Goal: Information Seeking & Learning: Find specific fact

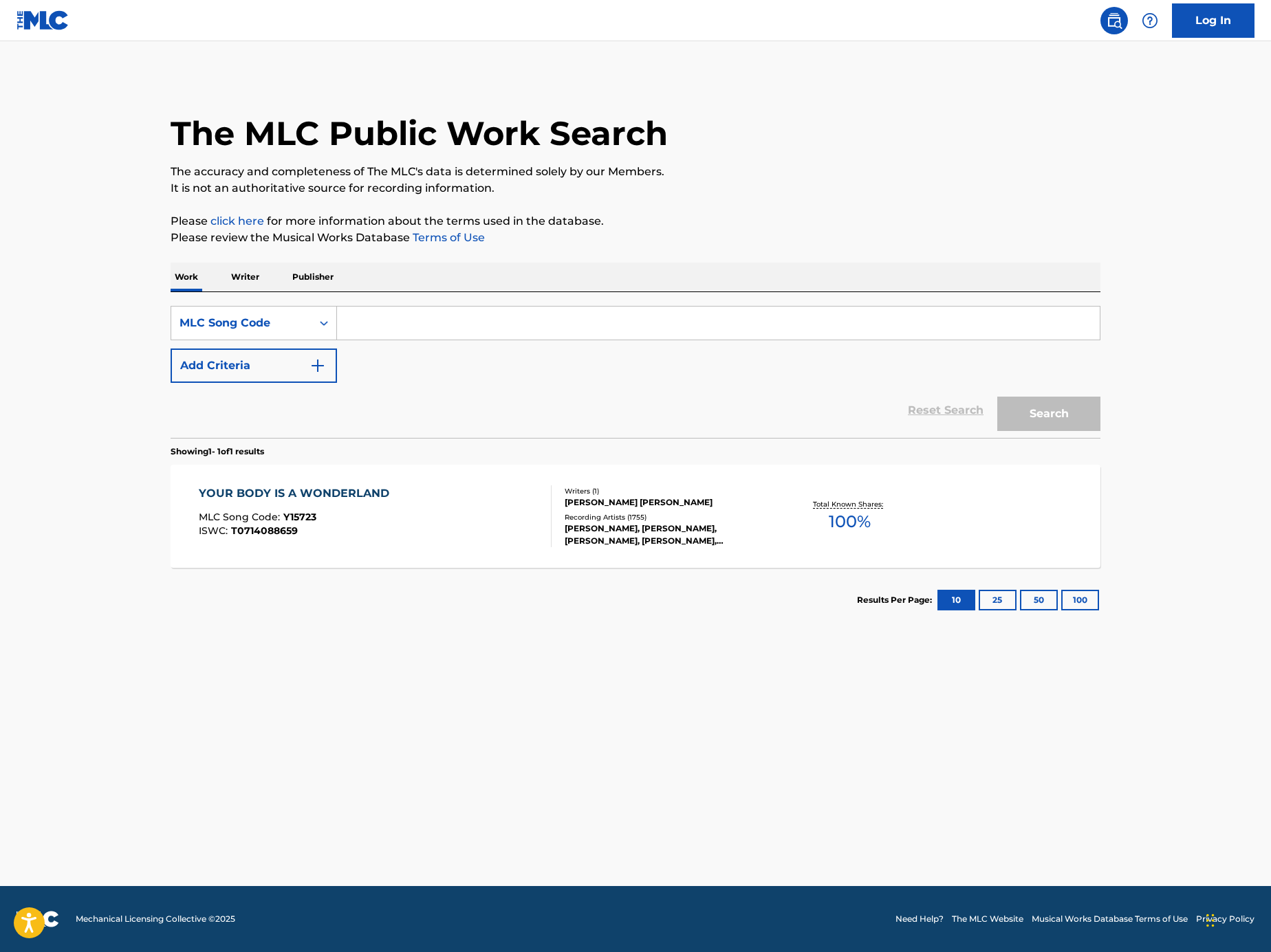
click at [988, 329] on input "Search Form" at bounding box center [718, 323] width 763 height 33
paste input "B11461"
type input "B11461"
click at [1106, 434] on div "The MLC Public Work Search The accuracy and completeness of The MLC's data is d…" at bounding box center [636, 354] width 963 height 557
click at [1095, 423] on button "Search" at bounding box center [1049, 414] width 103 height 34
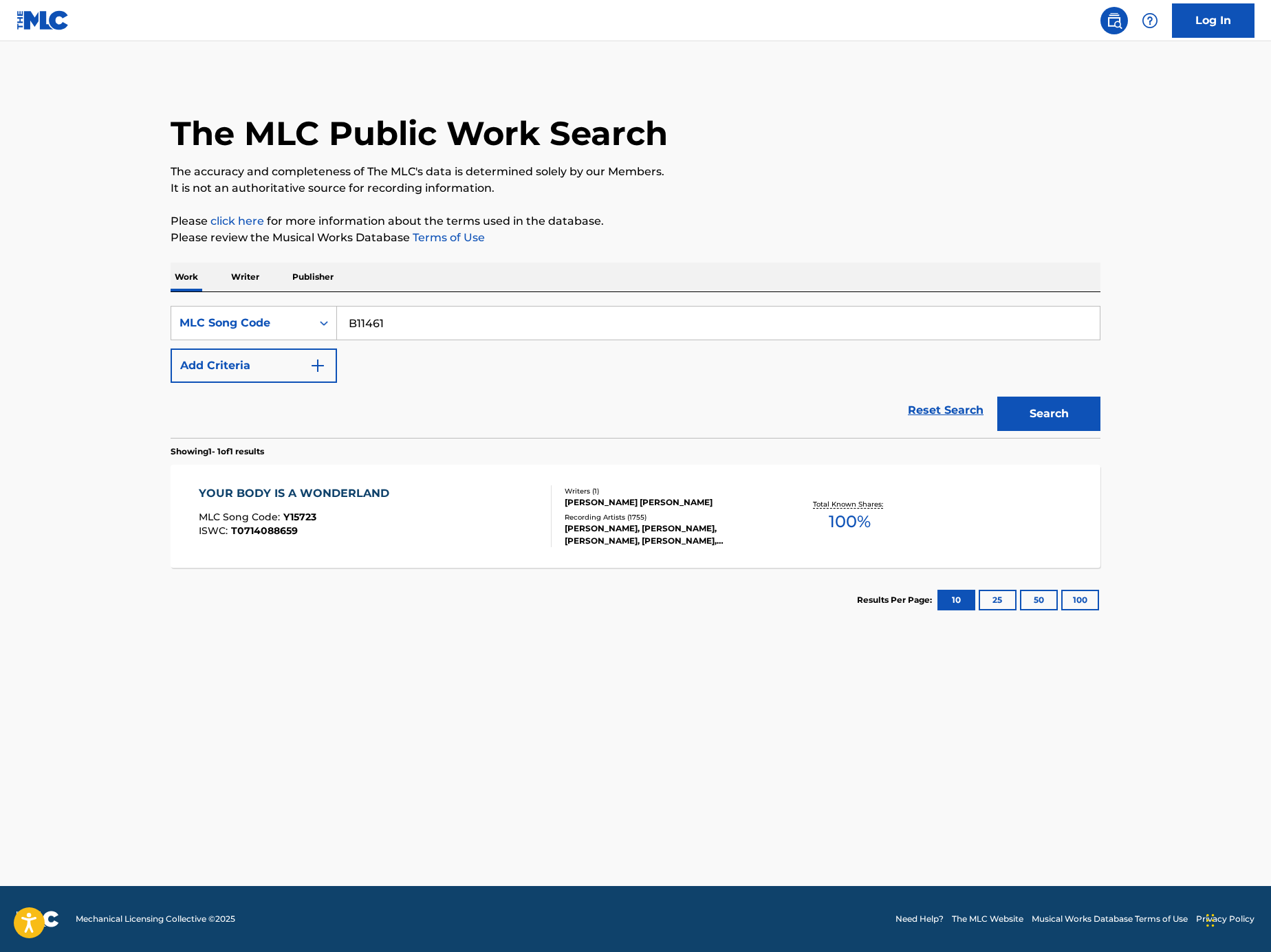
click at [1049, 410] on div "Search" at bounding box center [1045, 410] width 110 height 55
click at [388, 340] on div "SearchWithCriteriaacd7ed8a-349c-4283-a27e-64492575f055 MLC Song Code B11461 Add…" at bounding box center [636, 344] width 930 height 77
click at [391, 330] on input "B11461" at bounding box center [718, 323] width 763 height 33
paste input "Search Form"
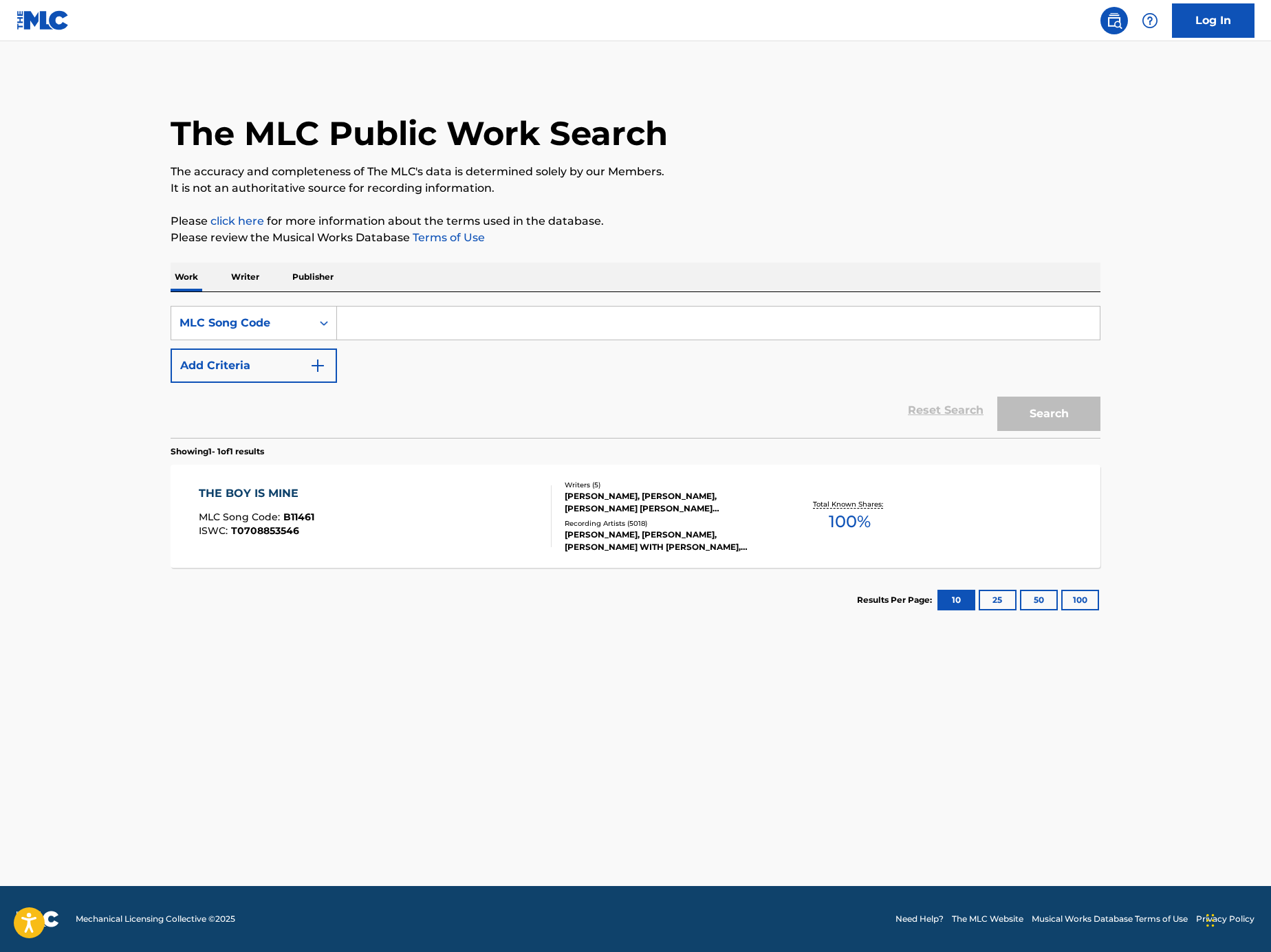
click at [891, 334] on input "Search Form" at bounding box center [718, 323] width 763 height 33
paste input "G0833V"
type input "G0833V"
click at [1078, 417] on button "Search" at bounding box center [1049, 414] width 103 height 34
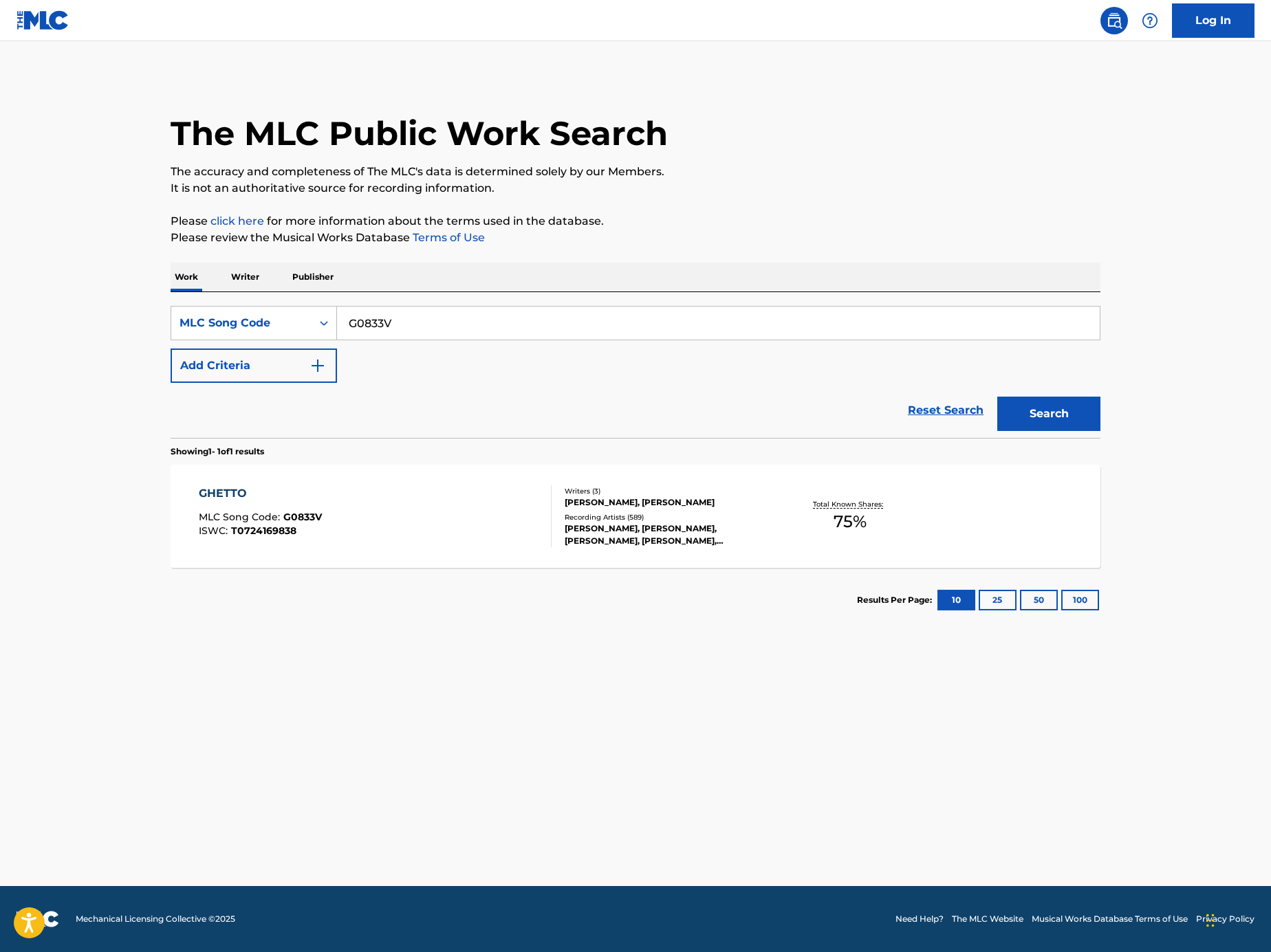
click at [436, 512] on div "GHETTO MLC Song Code : G0833V ISWC : T0724169838" at bounding box center [376, 516] width 354 height 62
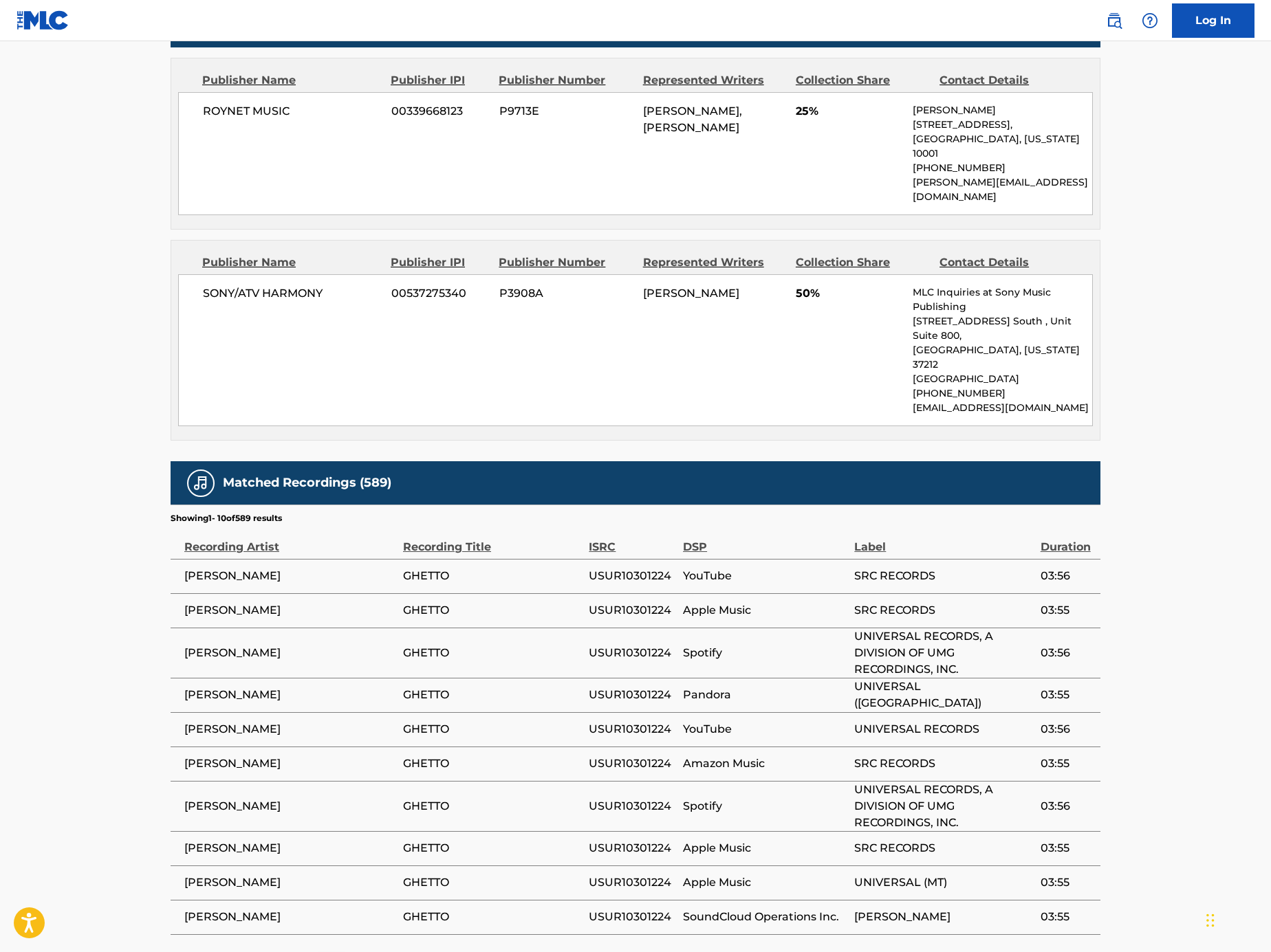
scroll to position [729, 0]
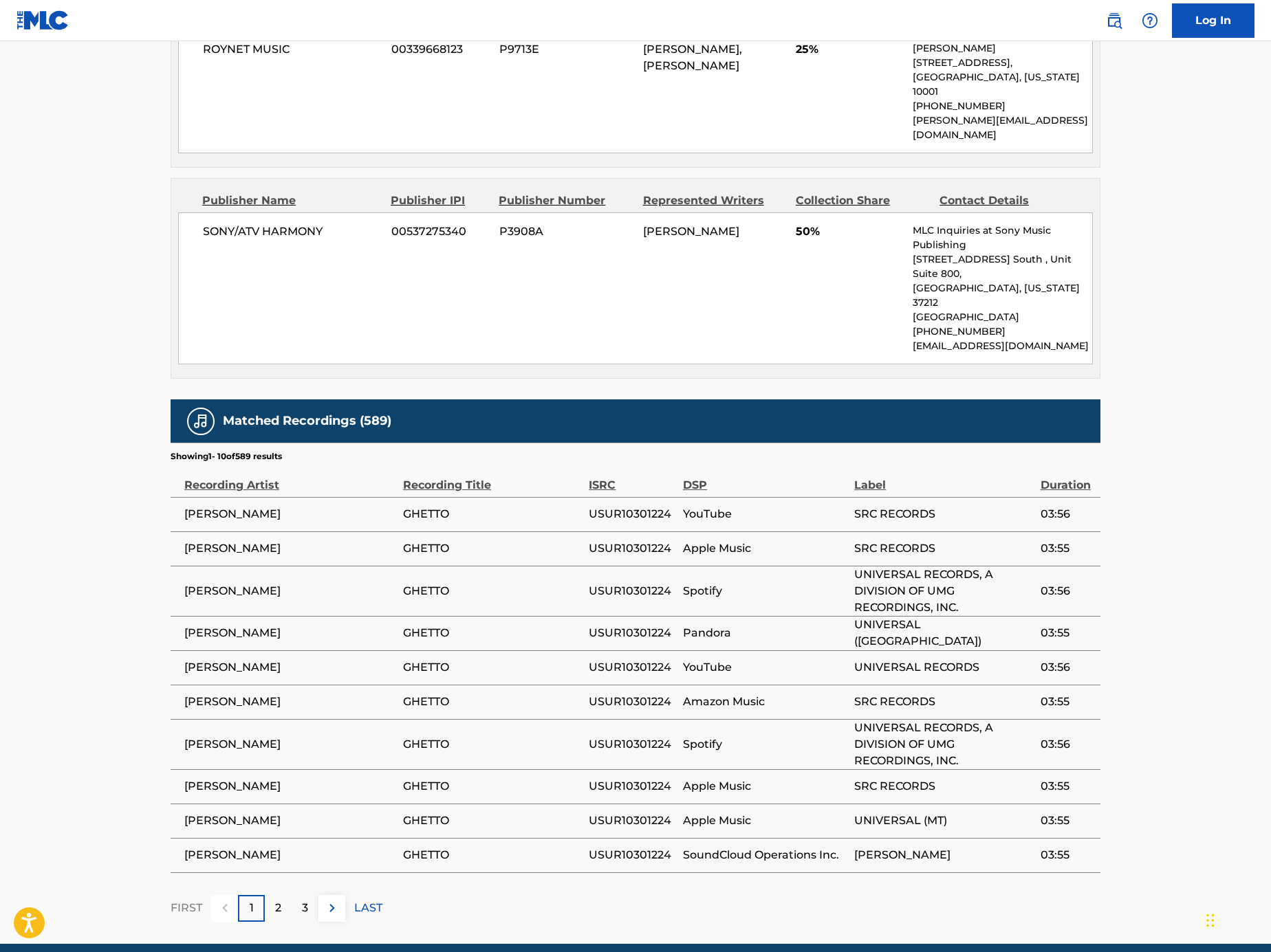
click at [212, 625] on span "AKON" at bounding box center [290, 633] width 212 height 16
copy span "AKON"
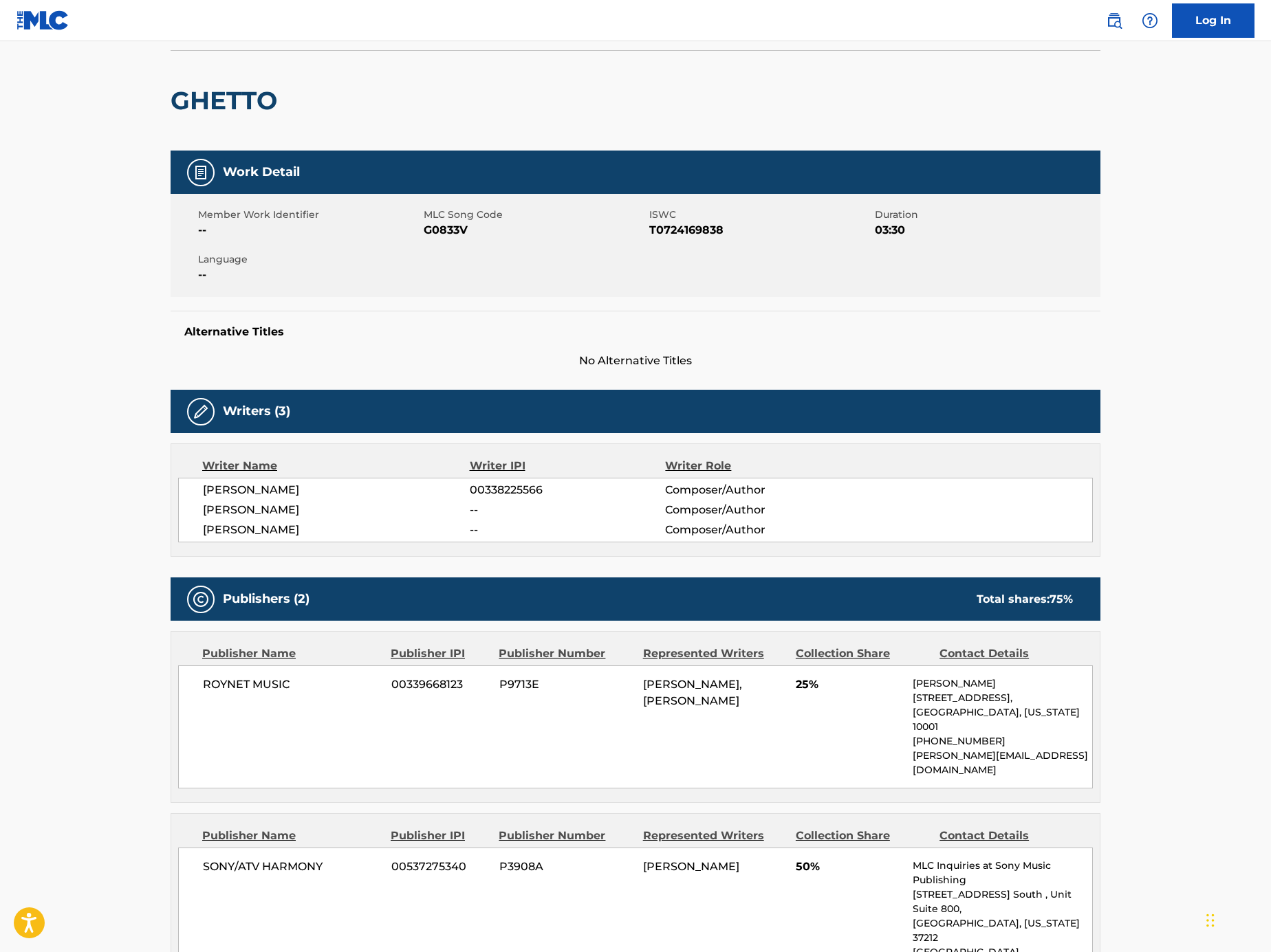
scroll to position [0, 0]
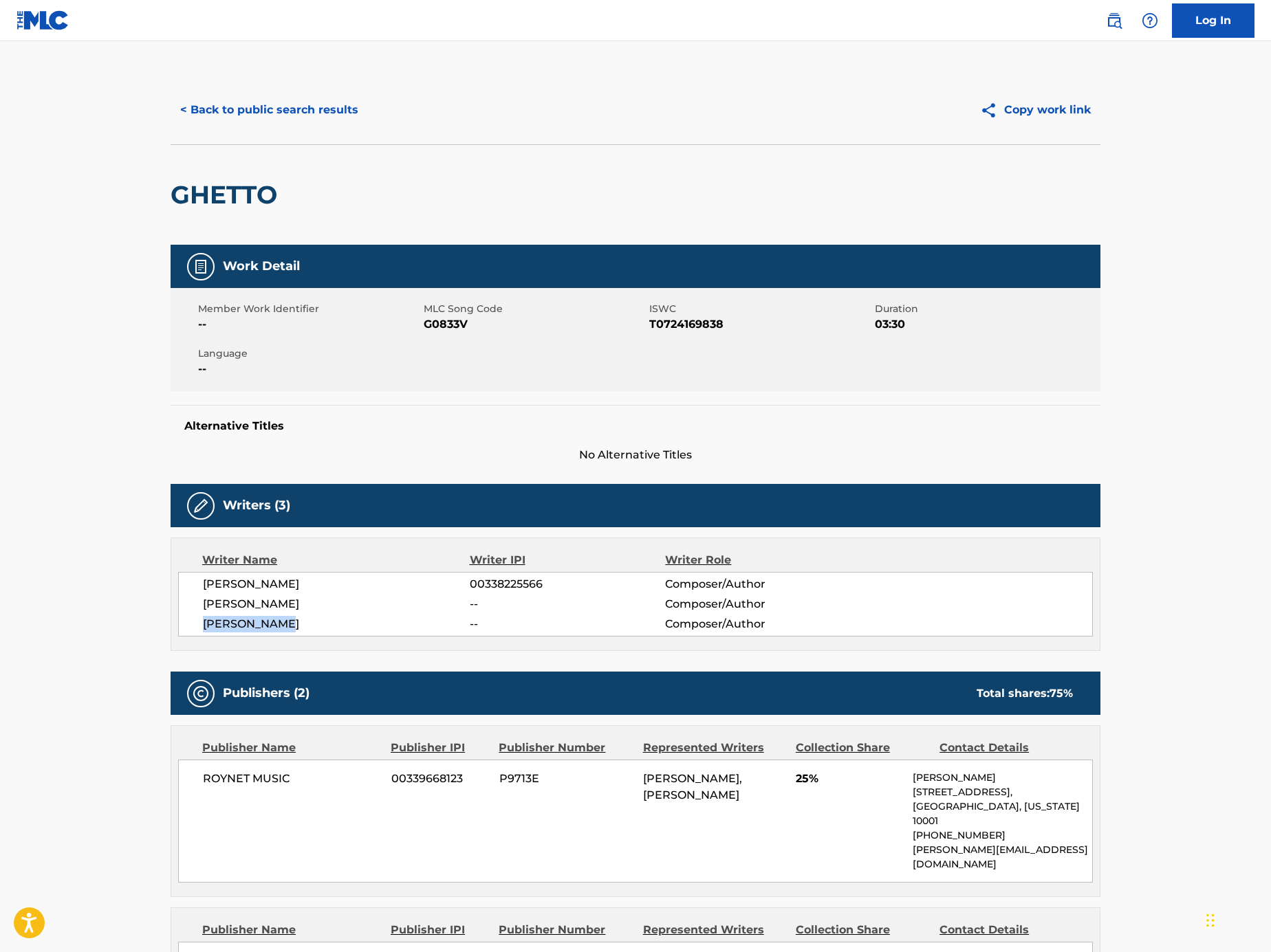
drag, startPoint x: 303, startPoint y: 630, endPoint x: 204, endPoint y: 627, distance: 99.0
click at [204, 627] on span "JAMES TARVER" at bounding box center [336, 623] width 267 height 16
copy span "JAMES TARVER"
click at [218, 107] on button "< Back to public search results" at bounding box center [269, 110] width 197 height 34
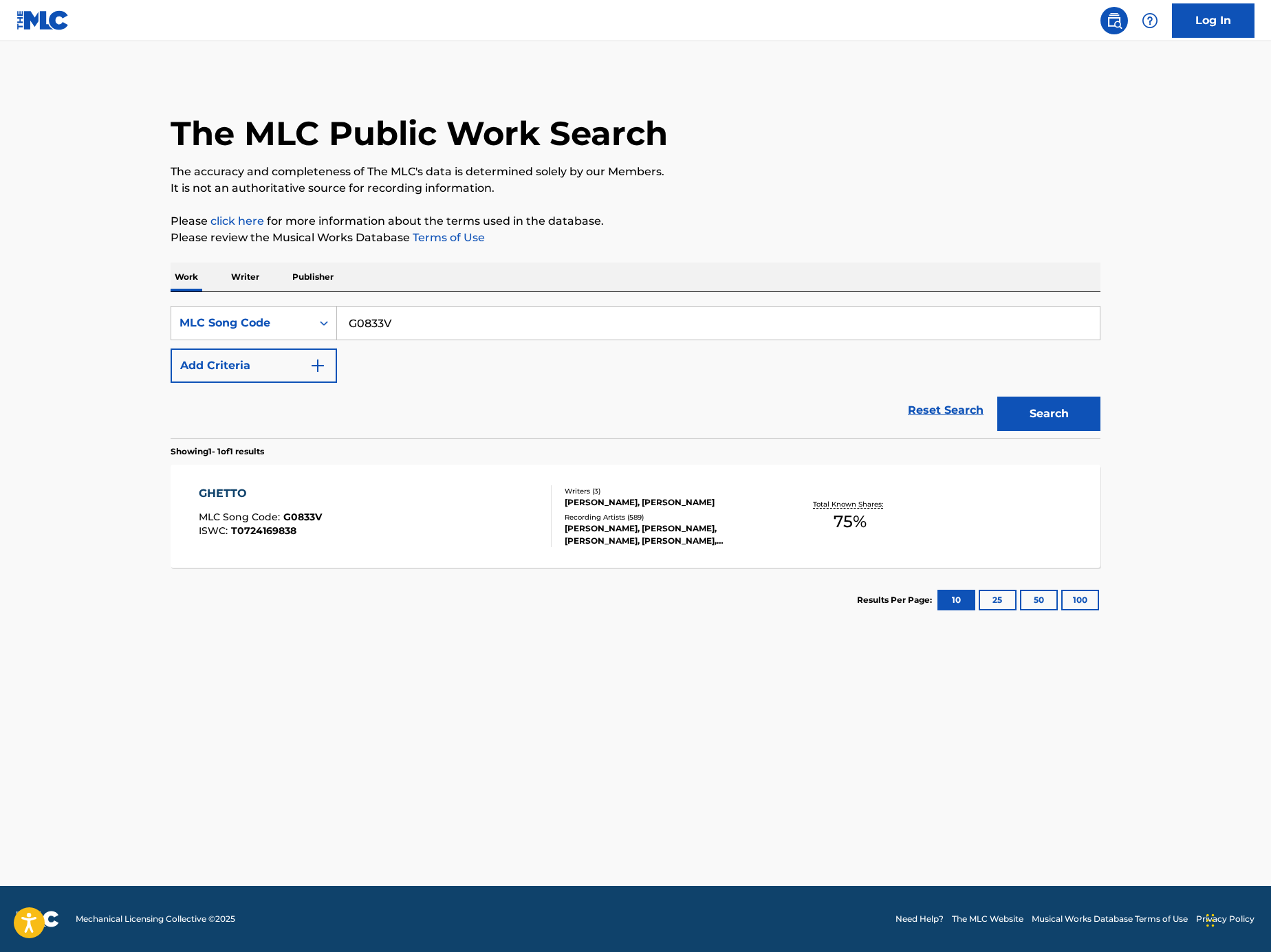
click at [468, 322] on input "G0833V" at bounding box center [718, 323] width 763 height 33
paste input "AVCPSS"
type input "AVCPSS"
click at [1085, 421] on button "Search" at bounding box center [1049, 414] width 103 height 34
click at [421, 512] on div "ALL DAY MLC Song Code : AVCPSS ISWC : T9262190385" at bounding box center [376, 516] width 354 height 62
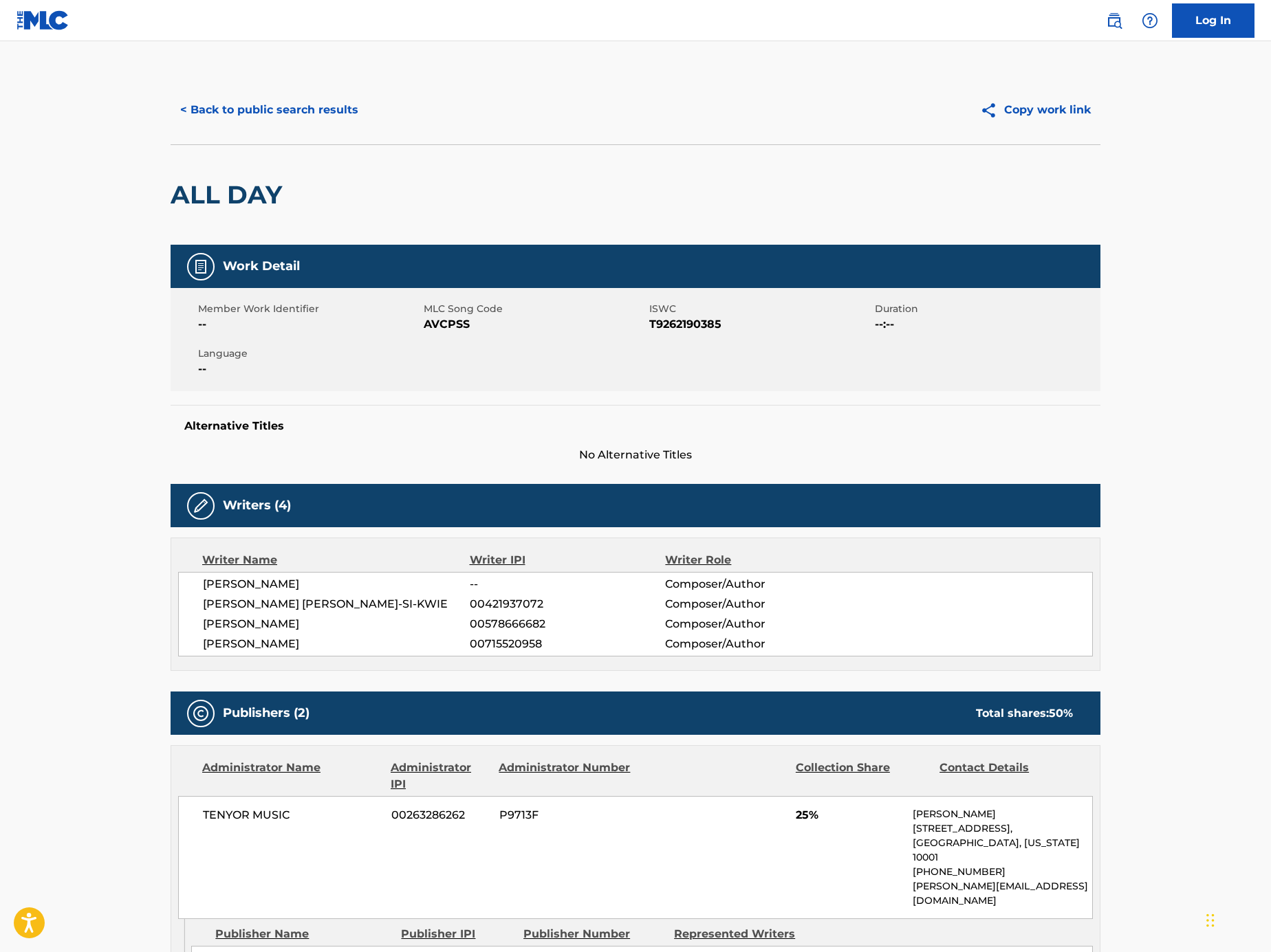
click at [293, 95] on button "< Back to public search results" at bounding box center [269, 110] width 197 height 34
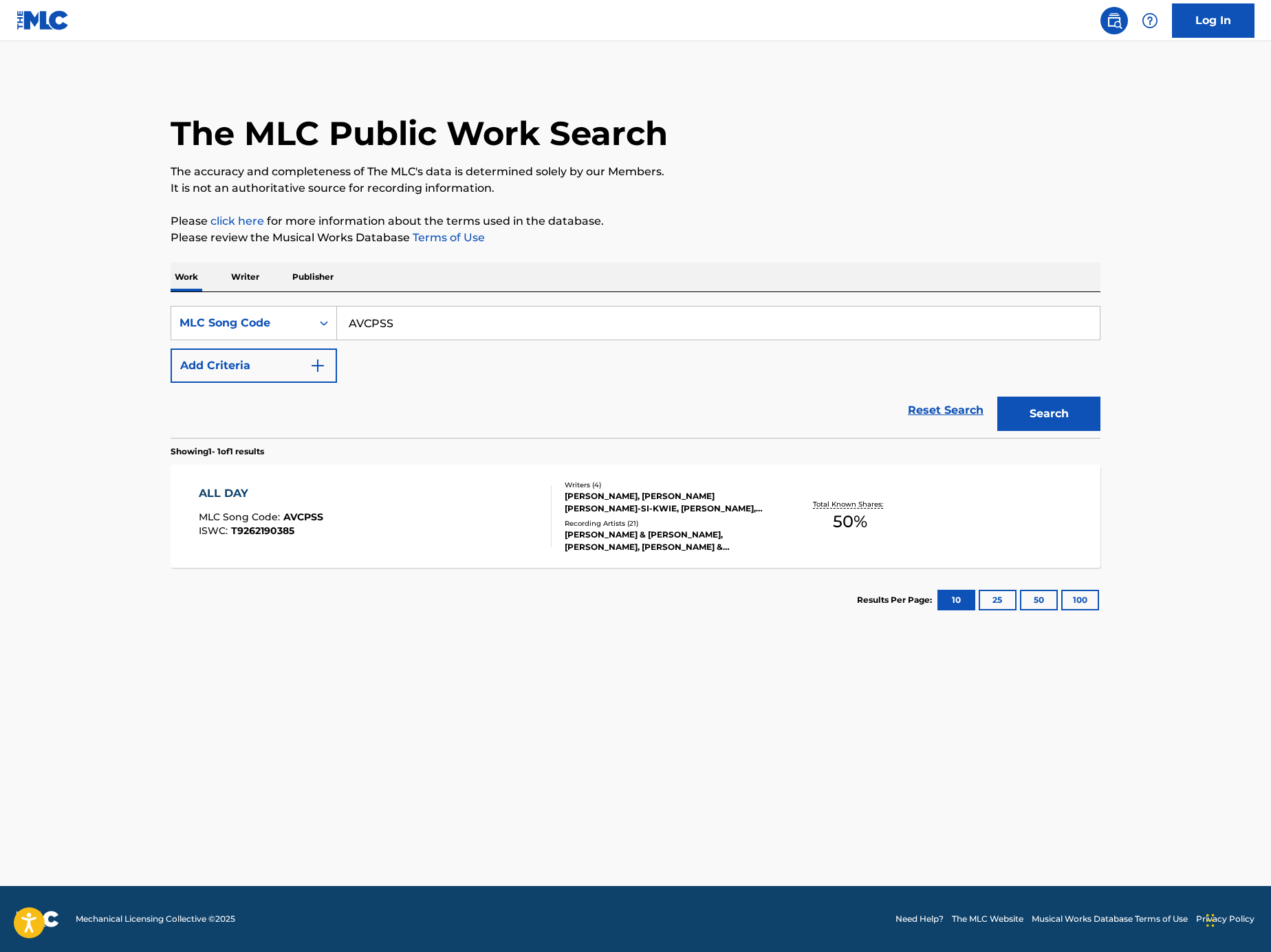
click at [436, 320] on input "AVCPSS" at bounding box center [718, 323] width 763 height 33
paste input "Search Form"
click at [772, 317] on input "Search Form" at bounding box center [718, 323] width 763 height 33
paste input "TE7N99"
type input "TE7N99"
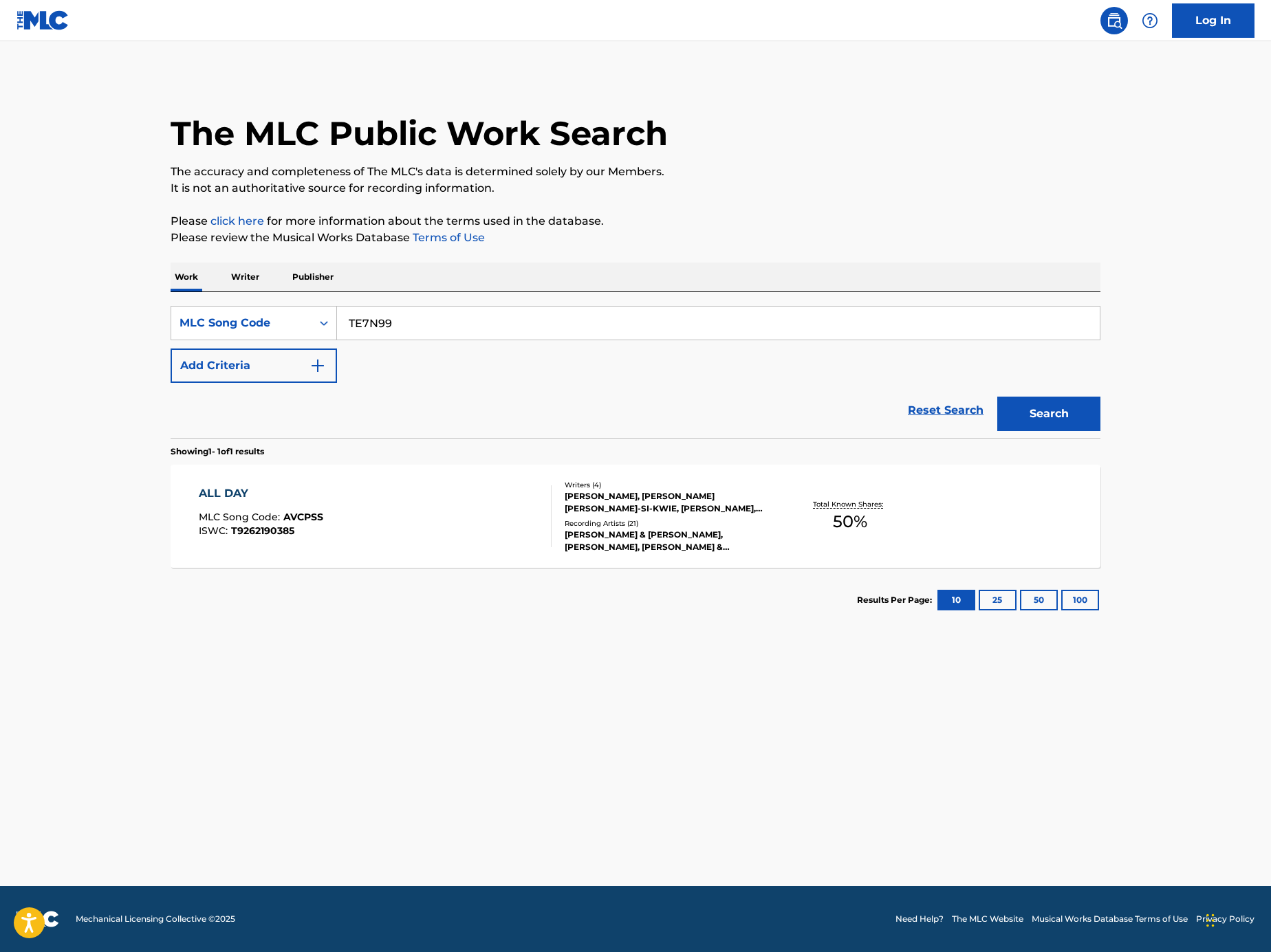
click at [1010, 411] on button "Search" at bounding box center [1049, 414] width 103 height 34
click at [515, 528] on div "TOP OF THE WEEK MLC Song Code : TE7N99 ISWC :" at bounding box center [376, 516] width 354 height 62
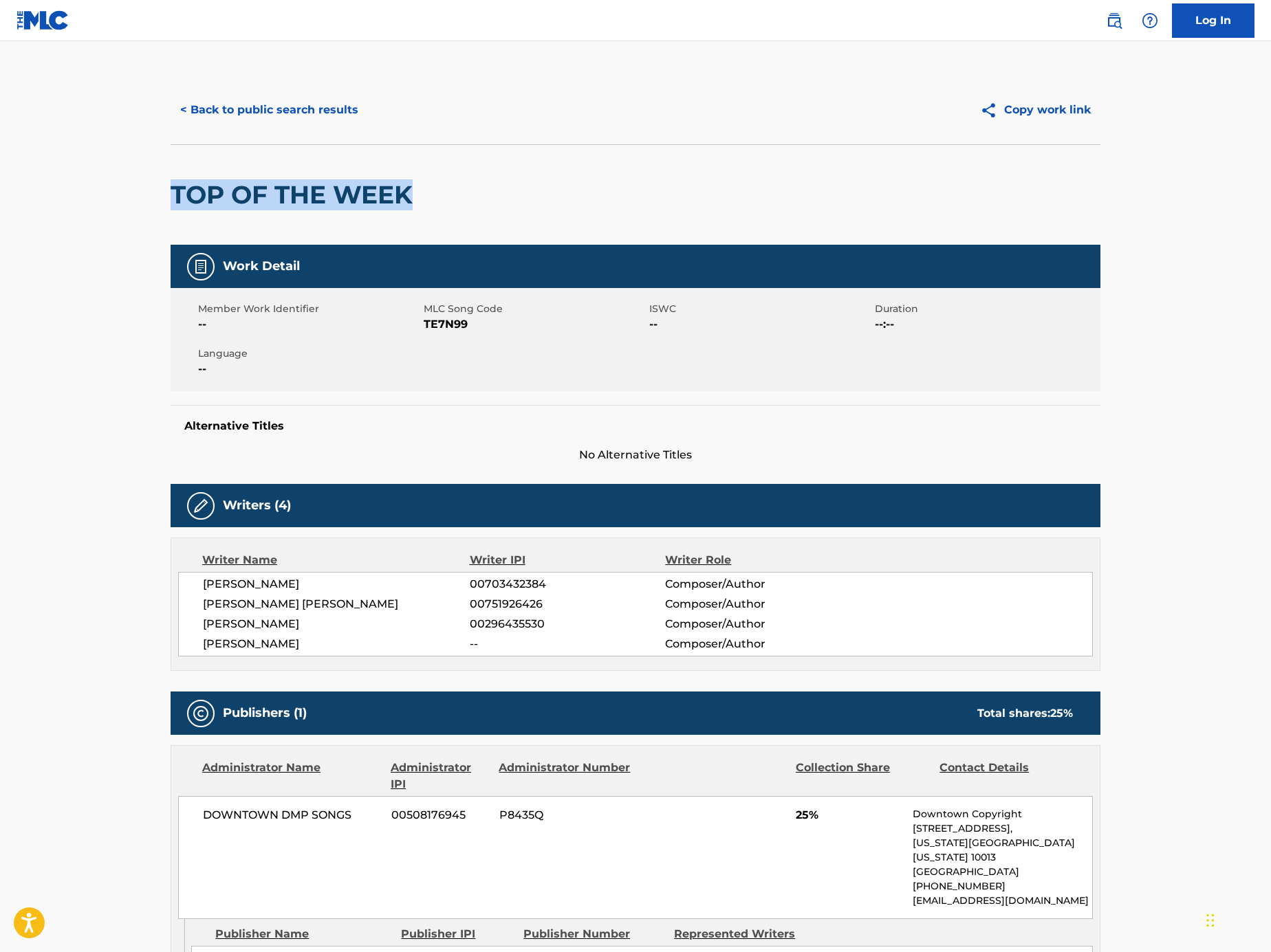
drag, startPoint x: 459, startPoint y: 192, endPoint x: 156, endPoint y: 193, distance: 303.0
click at [156, 193] on div "< Back to public search results Copy work link TOP OF THE WEEK Work Detail Memb…" at bounding box center [636, 823] width 963 height 1494
click at [328, 99] on button "< Back to public search results" at bounding box center [269, 110] width 197 height 34
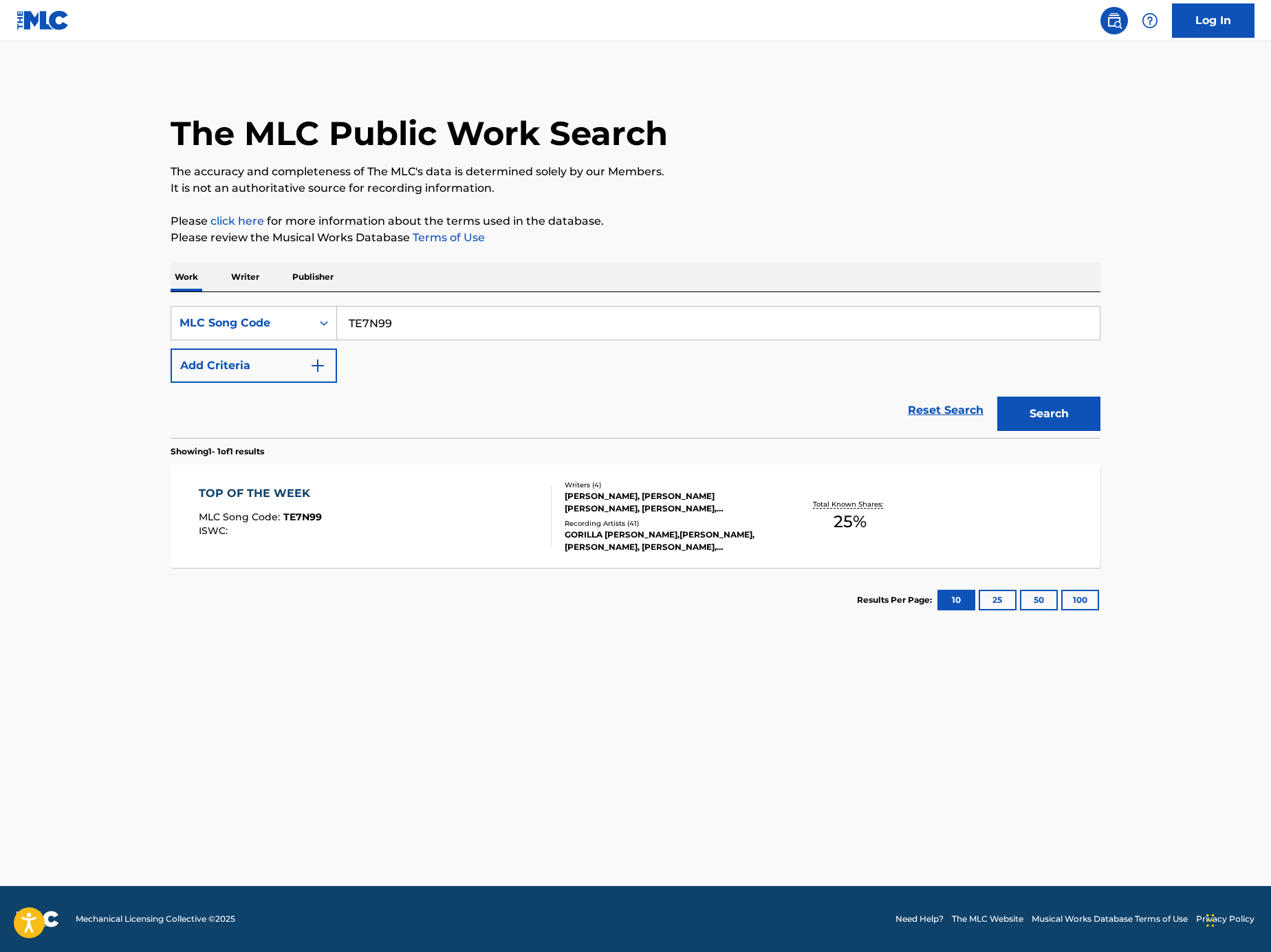
drag, startPoint x: 487, startPoint y: 348, endPoint x: 480, endPoint y: 329, distance: 20.2
click at [487, 347] on div "SearchWithCriteriaacd7ed8a-349c-4283-a27e-64492575f055 MLC Song Code TE7N99 Add…" at bounding box center [636, 344] width 930 height 77
click at [479, 325] on input "TE7N99" at bounding box center [718, 323] width 763 height 33
paste input "PJ7ZMV"
type input "PJ7ZMV"
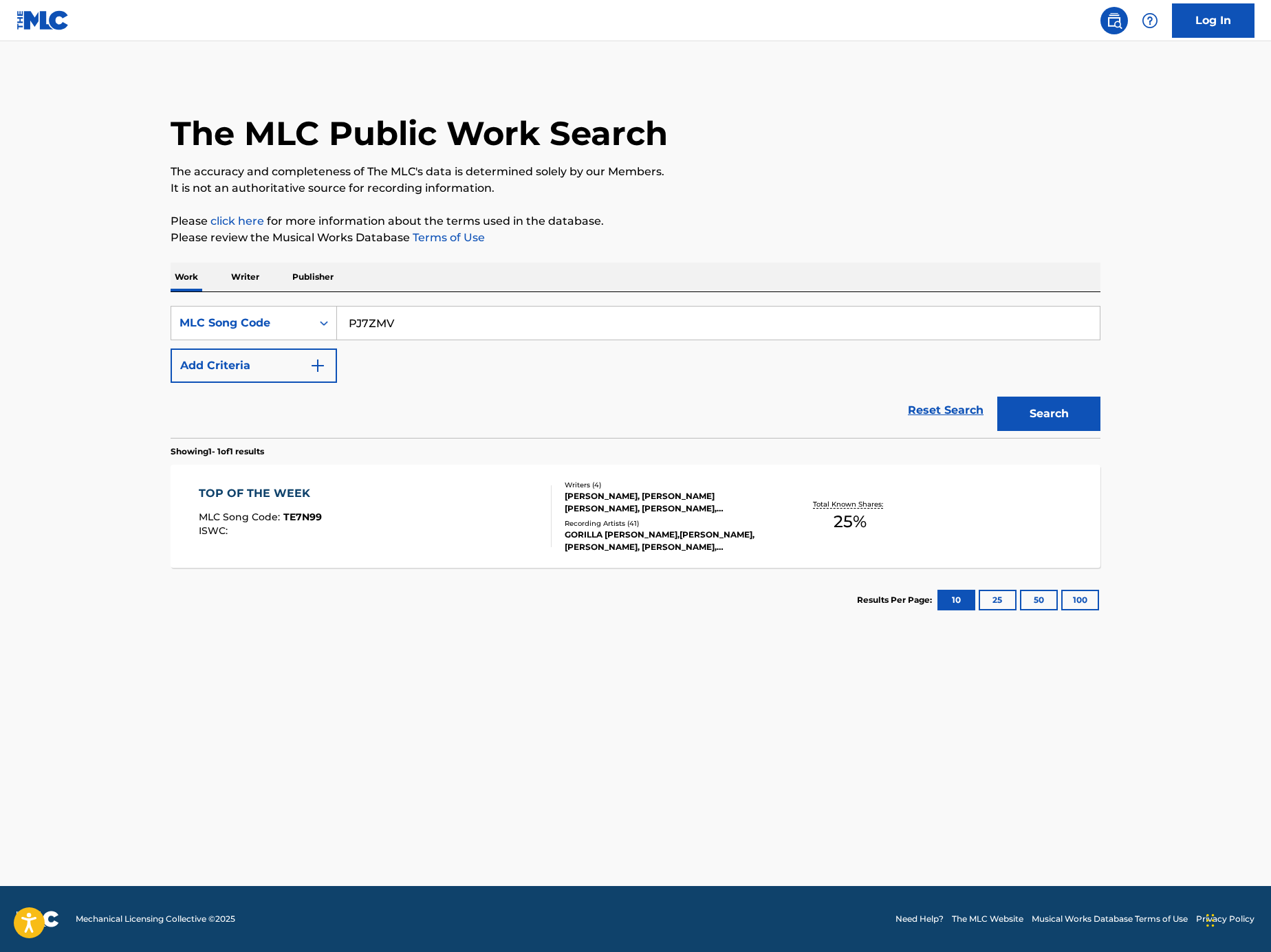
click at [1092, 420] on button "Search" at bounding box center [1049, 414] width 103 height 34
click at [431, 522] on div "PUSH TO START MLC Song Code : PJ7ZMV ISWC :" at bounding box center [376, 516] width 354 height 62
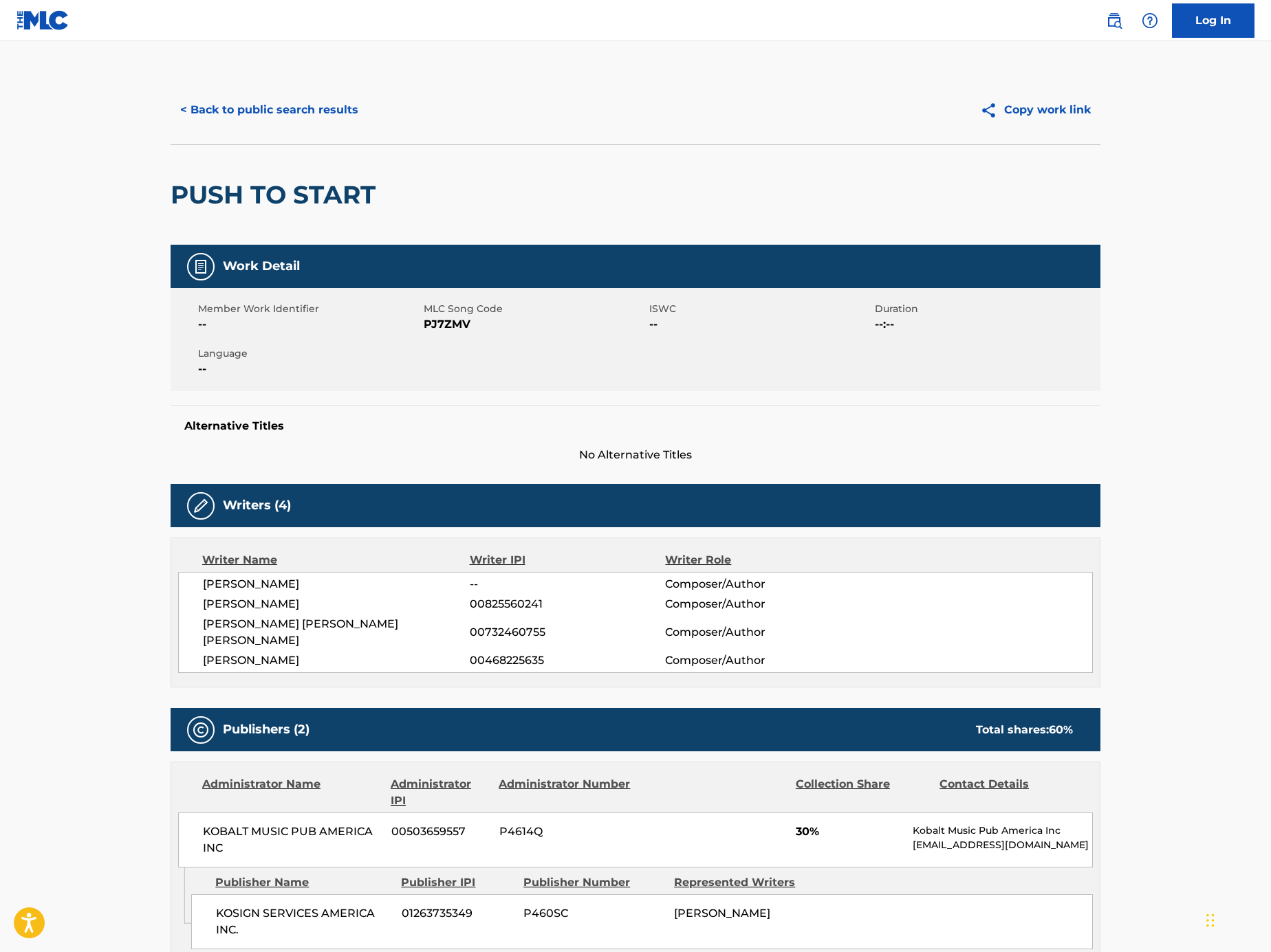
click at [327, 110] on button "< Back to public search results" at bounding box center [269, 110] width 197 height 34
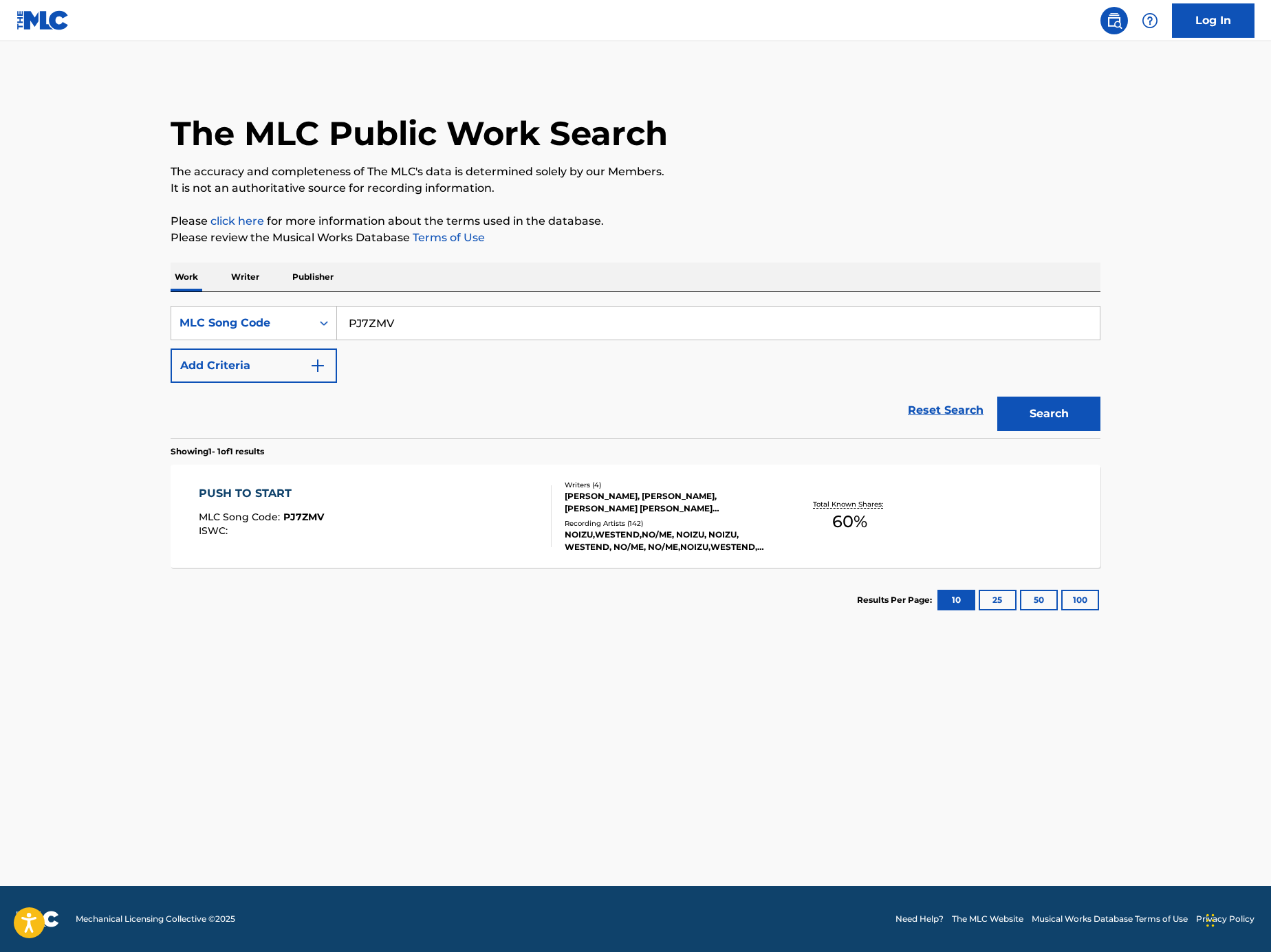
click at [452, 310] on input "PJ7ZMV" at bounding box center [718, 323] width 763 height 33
paste input "R5533A"
type input "R5533A"
click at [1027, 439] on section "Showing 1 - 1 of 1 results" at bounding box center [636, 447] width 930 height 20
click at [1028, 423] on button "Search" at bounding box center [1049, 414] width 103 height 34
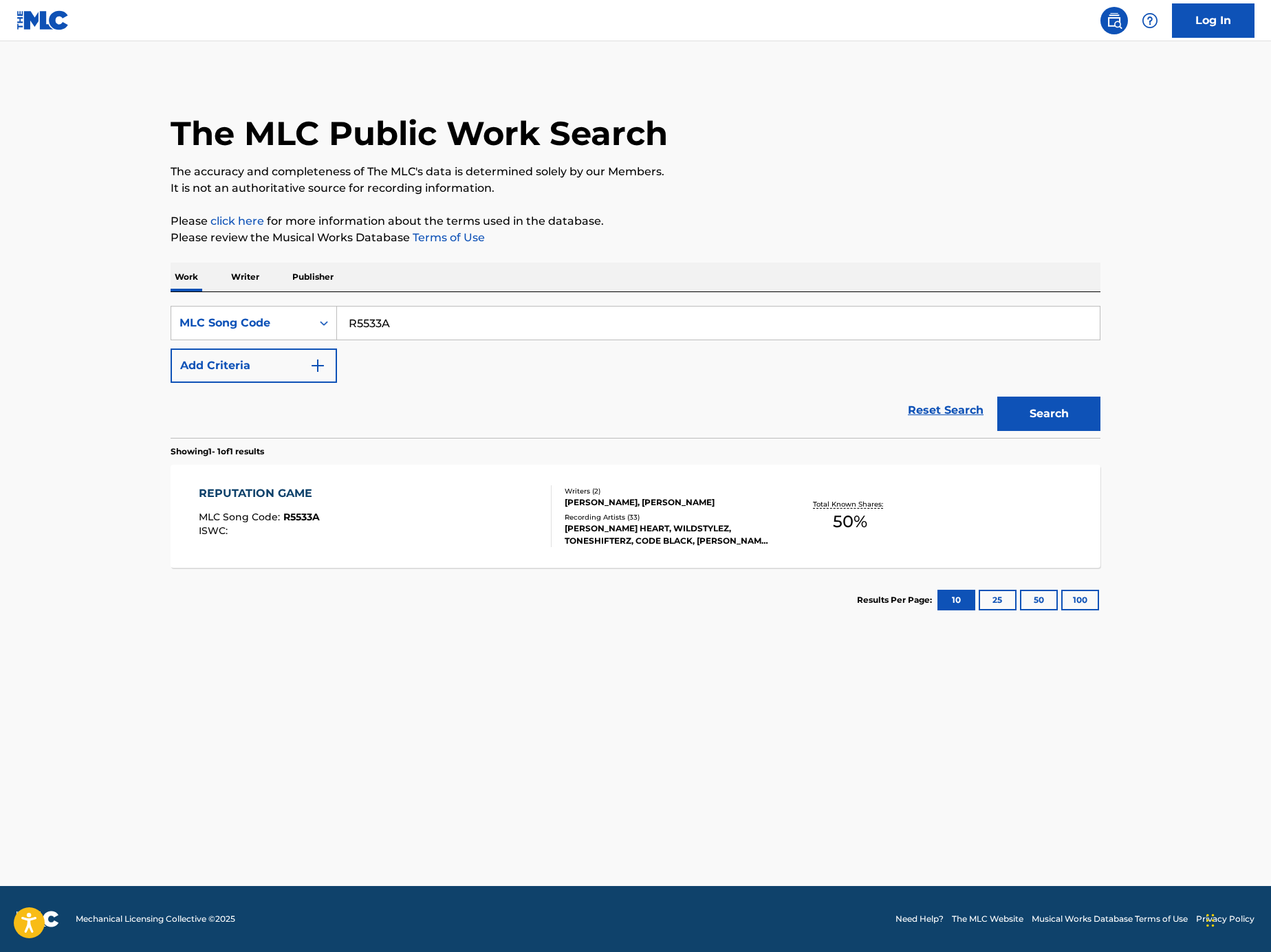
click at [473, 516] on div "REPUTATION GAME MLC Song Code : R5533A ISWC :" at bounding box center [376, 516] width 354 height 62
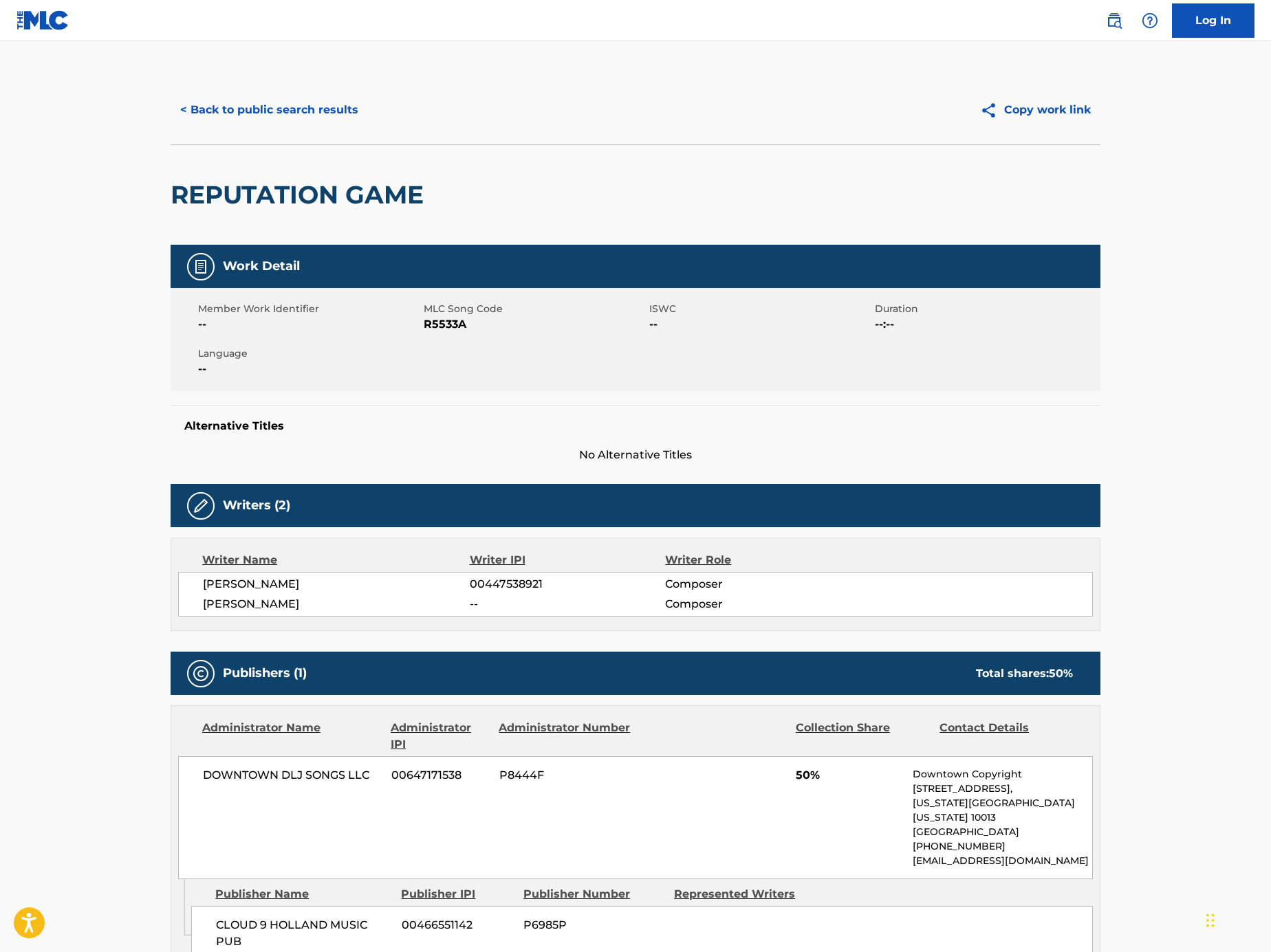
click at [296, 125] on button "< Back to public search results" at bounding box center [269, 110] width 197 height 34
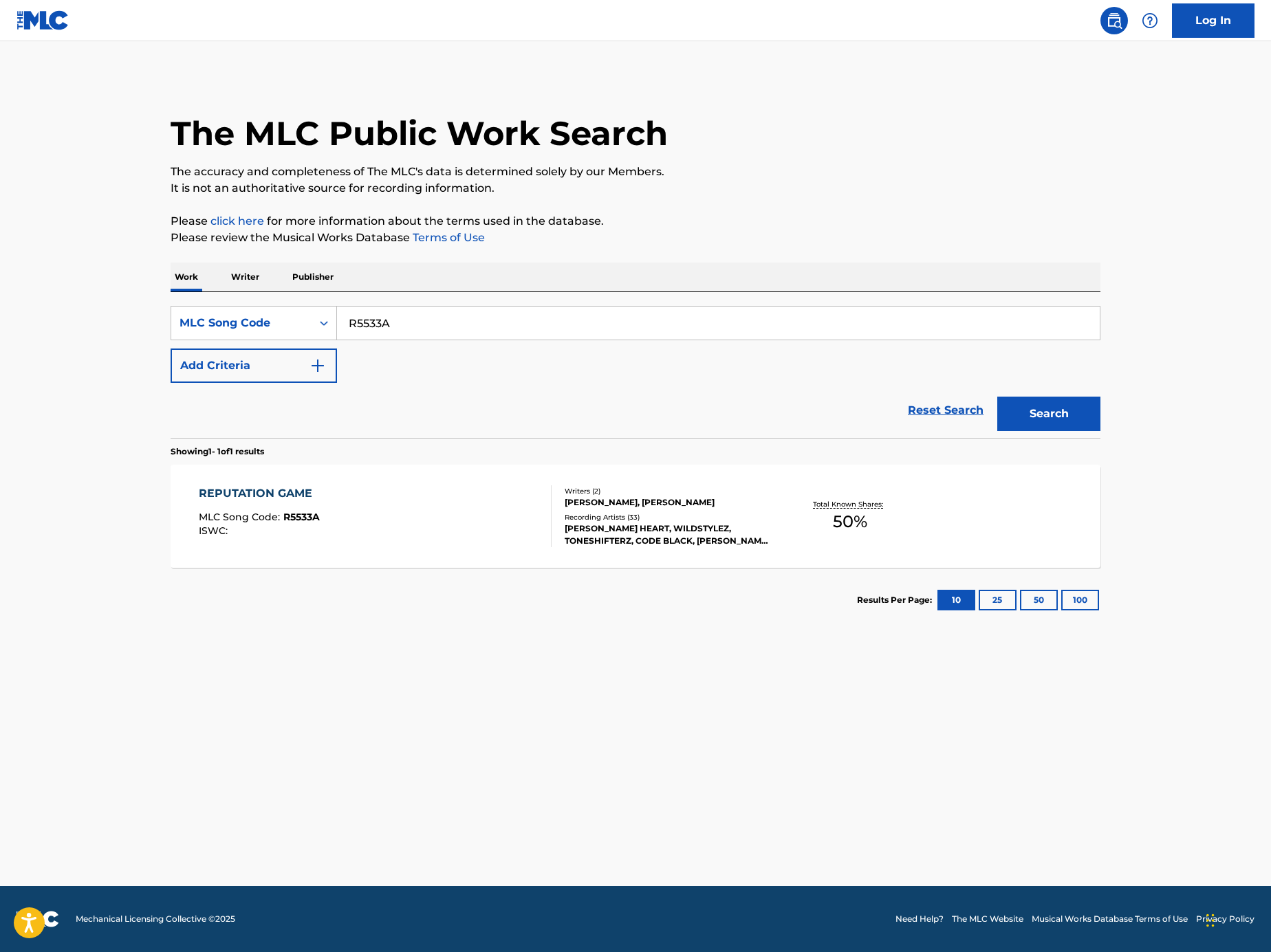
click at [513, 304] on div "SearchWithCriteriaacd7ed8a-349c-4283-a27e-64492575f055 MLC Song Code R5533A Add…" at bounding box center [636, 365] width 930 height 145
click at [514, 326] on input "R5533A" at bounding box center [718, 323] width 763 height 33
paste input "Search Form"
click at [6, 565] on main "The MLC Public Work Search The accuracy and completeness of The MLC's data is d…" at bounding box center [636, 464] width 1271 height 845
click at [871, 329] on input "Search Form" at bounding box center [718, 323] width 763 height 33
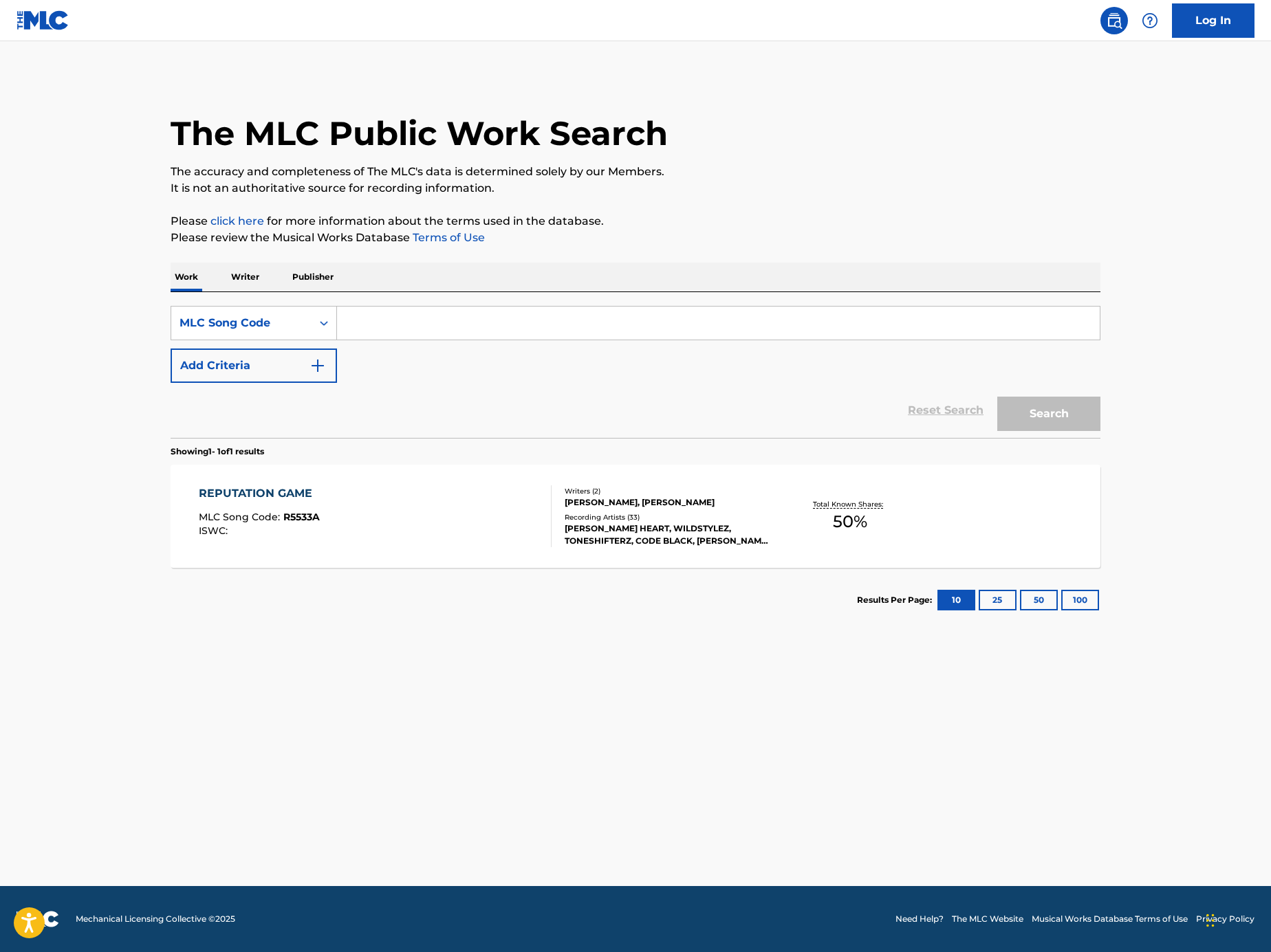
paste input "N5124S"
click at [1046, 440] on section "Showing 1 - 1 of 1 results" at bounding box center [636, 447] width 930 height 20
click at [1041, 415] on button "Search" at bounding box center [1049, 414] width 103 height 34
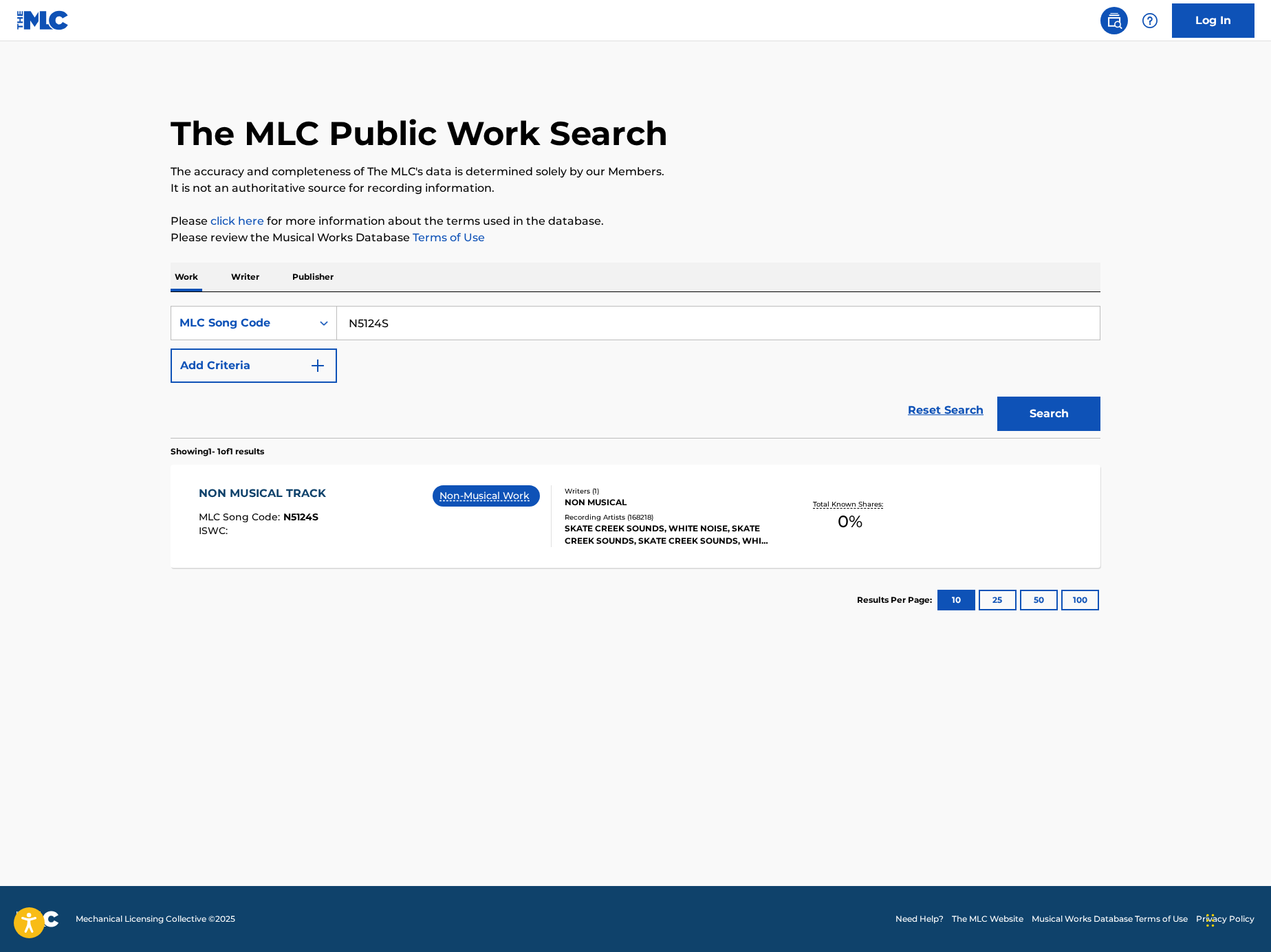
click at [428, 318] on input "N5124S" at bounding box center [718, 323] width 763 height 33
paste input "LV8DZ4"
type input "LV8DZ4"
click at [1070, 410] on button "Search" at bounding box center [1049, 414] width 103 height 34
click at [566, 532] on div "Recording Artists ( 42 )" at bounding box center [668, 530] width 207 height 10
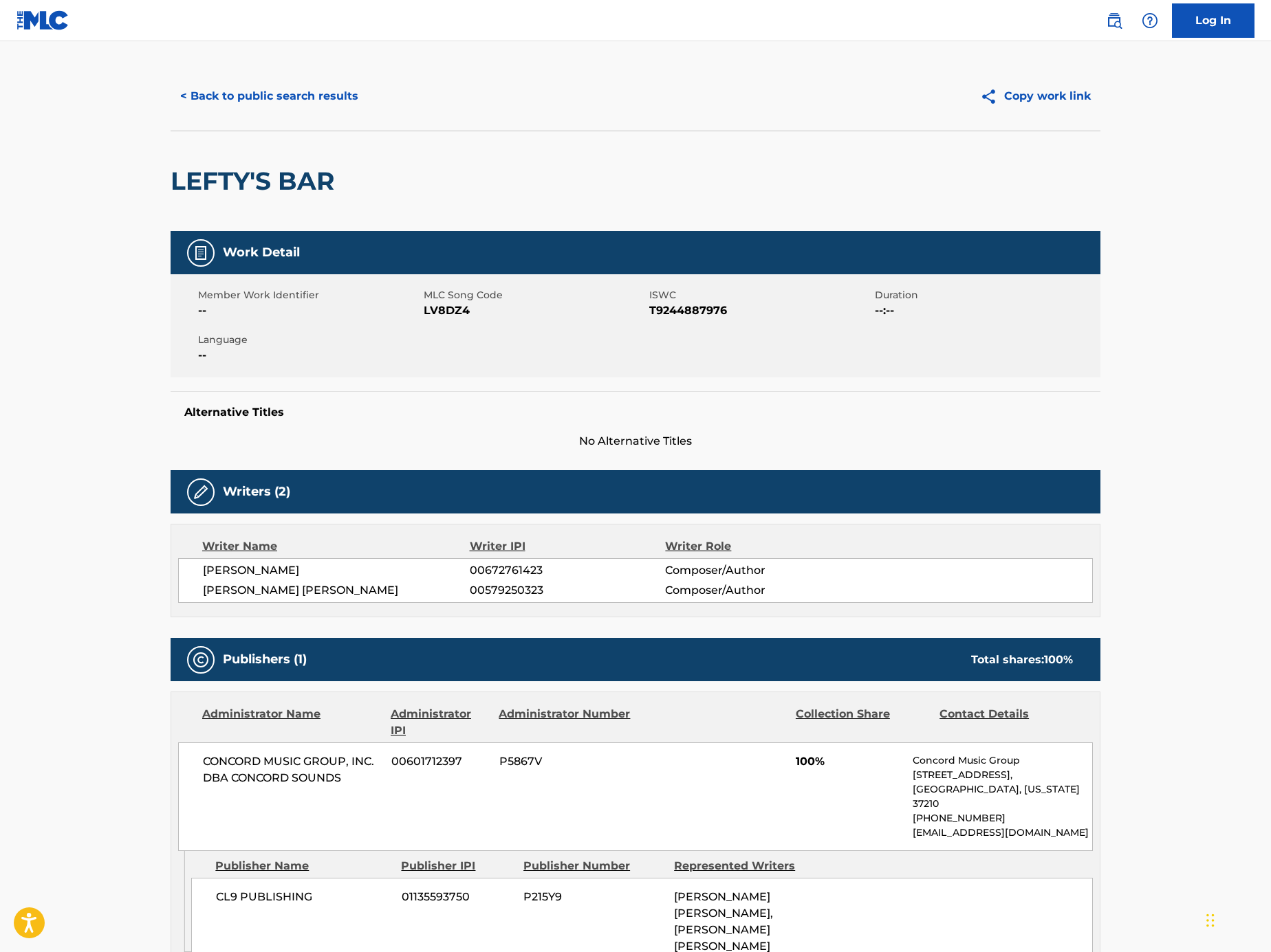
scroll to position [27, 0]
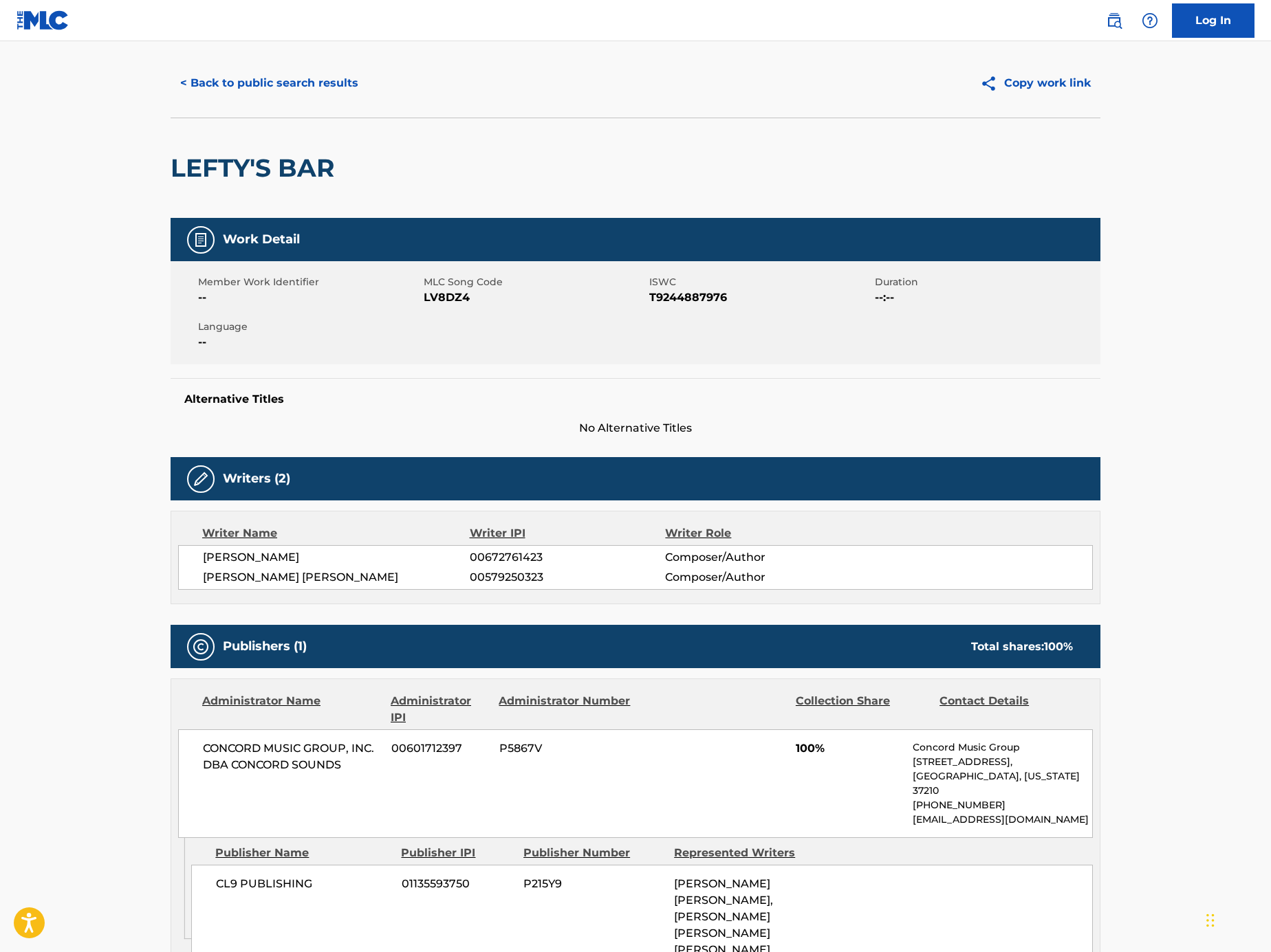
click at [272, 71] on button "< Back to public search results" at bounding box center [269, 83] width 197 height 34
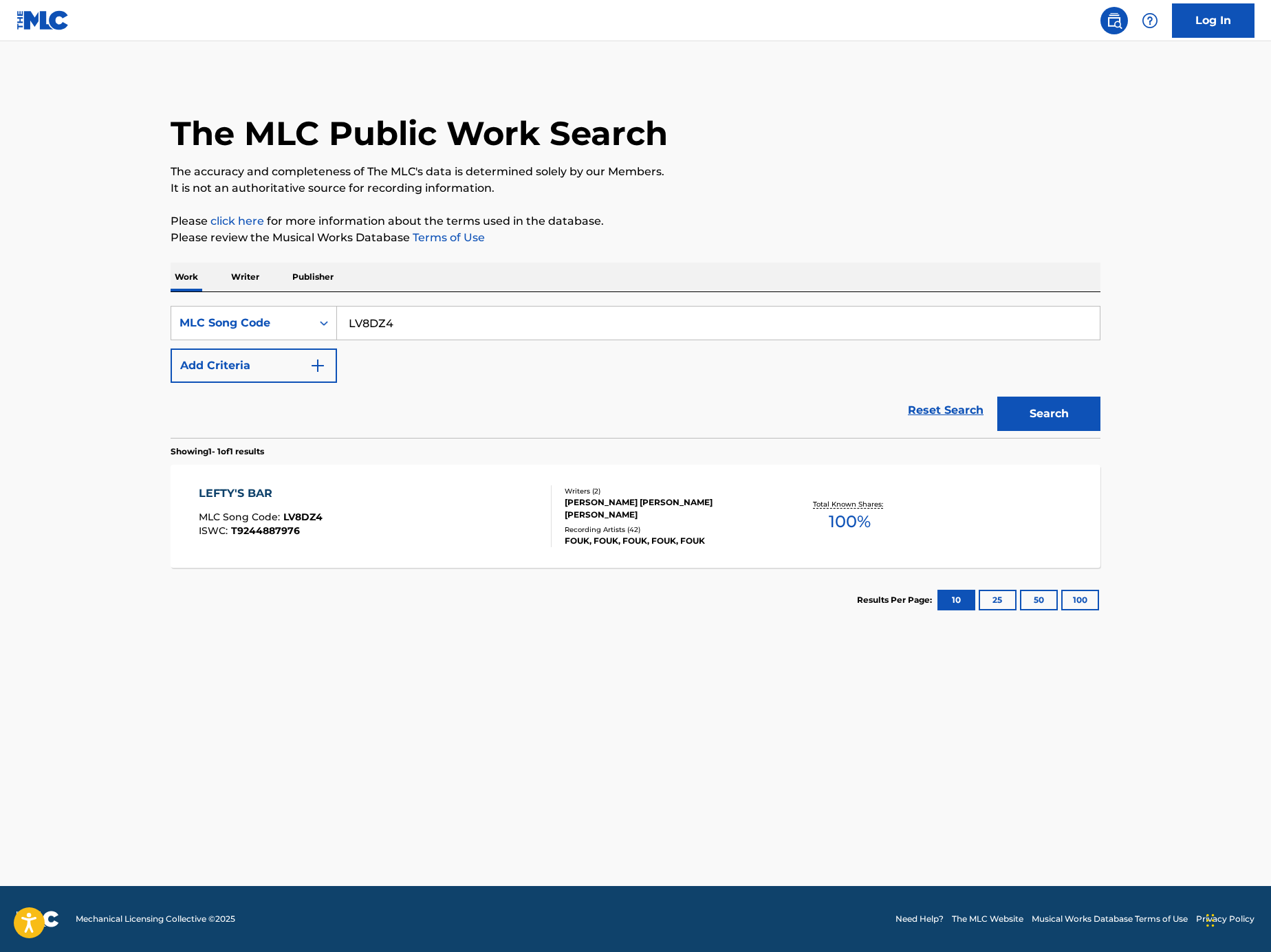
click at [463, 334] on input "LV8DZ4" at bounding box center [718, 323] width 763 height 33
paste input "Search Form"
click at [11, 560] on main "The MLC Public Work Search The accuracy and completeness of The MLC's data is d…" at bounding box center [636, 464] width 1271 height 845
click at [941, 314] on input "Search Form" at bounding box center [718, 323] width 763 height 33
paste input "Z62889"
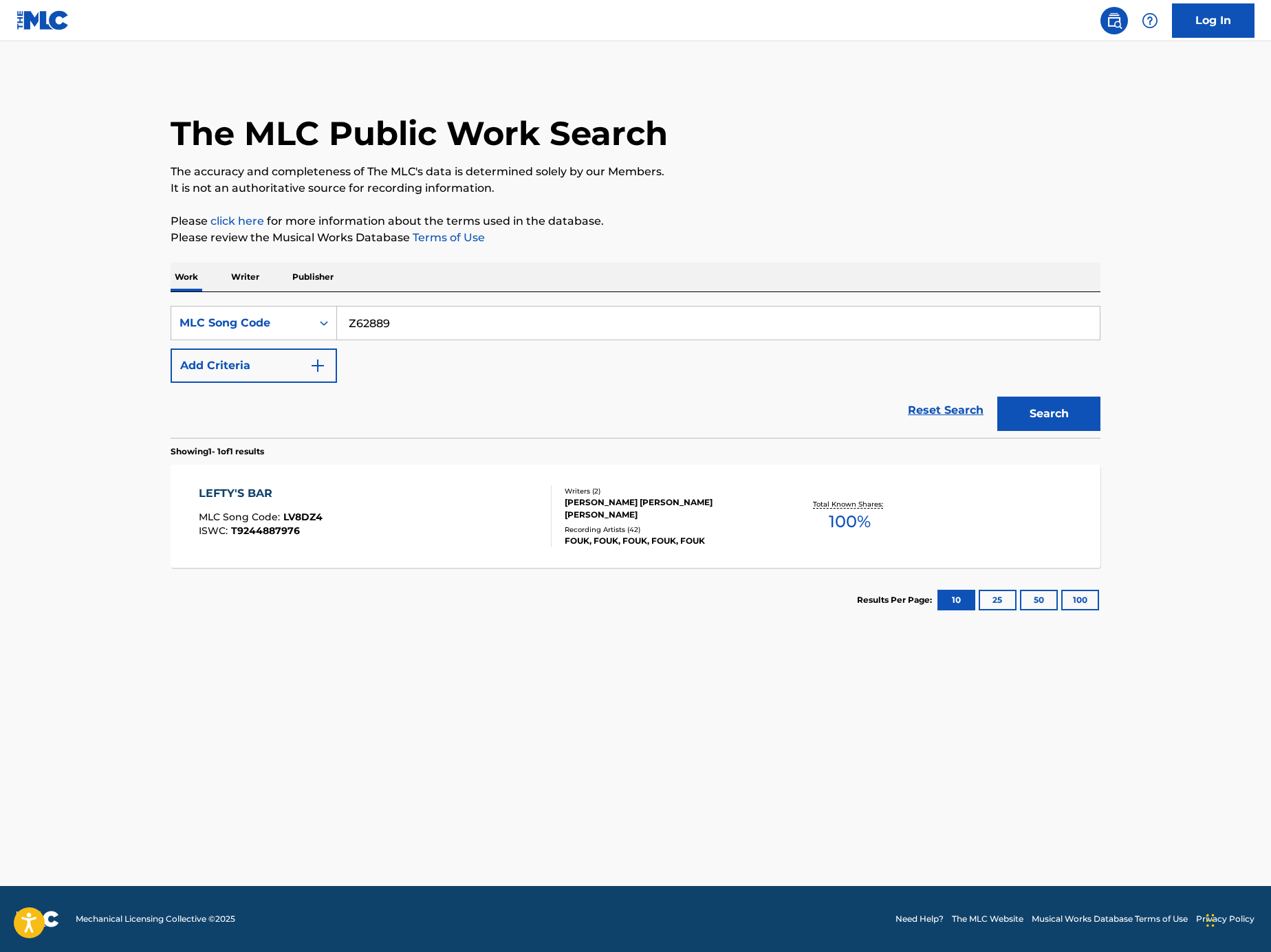
type input "Z62889"
click at [1064, 426] on button "Search" at bounding box center [1049, 414] width 103 height 34
click at [480, 526] on div "BAZOOKA MLC Song Code : Z62889 ISWC : T9261966987" at bounding box center [376, 516] width 354 height 62
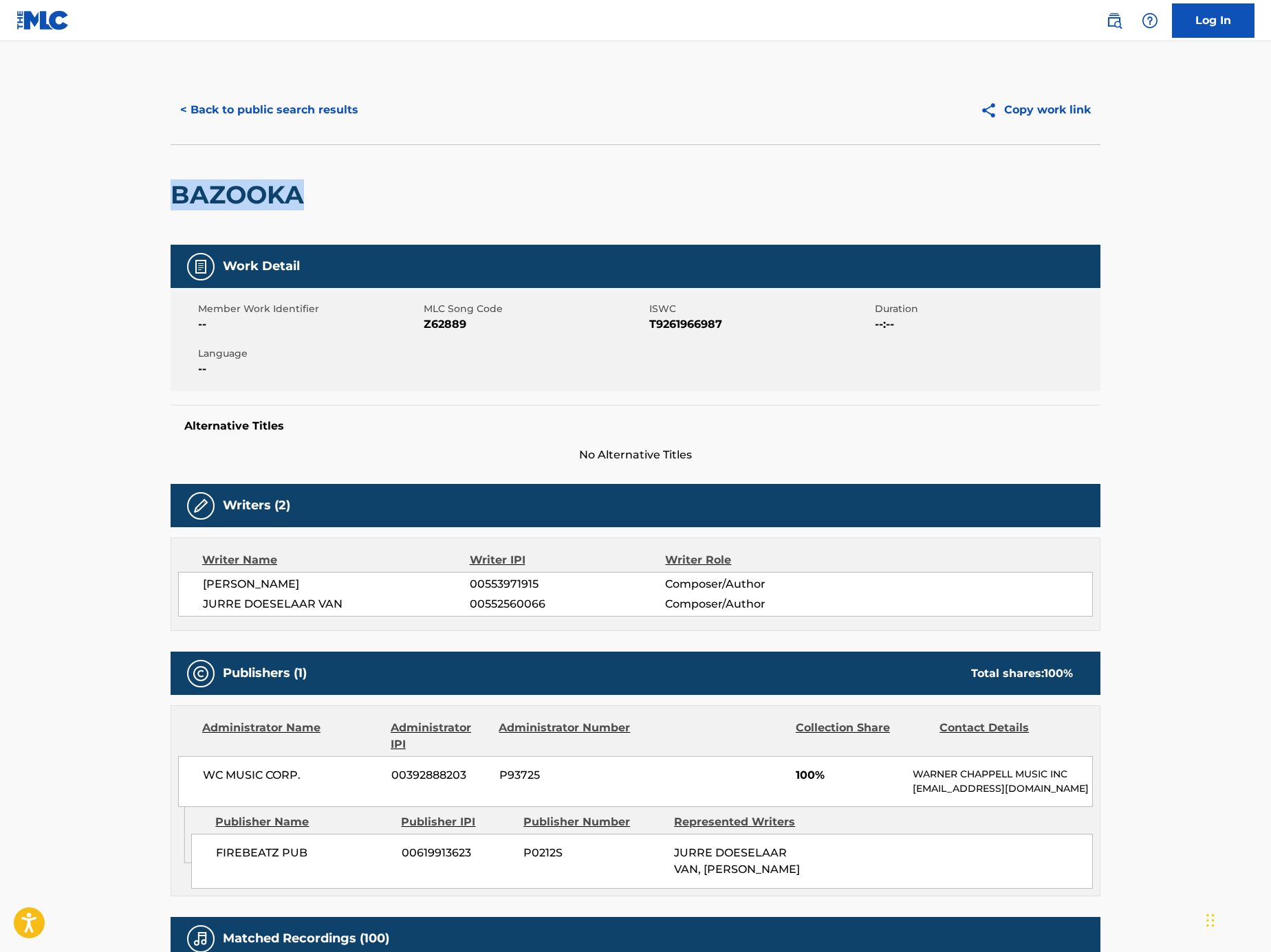
drag, startPoint x: 232, startPoint y: 213, endPoint x: 156, endPoint y: 193, distance: 78.6
click at [156, 193] on div "< Back to public search results Copy work link BAZOOKA Work Detail Member Work …" at bounding box center [636, 742] width 963 height 1332
copy h2 "BAZOOKA"
click at [283, 105] on button "< Back to public search results" at bounding box center [269, 110] width 197 height 34
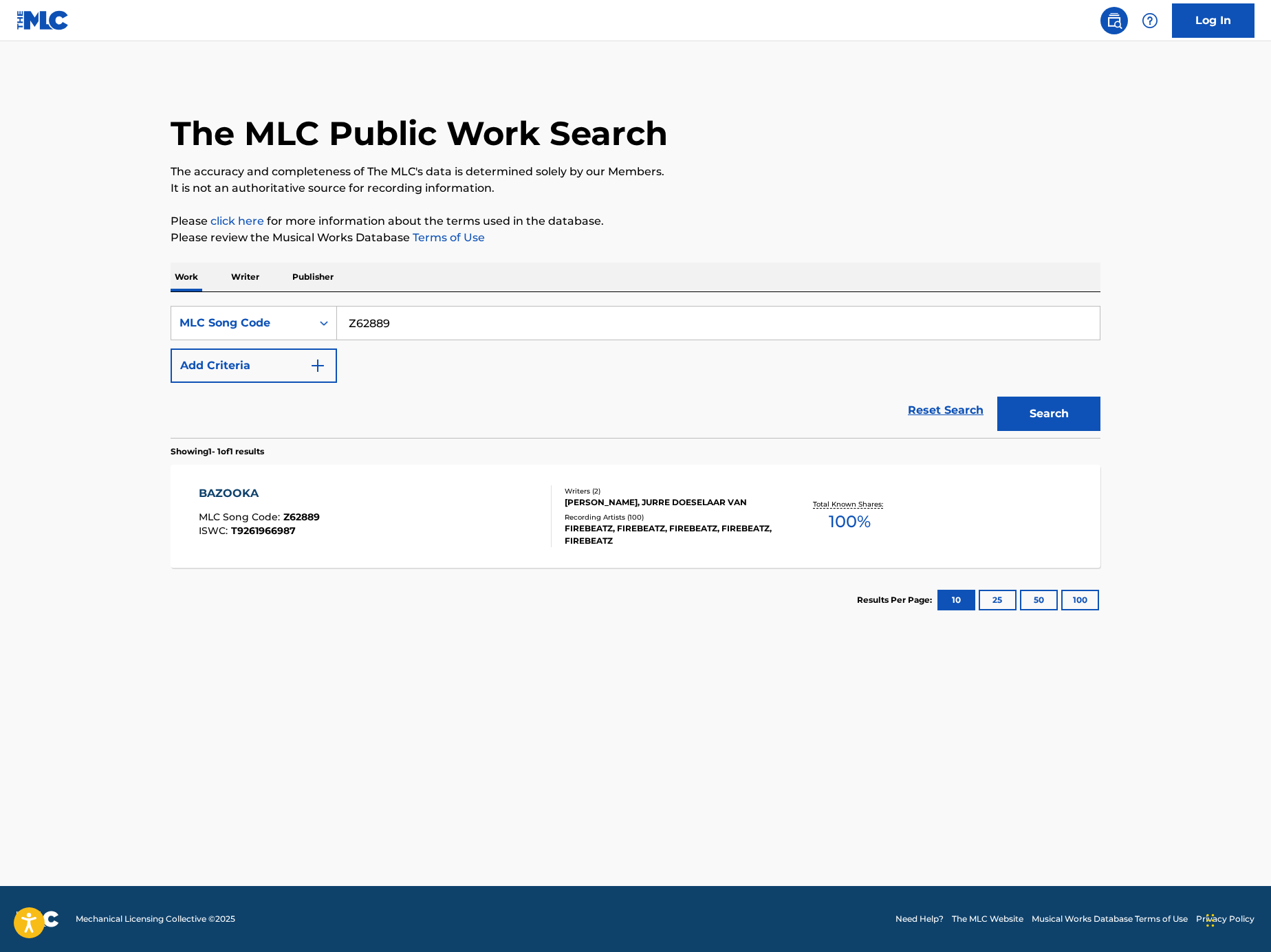
click at [455, 321] on input "Z62889" at bounding box center [718, 323] width 763 height 33
paste input "Search Form"
click at [866, 325] on input "Search Form" at bounding box center [718, 323] width 763 height 33
paste input "Z9478X"
type input "Z9478X"
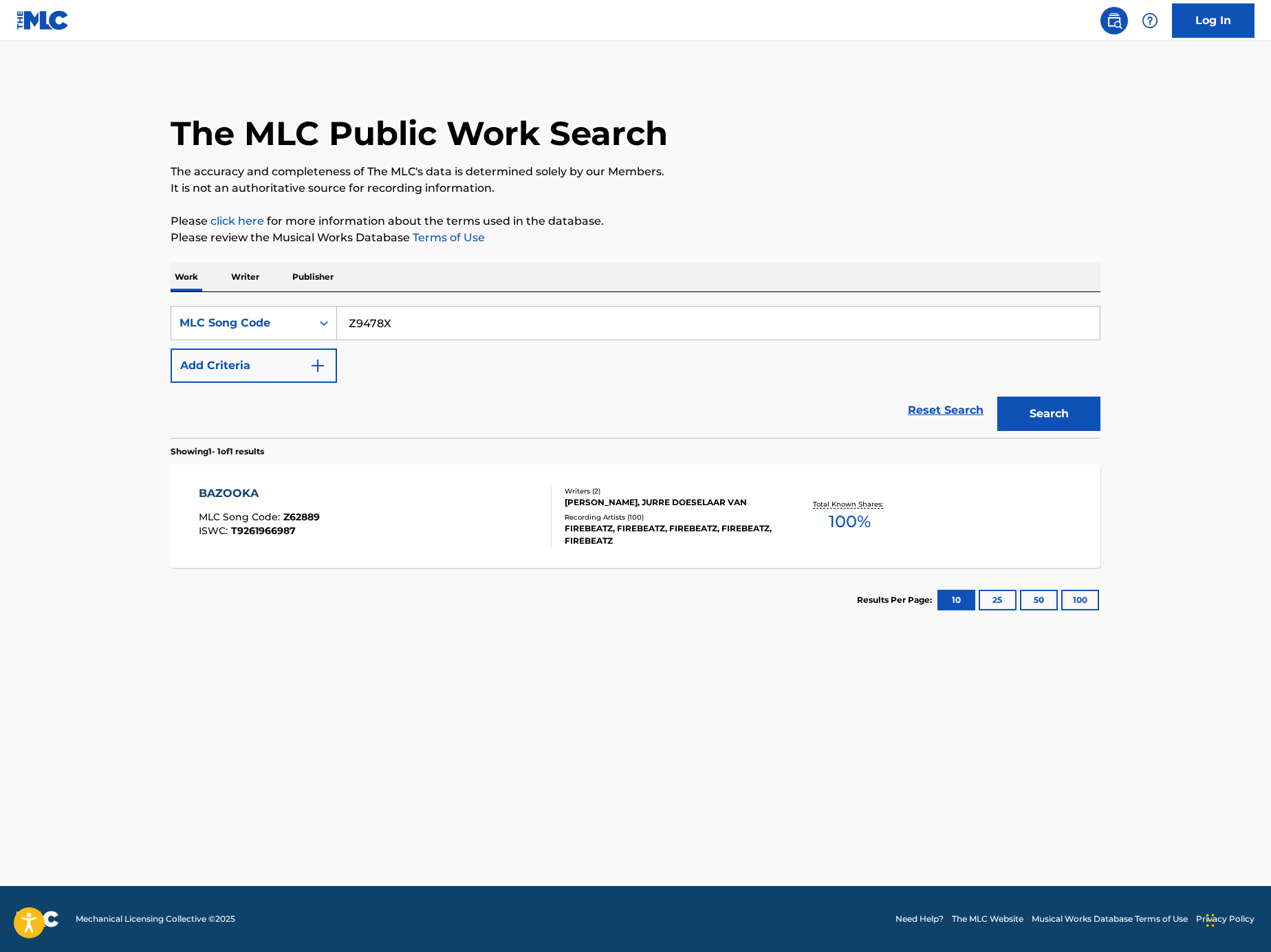
click at [1086, 417] on button "Search" at bounding box center [1049, 414] width 103 height 34
click at [468, 536] on div "LAST ALL NIGHT (KOALA) MLC Song Code : Z9478X ISWC : T9155181241" at bounding box center [376, 516] width 354 height 62
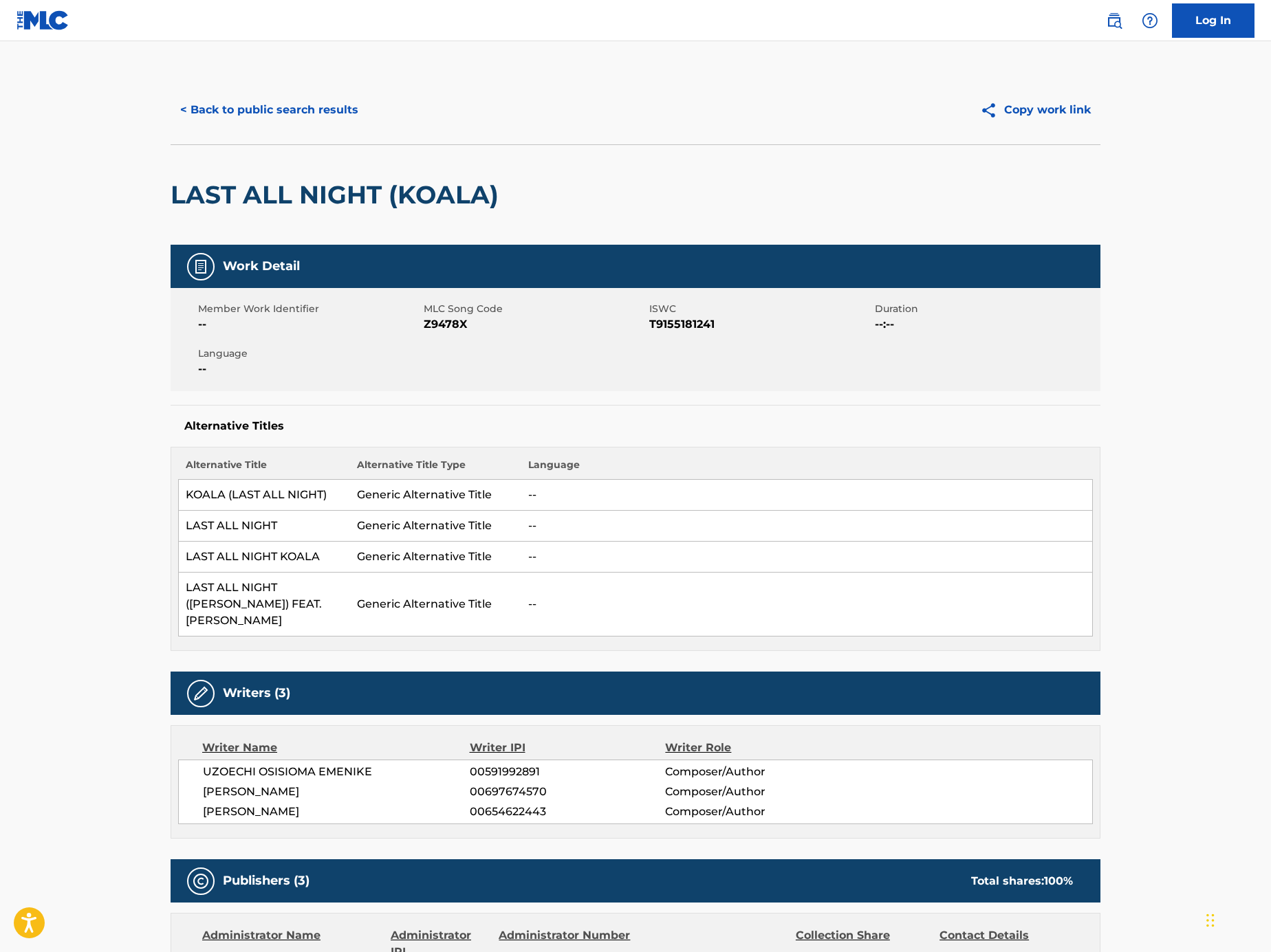
click at [280, 108] on button "< Back to public search results" at bounding box center [269, 110] width 197 height 34
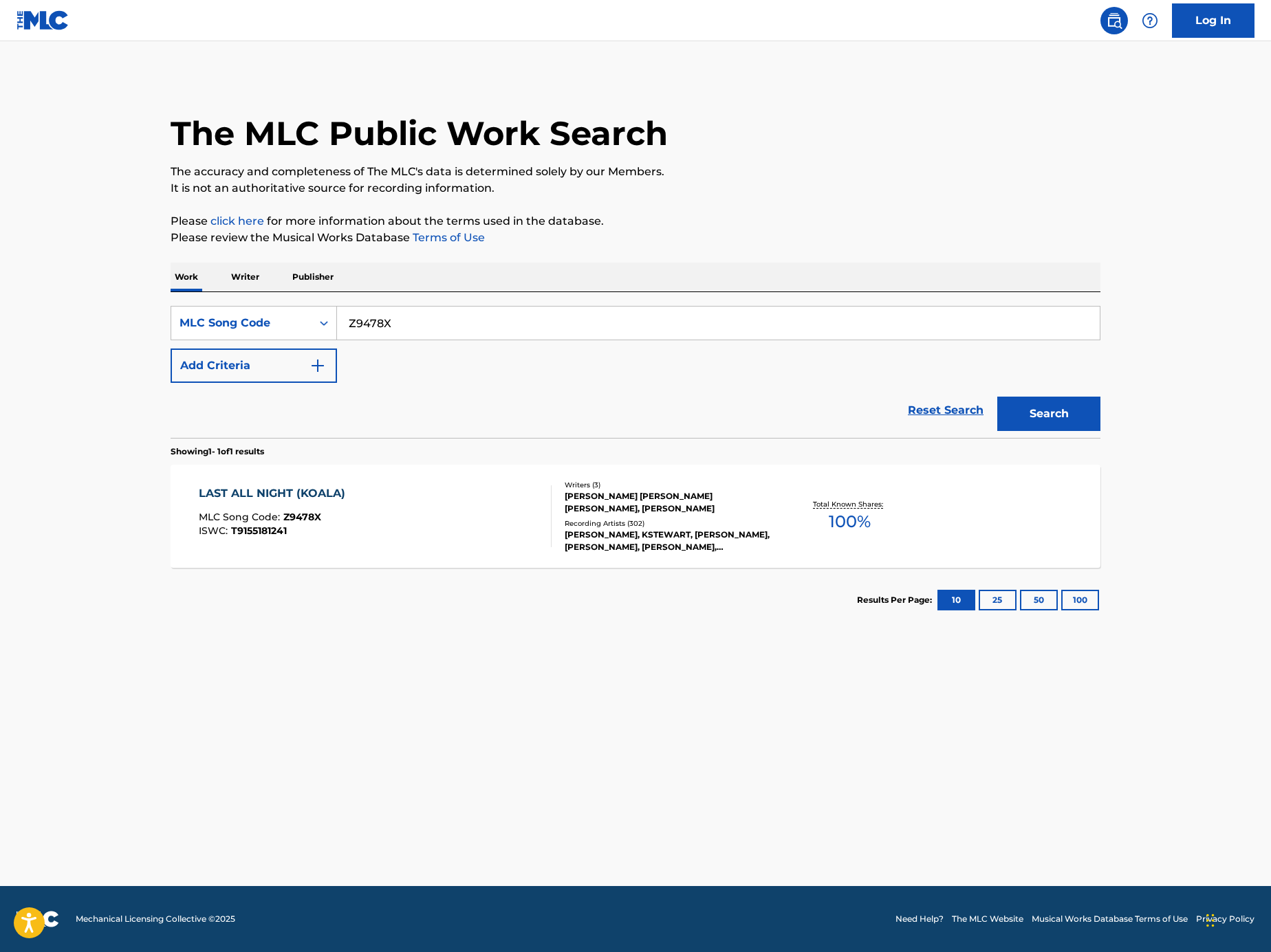
click at [440, 328] on input "Z9478X" at bounding box center [718, 323] width 763 height 33
paste input "Search Form"
click at [877, 309] on input "Search Form" at bounding box center [718, 323] width 763 height 33
paste input "DA2TJC"
type input "DA2TJC"
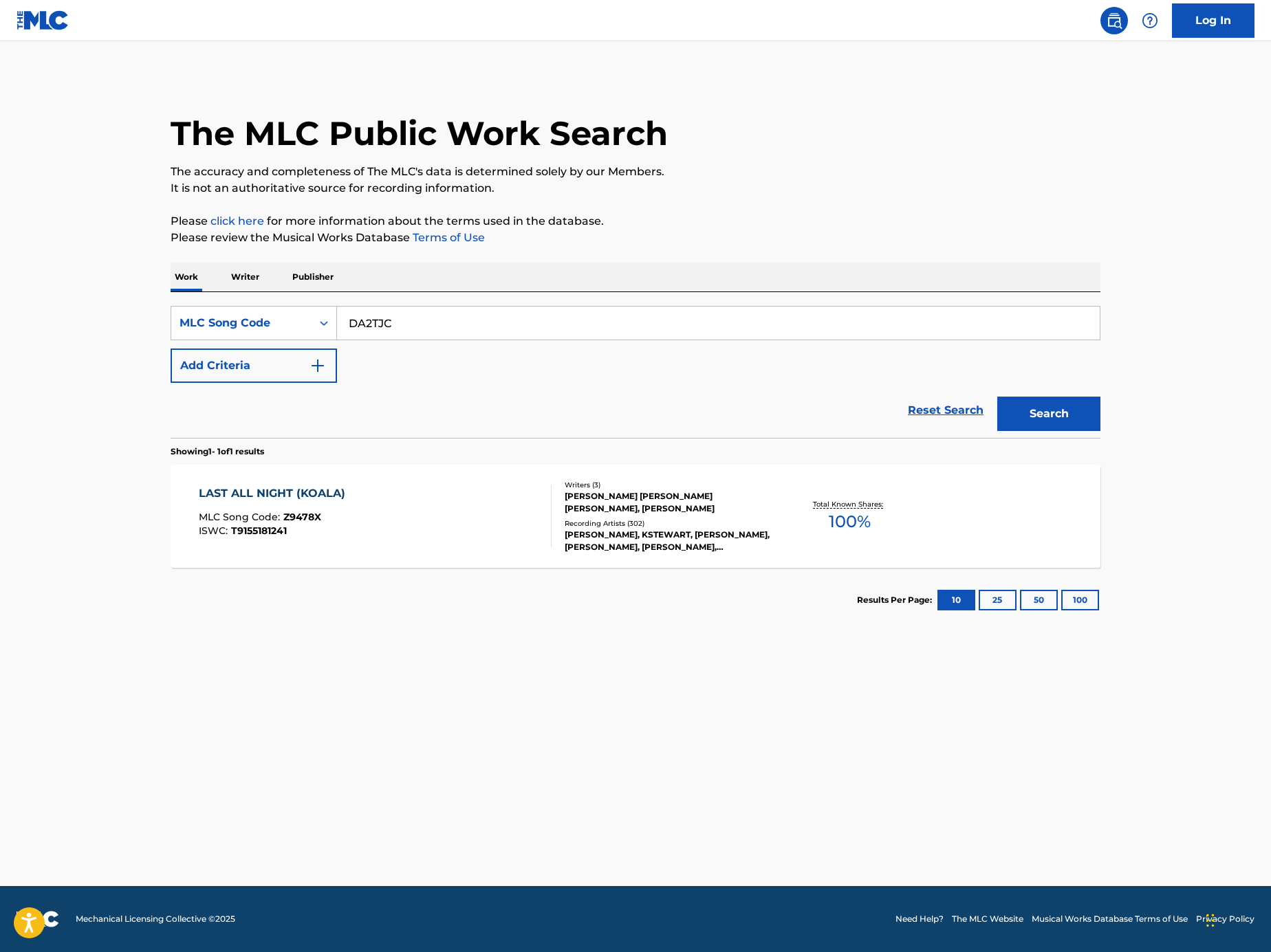
click at [1070, 405] on button "Search" at bounding box center [1049, 414] width 103 height 34
click at [490, 496] on div "DIFFERENT WORLD MLC Song Code : DA2TJC ISWC :" at bounding box center [376, 516] width 354 height 62
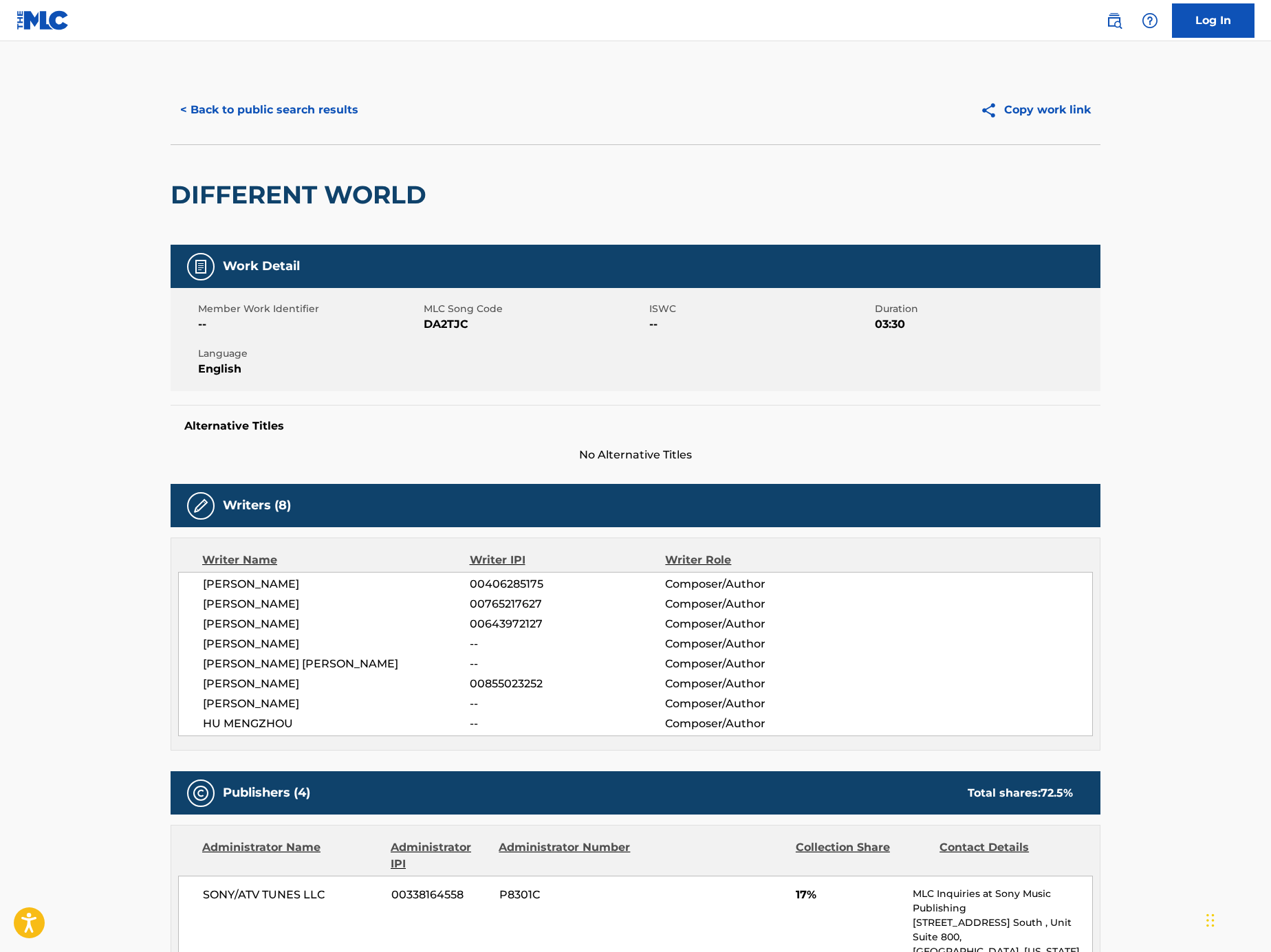
scroll to position [145, 0]
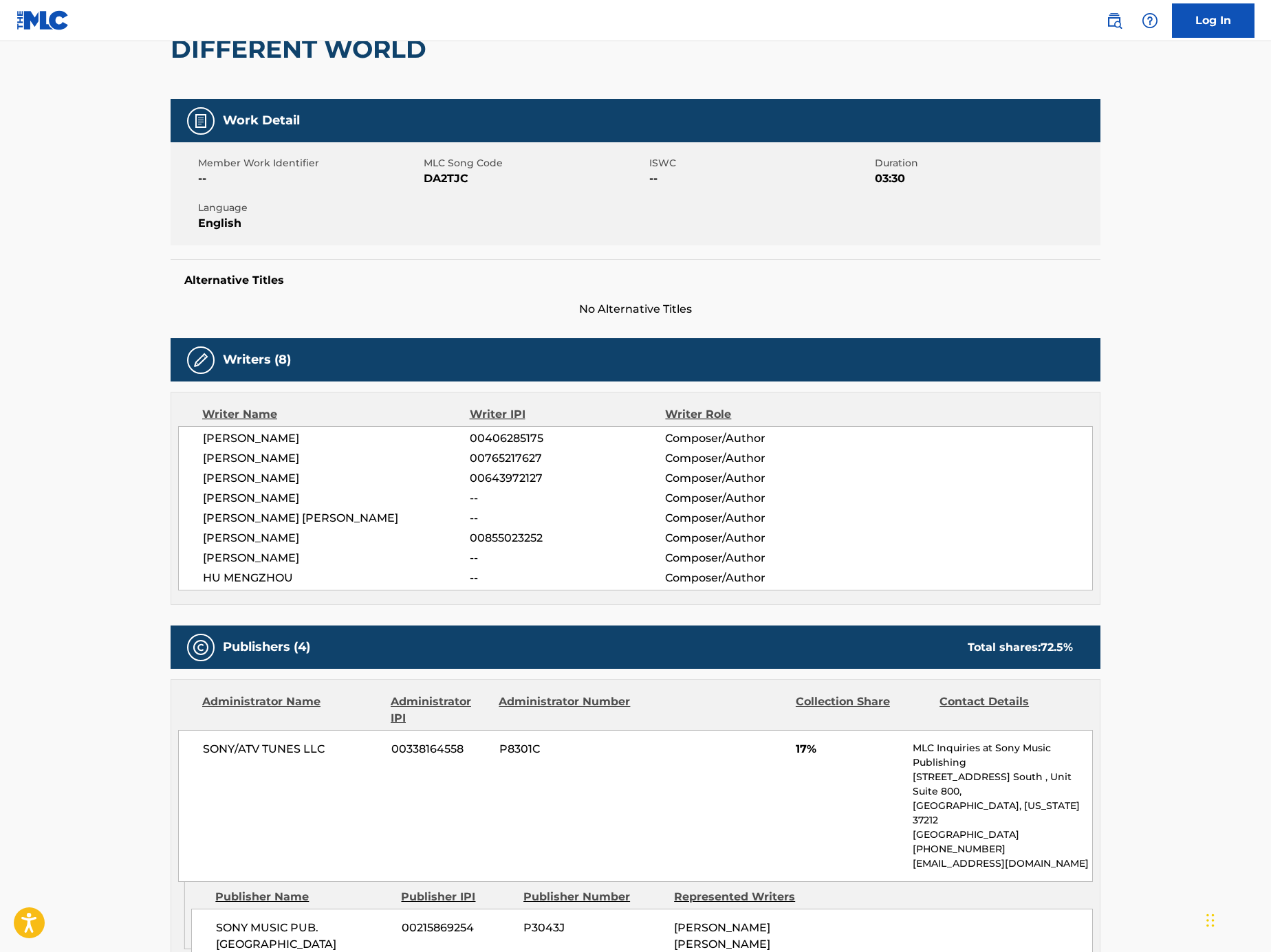
drag, startPoint x: 340, startPoint y: 521, endPoint x: 169, endPoint y: 508, distance: 171.5
click at [338, 526] on span "ALAN OLAV WALKER" at bounding box center [336, 518] width 267 height 16
click at [333, 513] on span "ALAN OLAV WALKER" at bounding box center [336, 518] width 267 height 16
drag, startPoint x: 322, startPoint y: 516, endPoint x: 168, endPoint y: 516, distance: 154.0
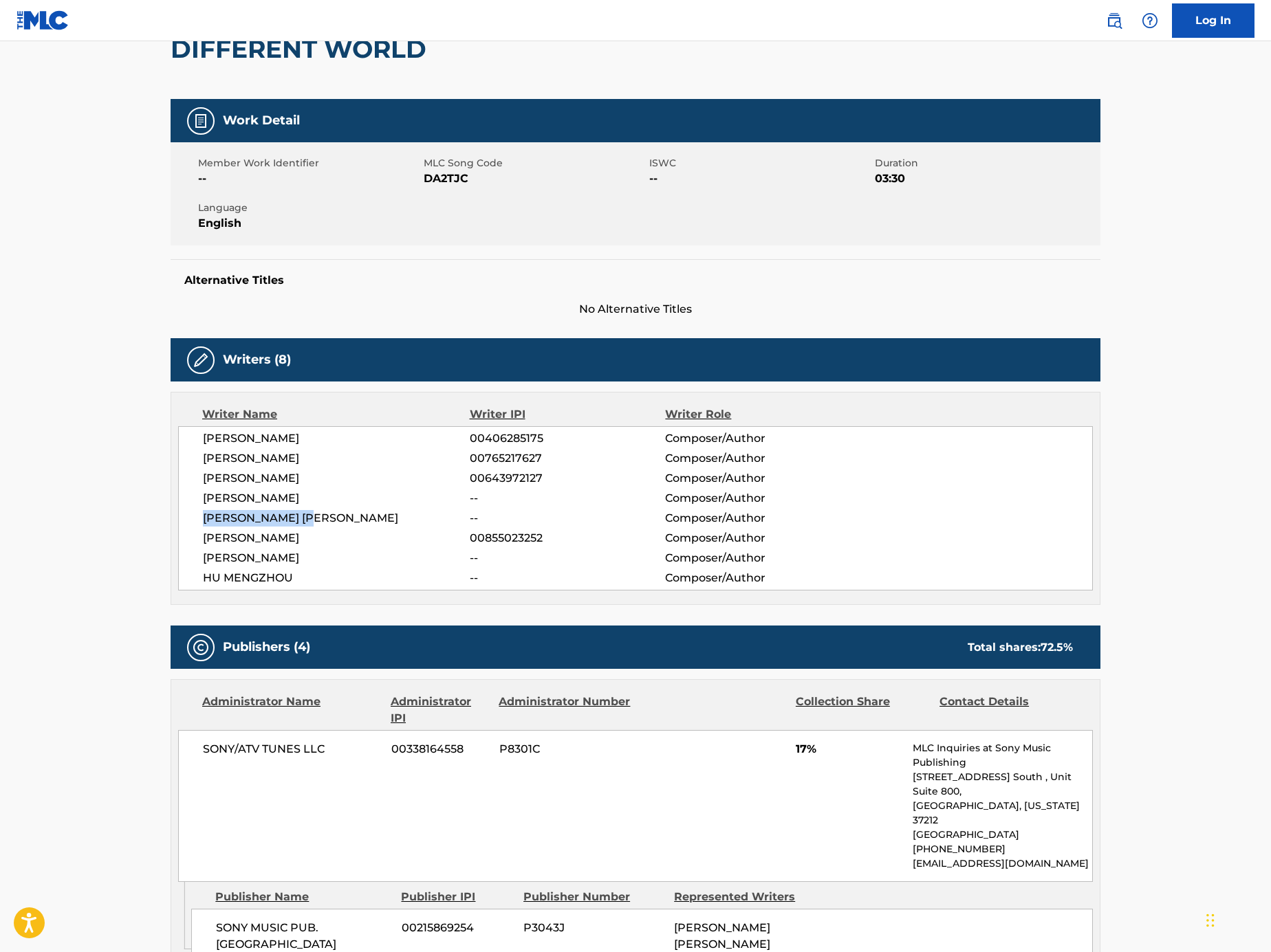
copy span "ALAN OLAV WALKER"
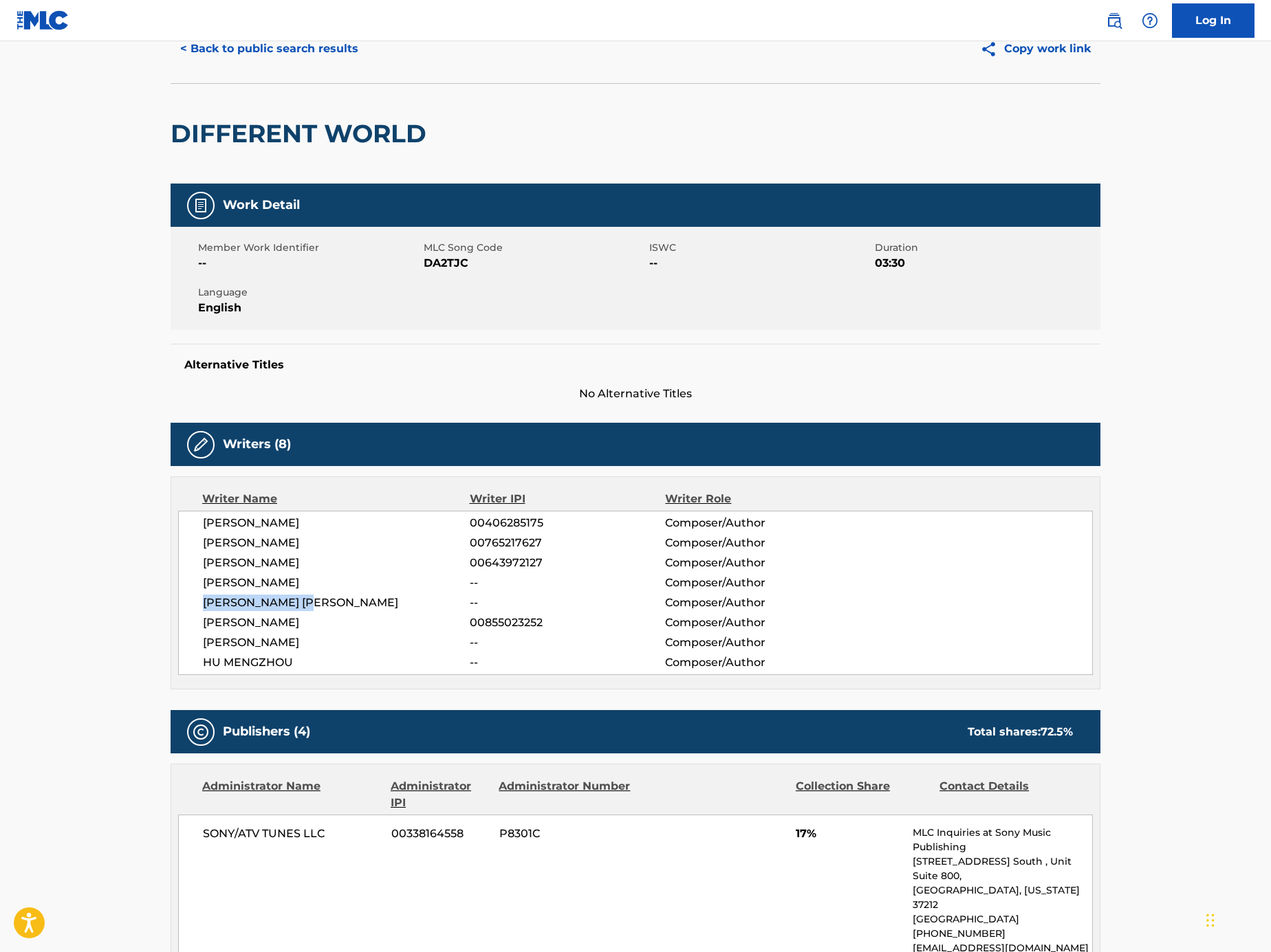
scroll to position [0, 0]
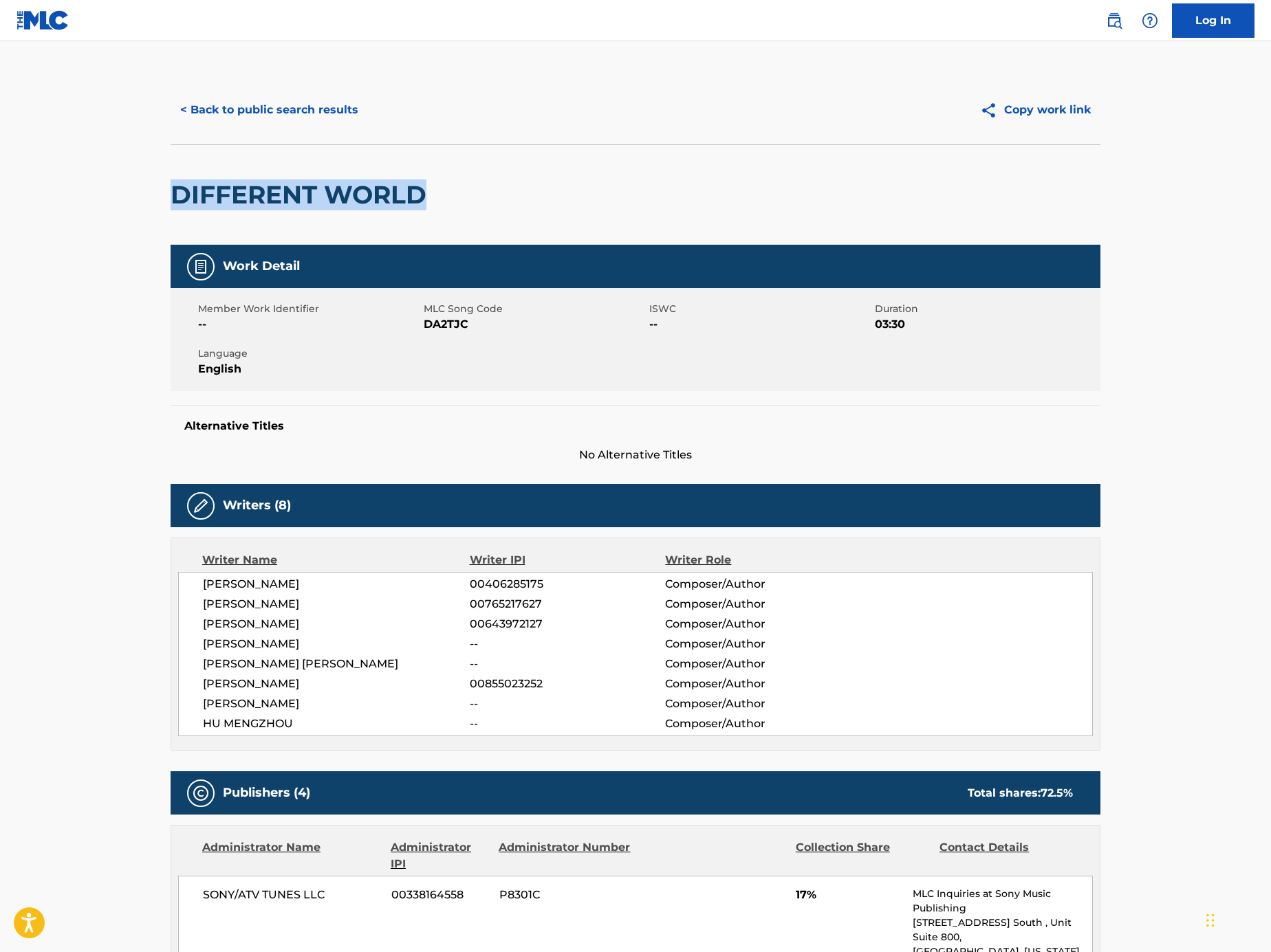
drag, startPoint x: 434, startPoint y: 206, endPoint x: 156, endPoint y: 176, distance: 279.6
copy h2 "DIFFERENT WORLD"
click at [281, 82] on div "< Back to public search results Copy work link" at bounding box center [636, 110] width 930 height 69
click at [281, 110] on button "< Back to public search results" at bounding box center [269, 110] width 197 height 34
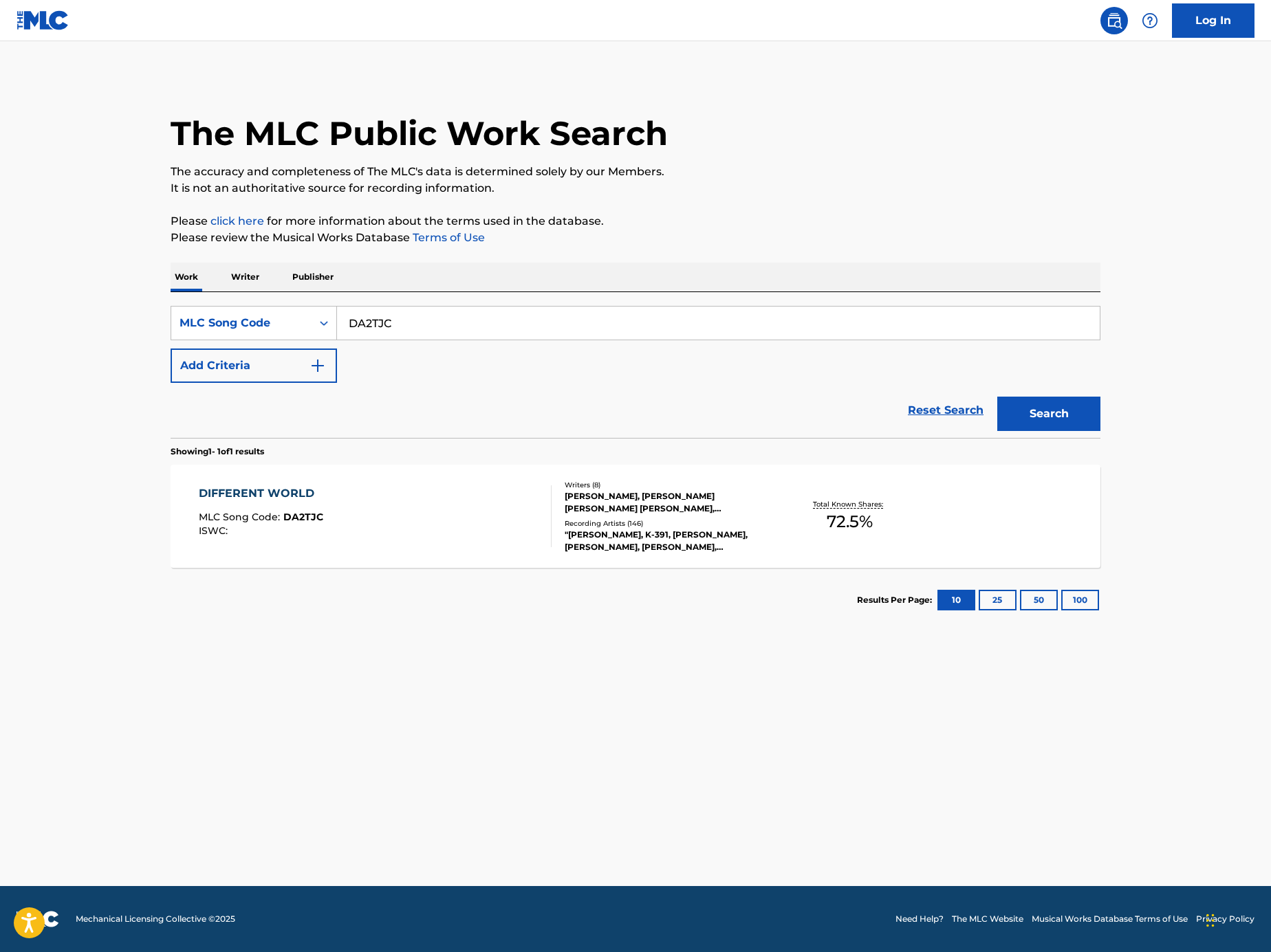
click at [458, 311] on input "DA2TJC" at bounding box center [718, 323] width 763 height 33
paste input "Search Form"
click at [900, 316] on input "Search Form" at bounding box center [718, 323] width 763 height 33
paste input "AA2SXW"
type input "AA2SXW"
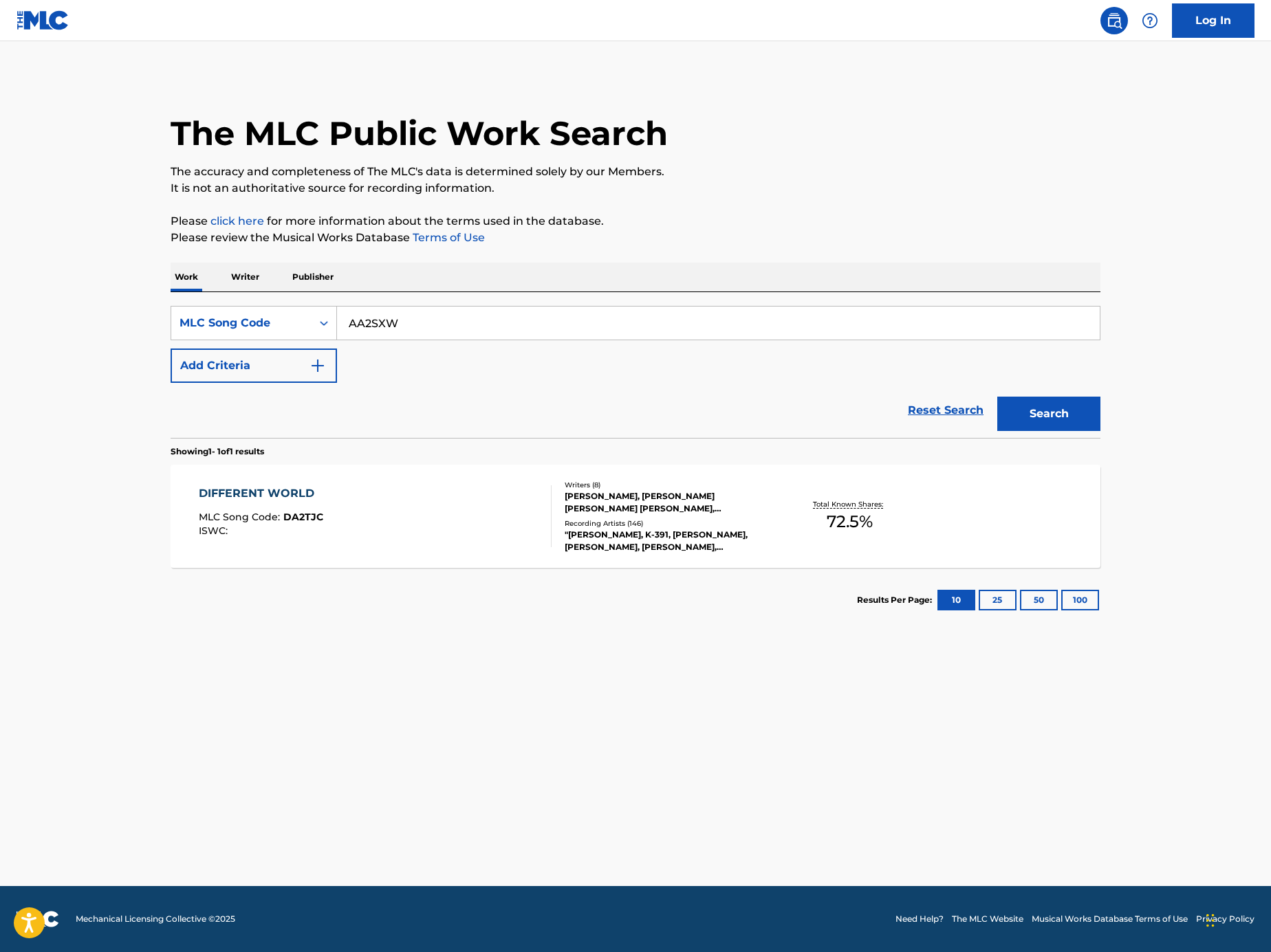
click at [1068, 422] on button "Search" at bounding box center [1049, 414] width 103 height 34
click at [470, 525] on div "A DIFFERENT WORLD MLC Song Code : AA2SXW ISWC :" at bounding box center [376, 516] width 354 height 62
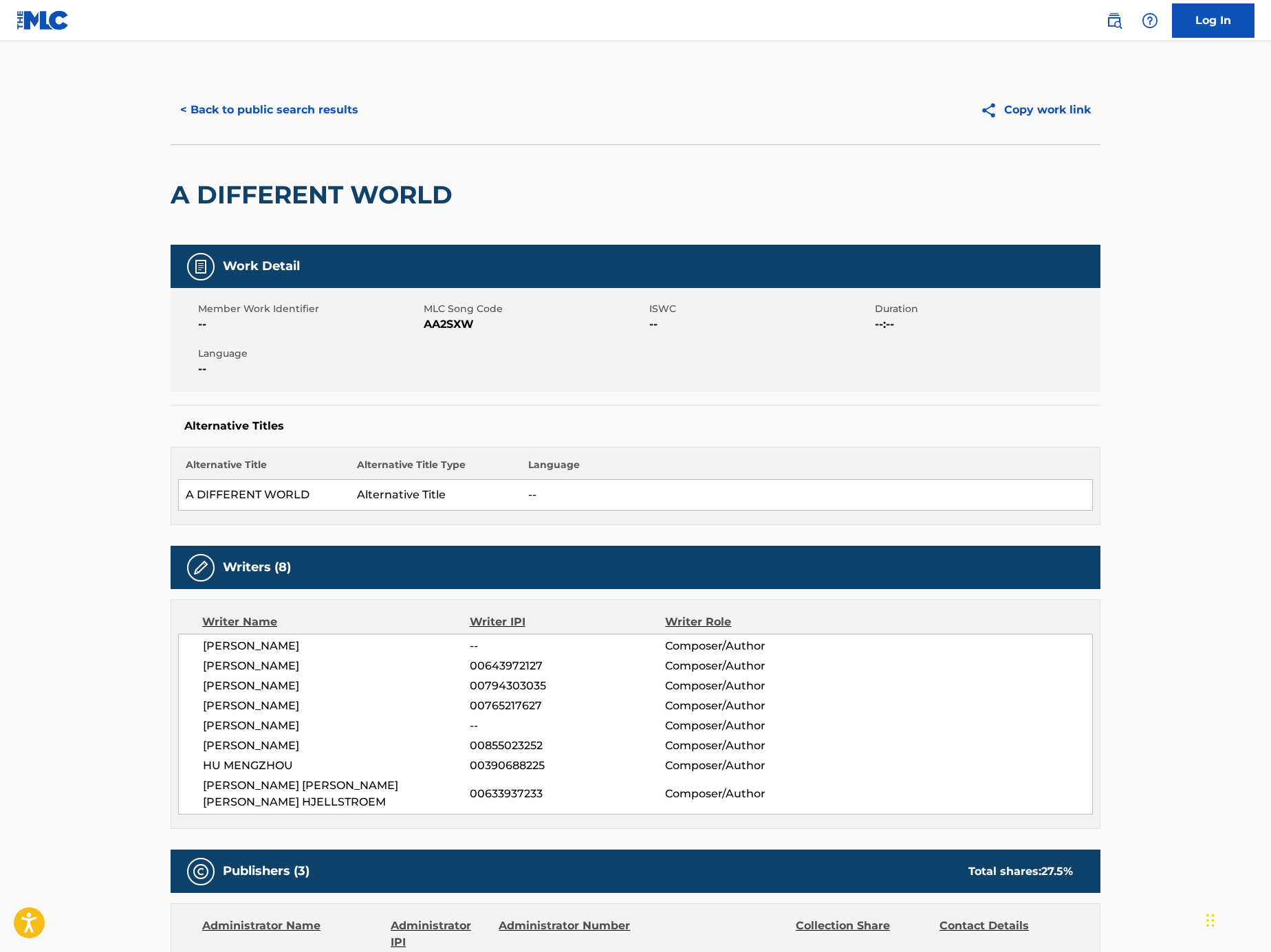
click at [326, 117] on button "< Back to public search results" at bounding box center [269, 110] width 197 height 34
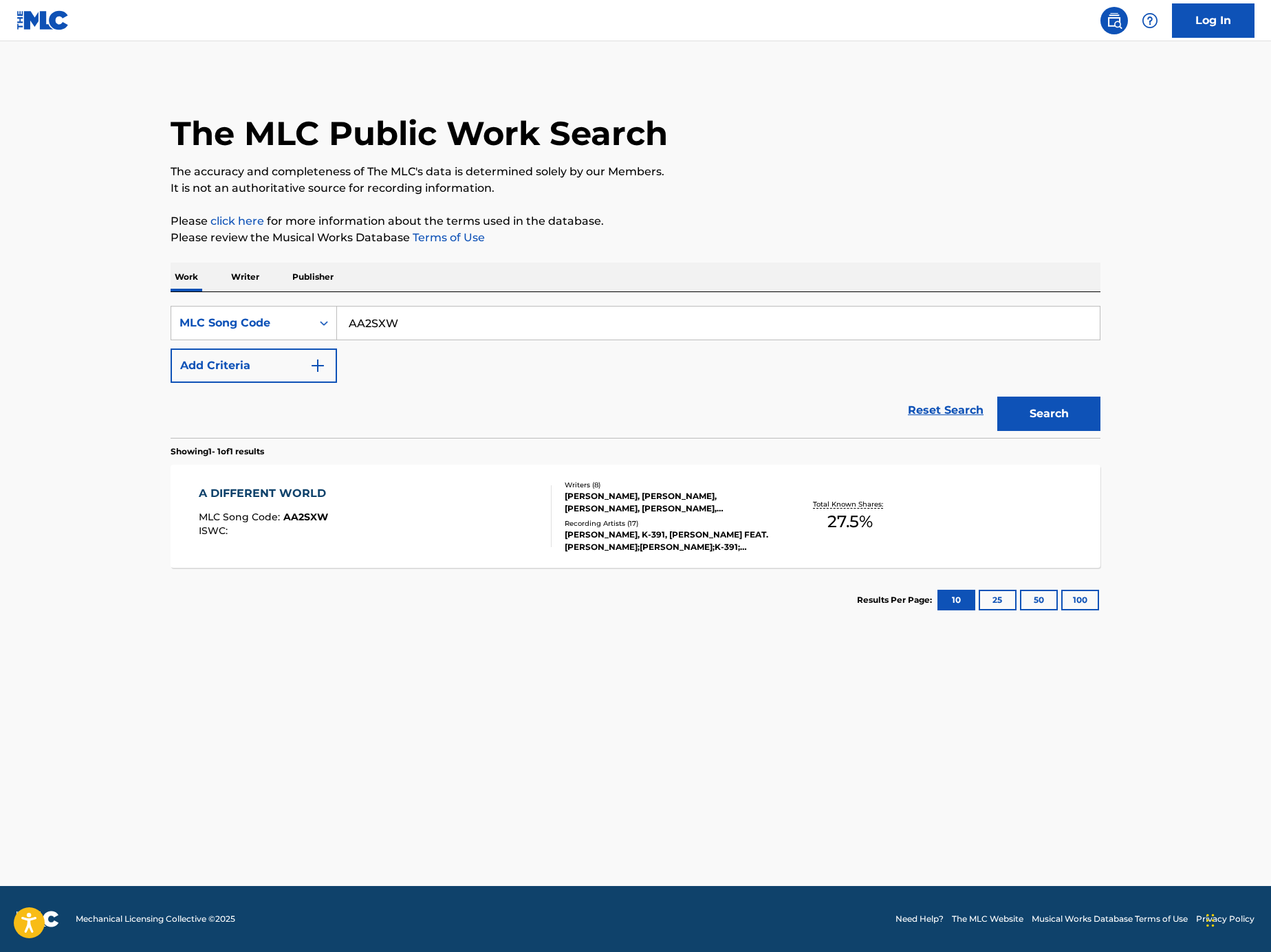
click at [468, 317] on input "AA2SXW" at bounding box center [718, 323] width 763 height 33
paste input "Search Form"
click at [905, 307] on input "Search Form" at bounding box center [718, 323] width 763 height 33
paste input "KF1F3K"
type input "KF1F3K"
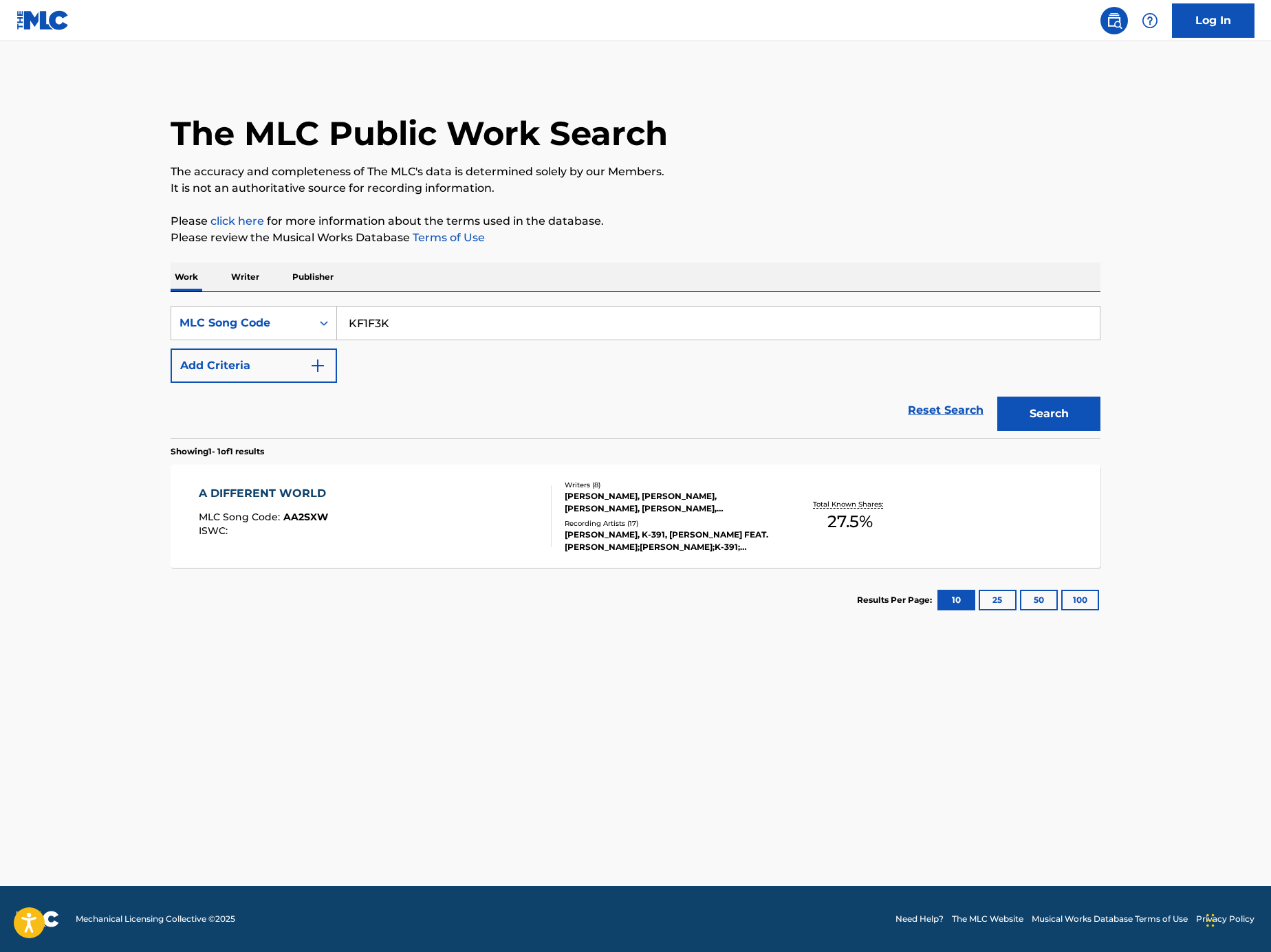
click at [1098, 411] on button "Search" at bounding box center [1049, 414] width 103 height 34
click at [454, 520] on div "KUMUSTA KA MLC Song Code : KF1F3K ISWC :" at bounding box center [376, 516] width 354 height 62
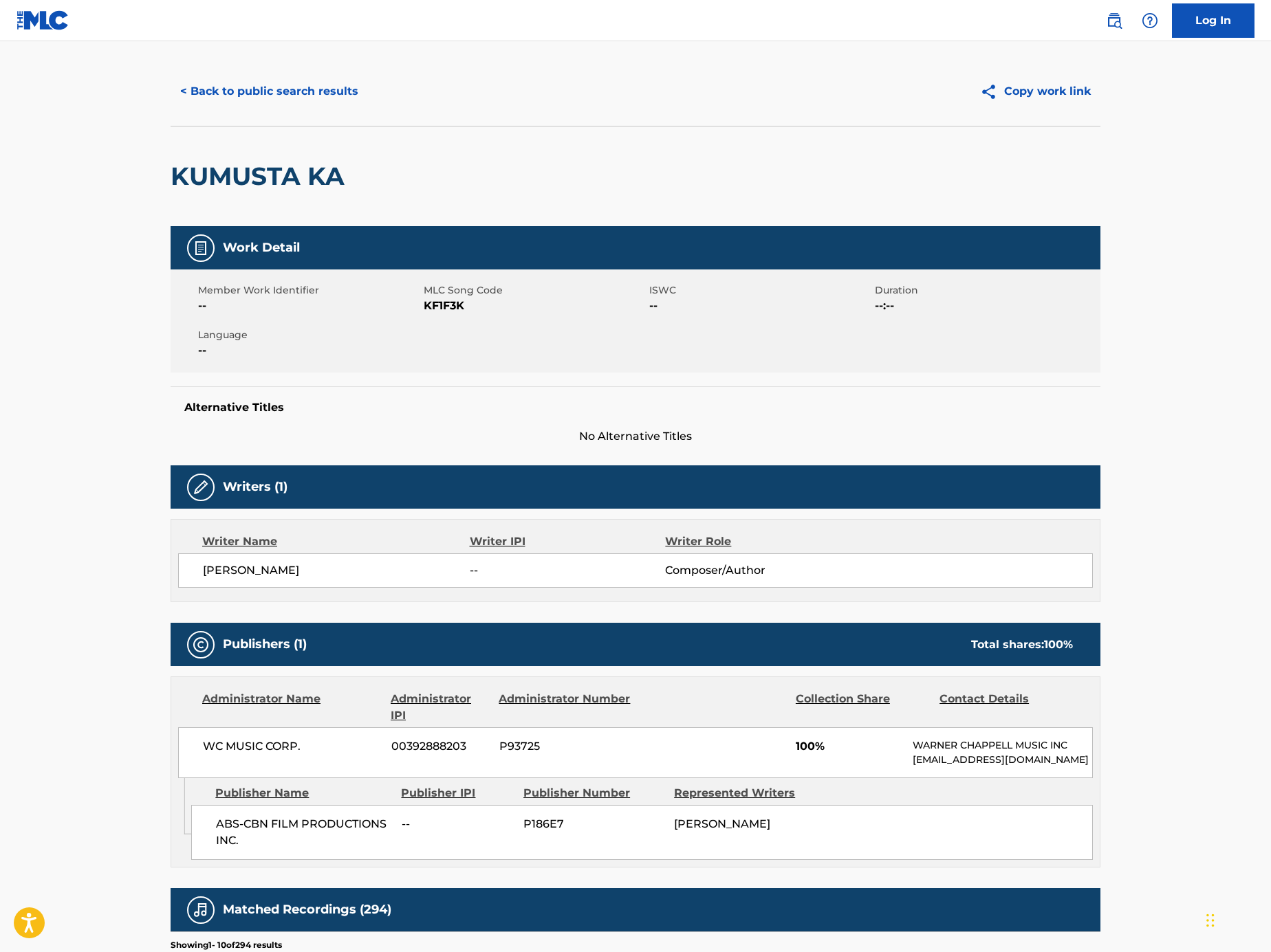
scroll to position [164, 0]
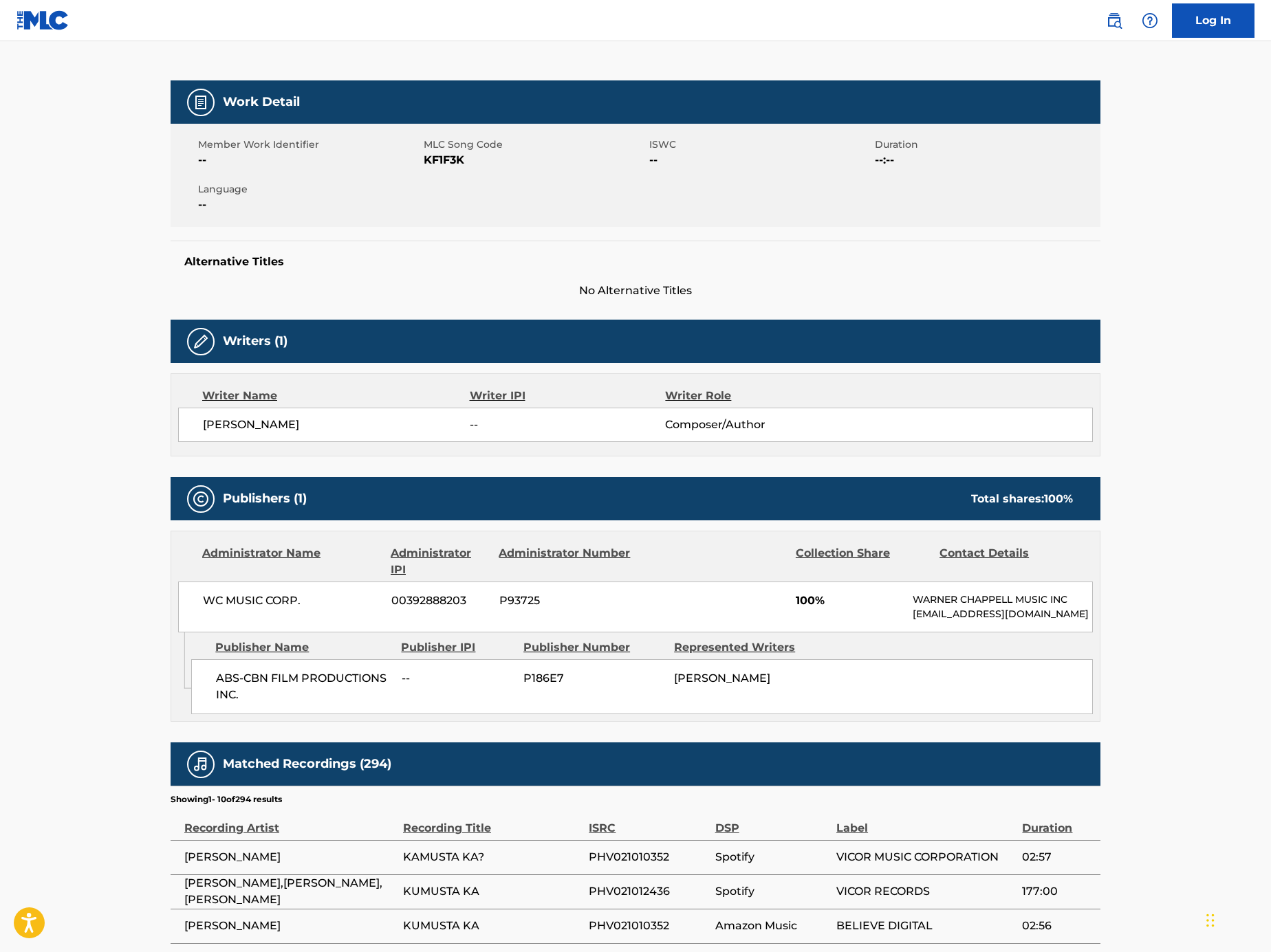
click at [111, 332] on main "< Back to public search results Copy work link KUMUSTA KA Work Detail Member Wo…" at bounding box center [636, 566] width 1271 height 1378
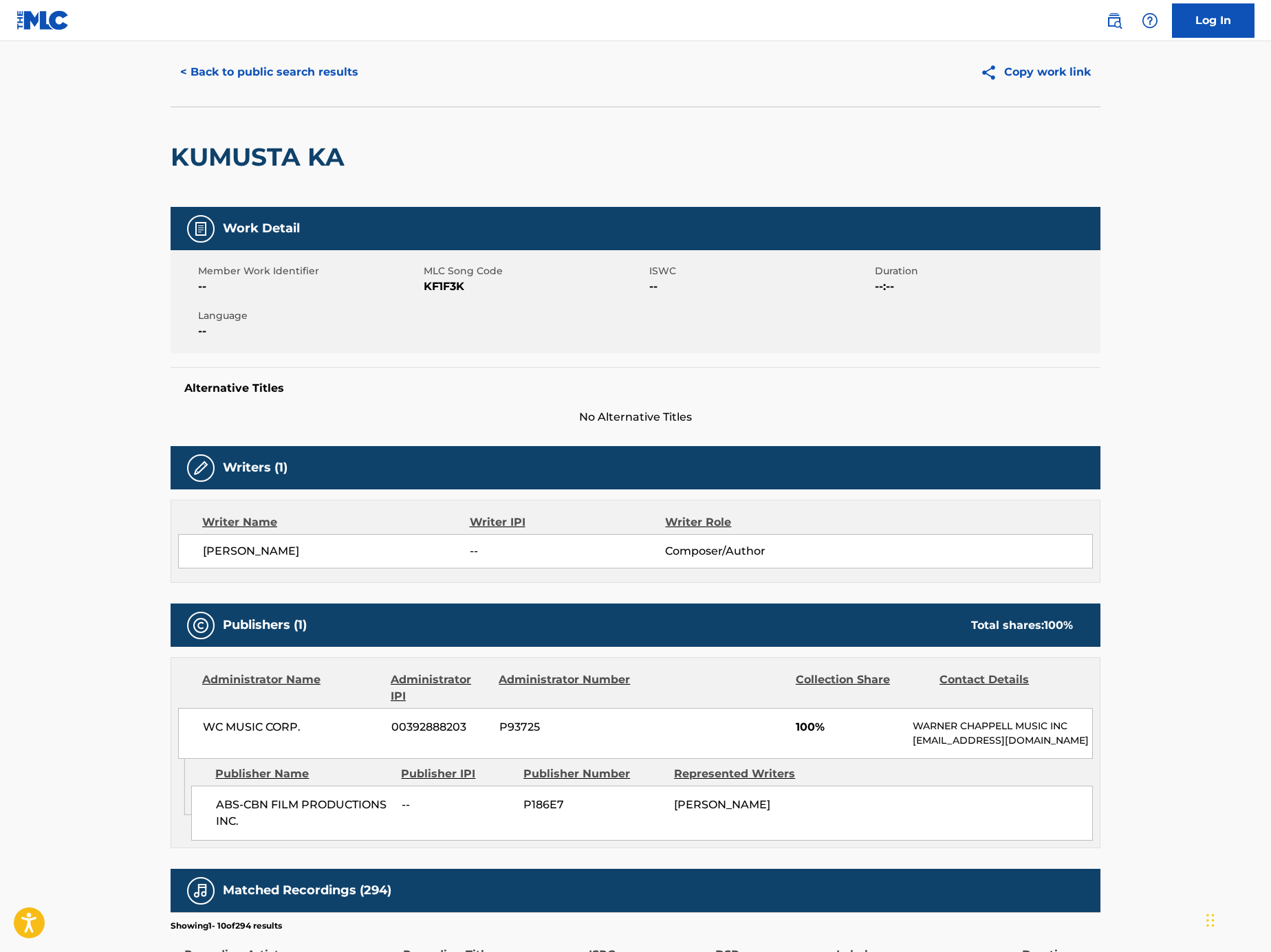
scroll to position [0, 0]
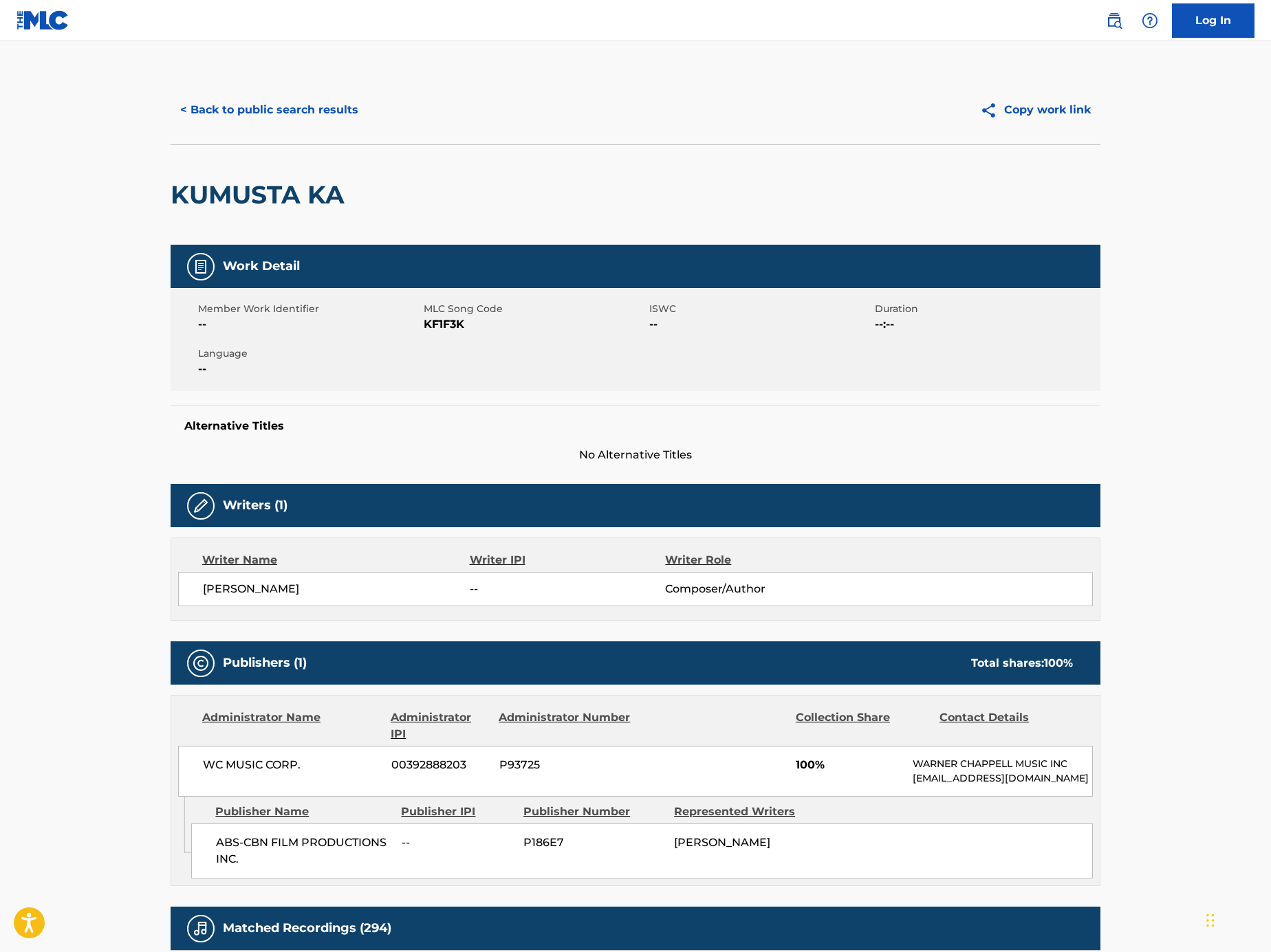
click at [294, 119] on button "< Back to public search results" at bounding box center [269, 110] width 197 height 34
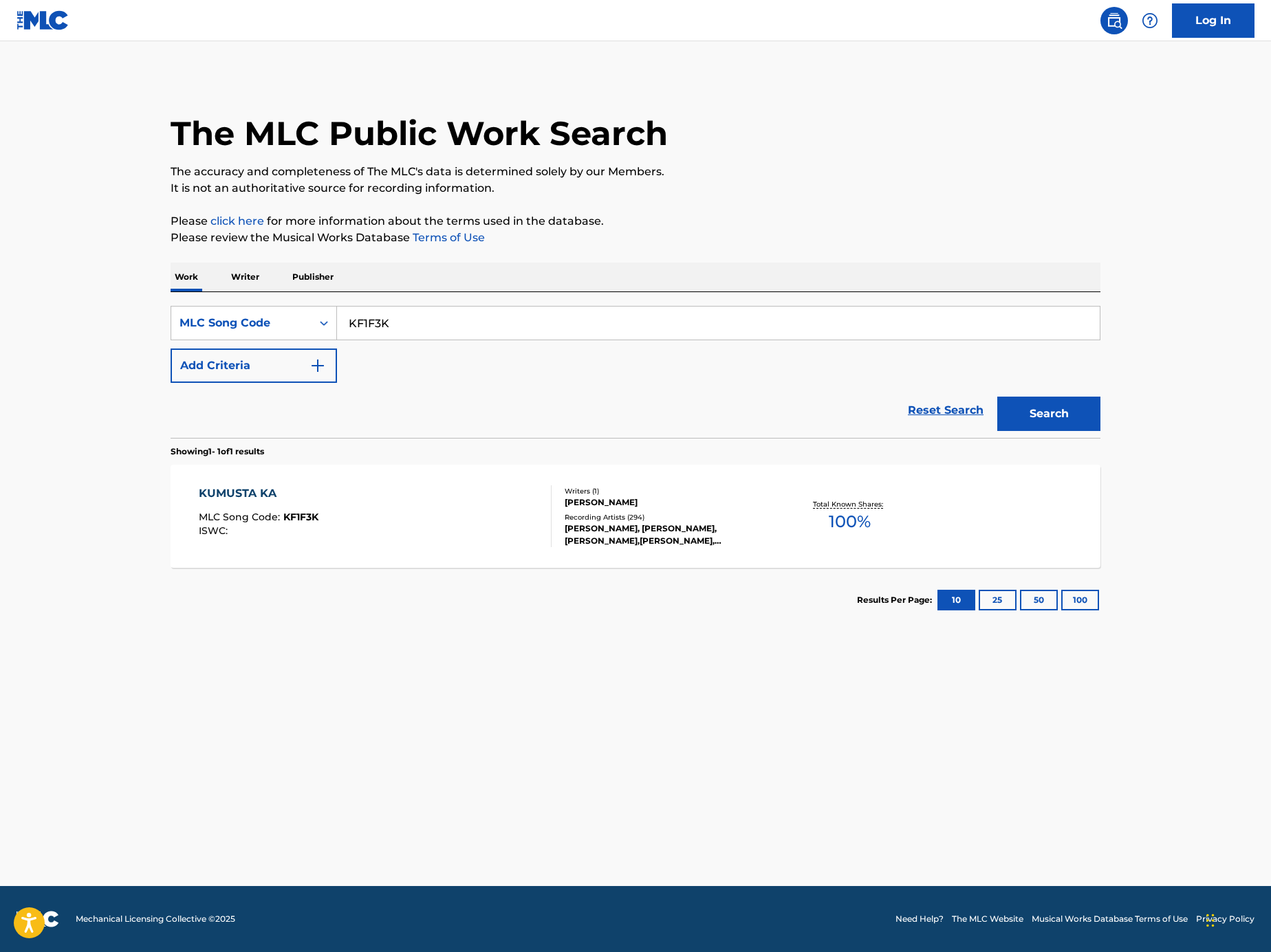
click at [468, 321] on input "KF1F3K" at bounding box center [718, 323] width 763 height 33
paste input "Search Form"
click at [553, 343] on div "SearchWithCriteriaacd7ed8a-349c-4283-a27e-64492575f055 MLC Song Code Add Criter…" at bounding box center [636, 344] width 930 height 77
click at [554, 327] on input "Search Form" at bounding box center [718, 323] width 763 height 33
paste input "N5124S"
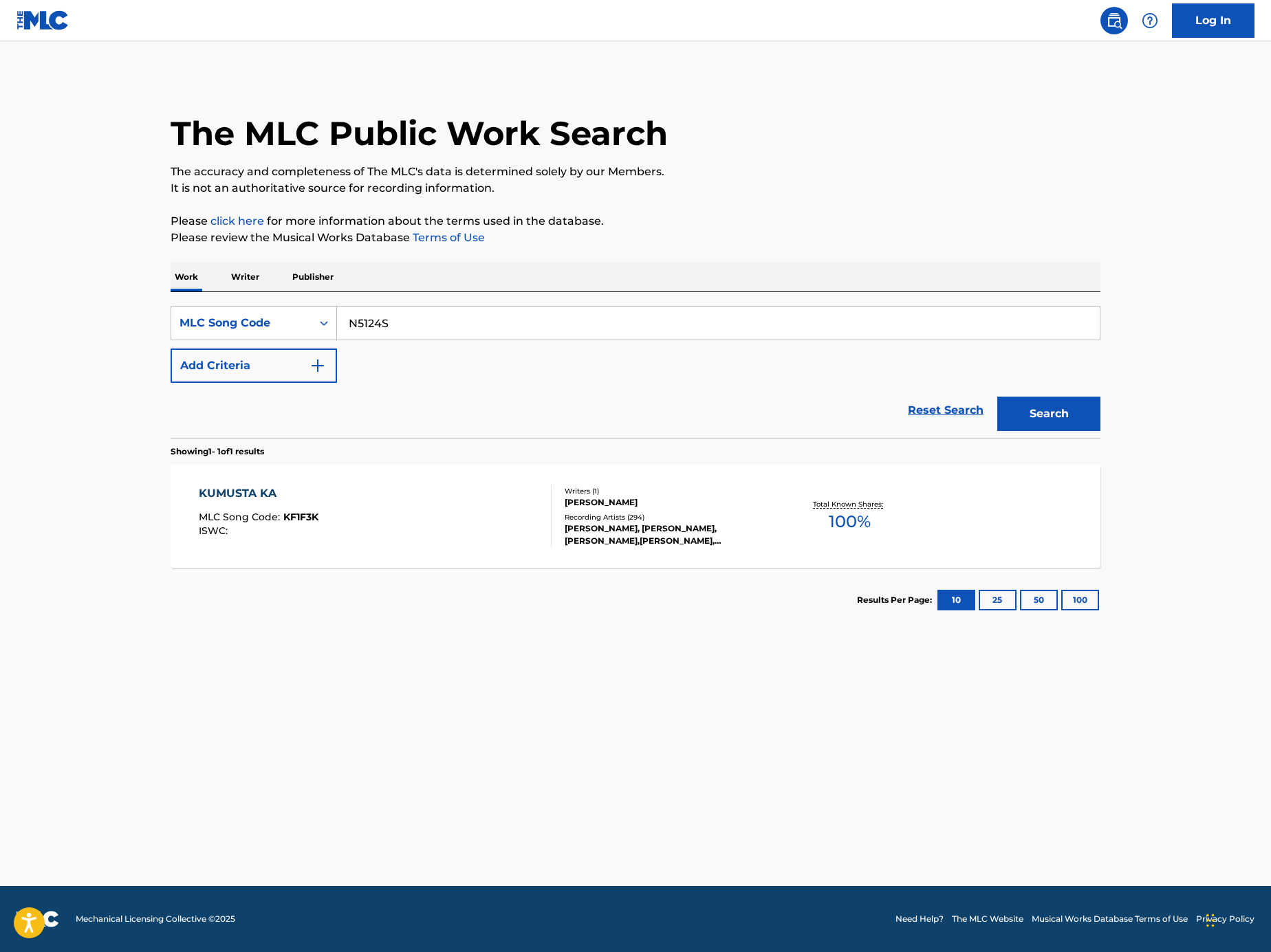
type input "N5124S"
click at [1005, 416] on button "Search" at bounding box center [1049, 414] width 103 height 34
click at [431, 332] on input "N5124S" at bounding box center [718, 323] width 763 height 33
paste input "Search Form"
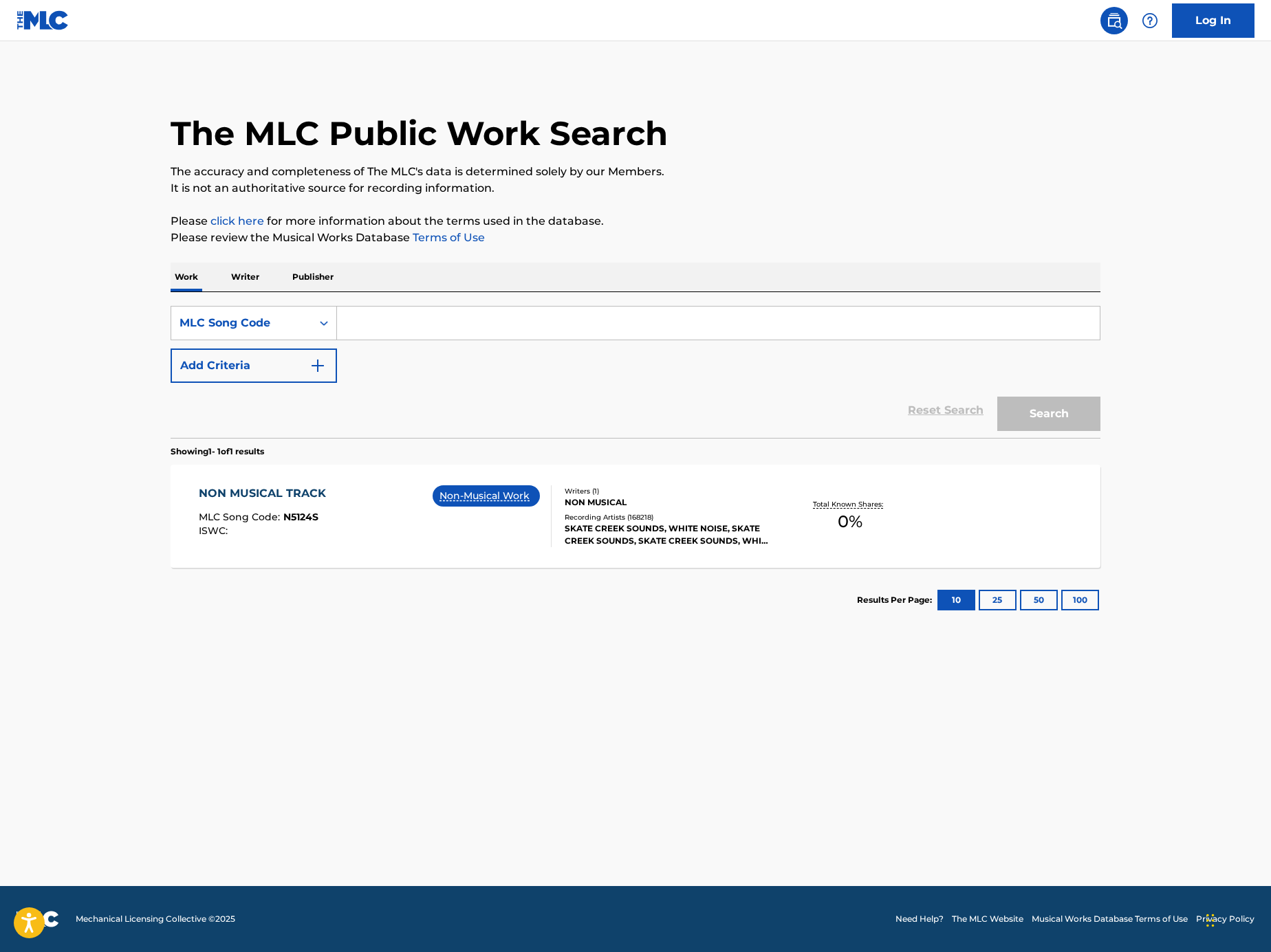
click at [931, 320] on input "Search Form" at bounding box center [718, 323] width 763 height 33
paste input "PI9H48"
type input "PI9H48"
click at [1050, 394] on div "Search" at bounding box center [1045, 410] width 110 height 55
click at [1047, 404] on button "Search" at bounding box center [1049, 414] width 103 height 34
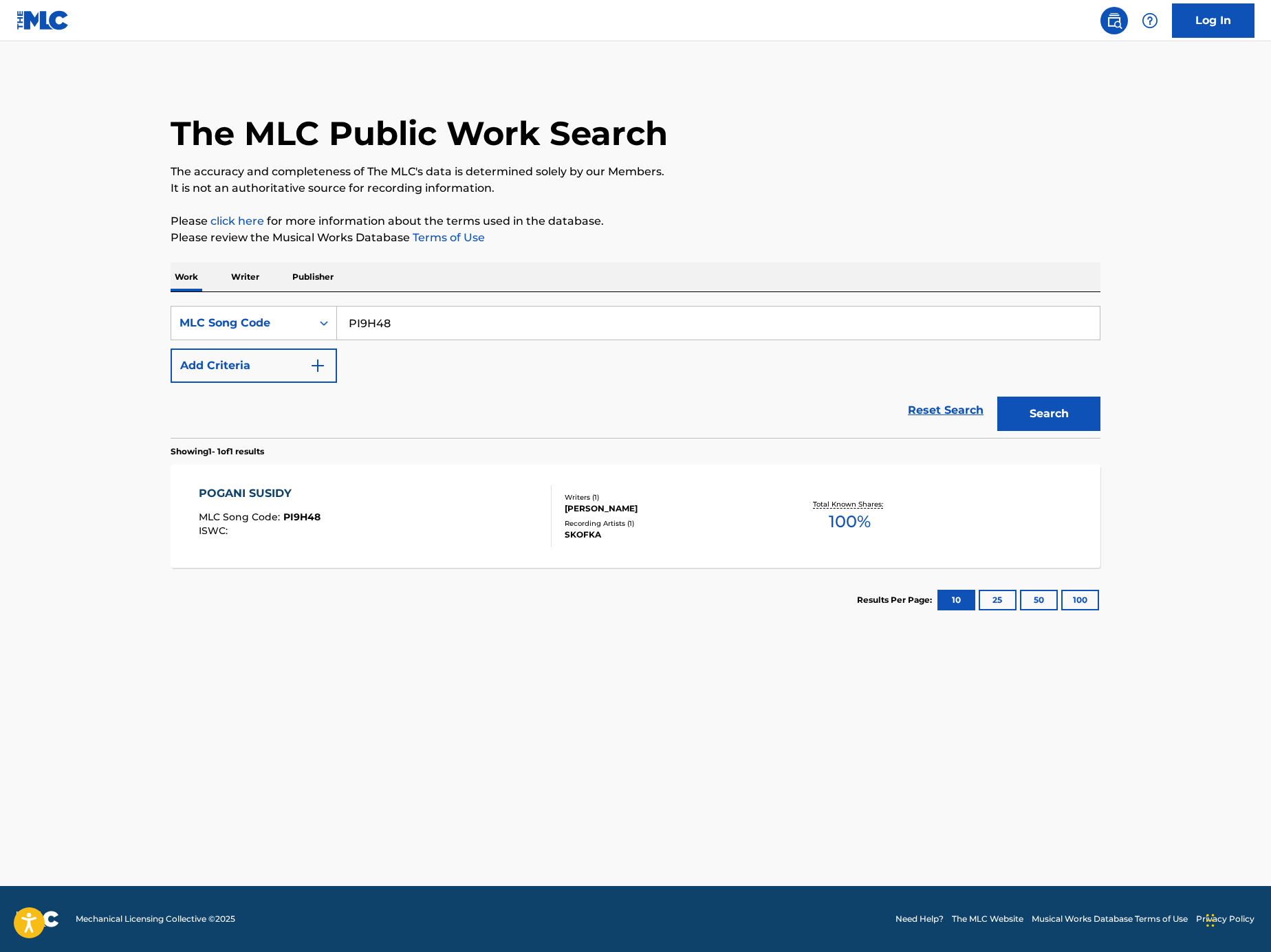
click at [488, 548] on div "POGANI SUSIDY MLC Song Code : PI9H48 ISWC : Writers ( 1 ) VOLODYMYR SAMOLIUK Re…" at bounding box center [636, 516] width 930 height 103
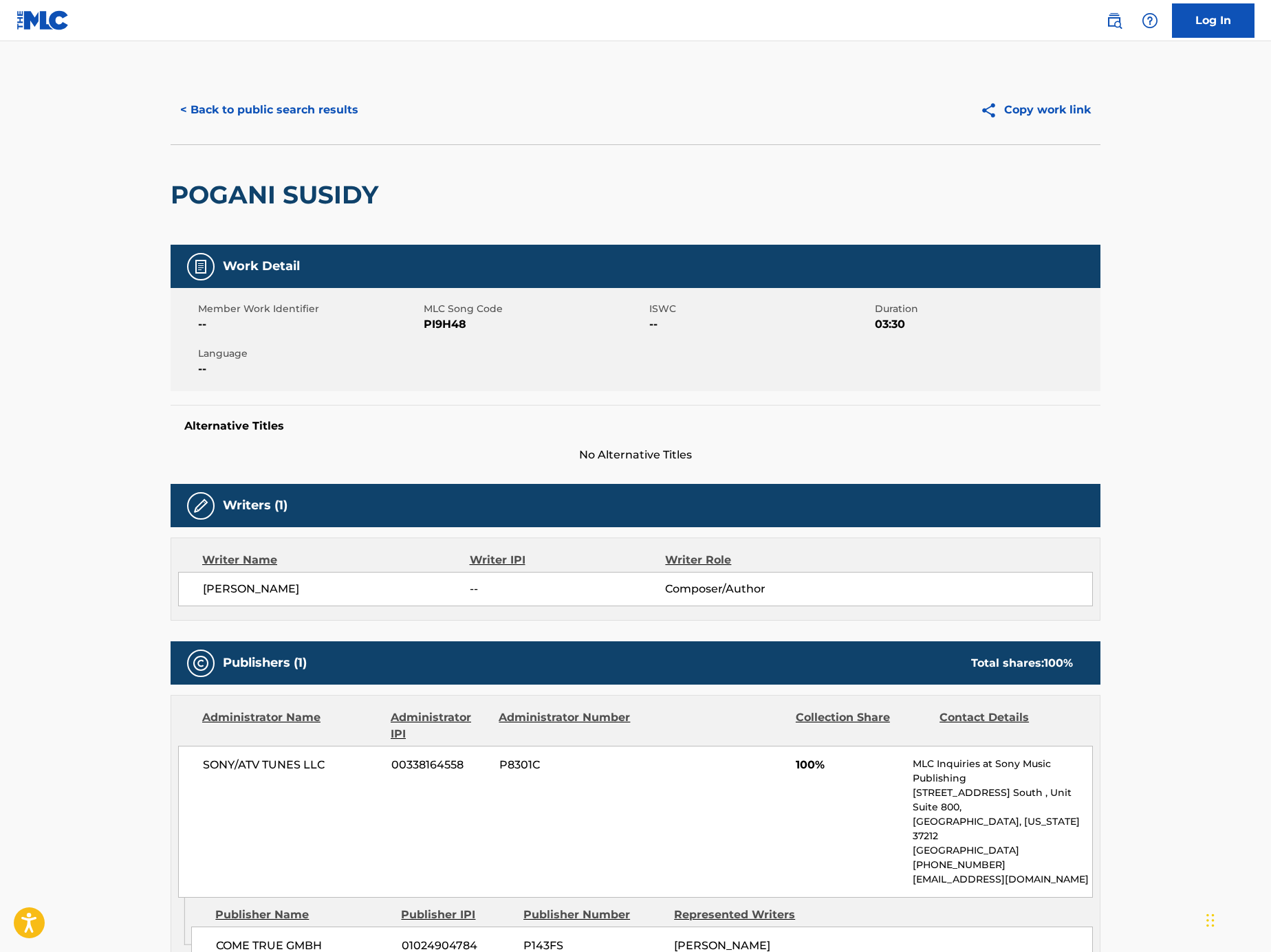
click at [268, 105] on button "< Back to public search results" at bounding box center [269, 110] width 197 height 34
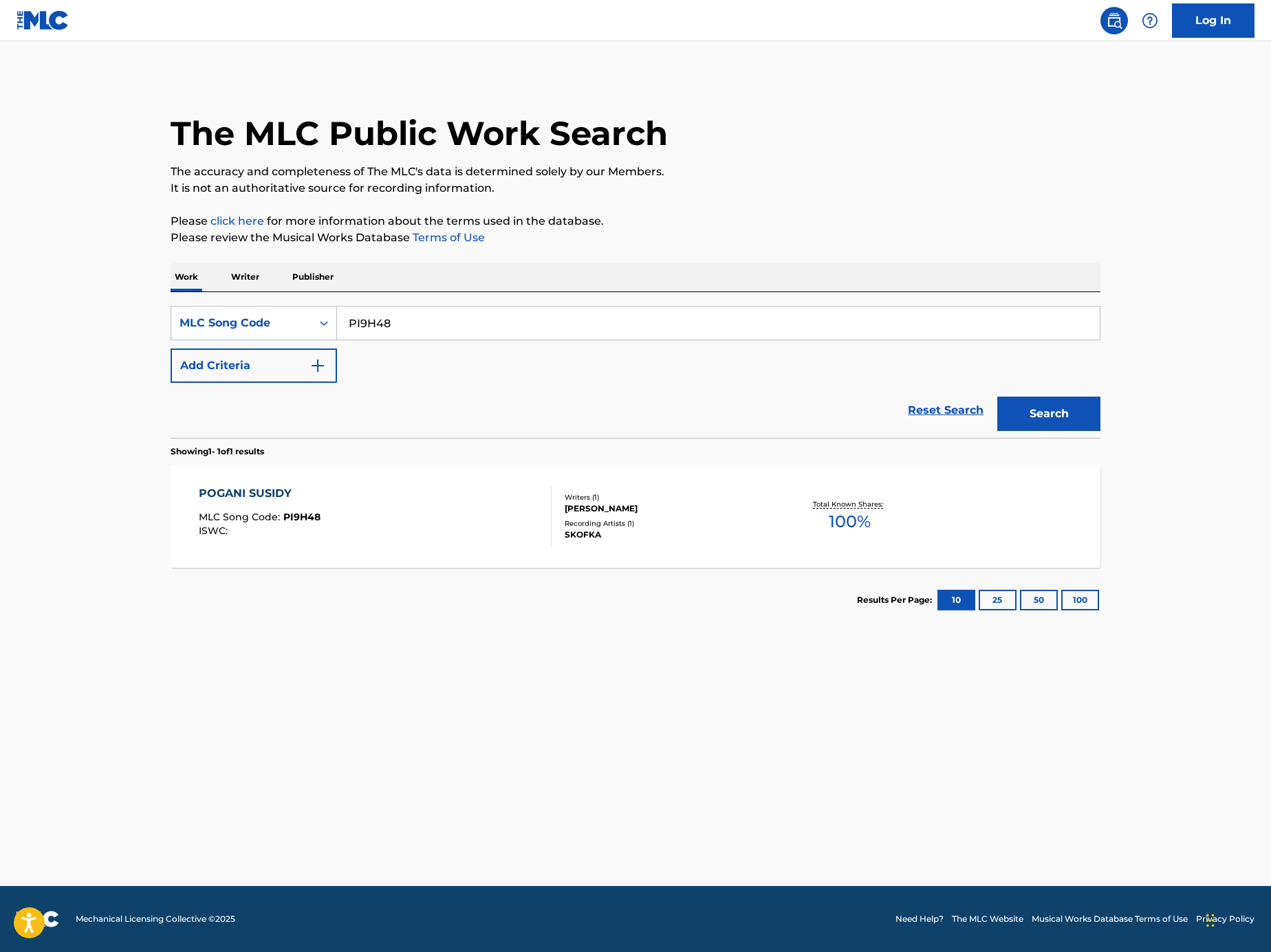
click at [430, 324] on input "PI9H48" at bounding box center [718, 323] width 763 height 33
paste input "NC93YN"
type input "NC93YN"
click at [1042, 411] on button "Search" at bounding box center [1049, 414] width 103 height 34
click at [413, 528] on div "ISWC : T9059743827" at bounding box center [329, 530] width 262 height 10
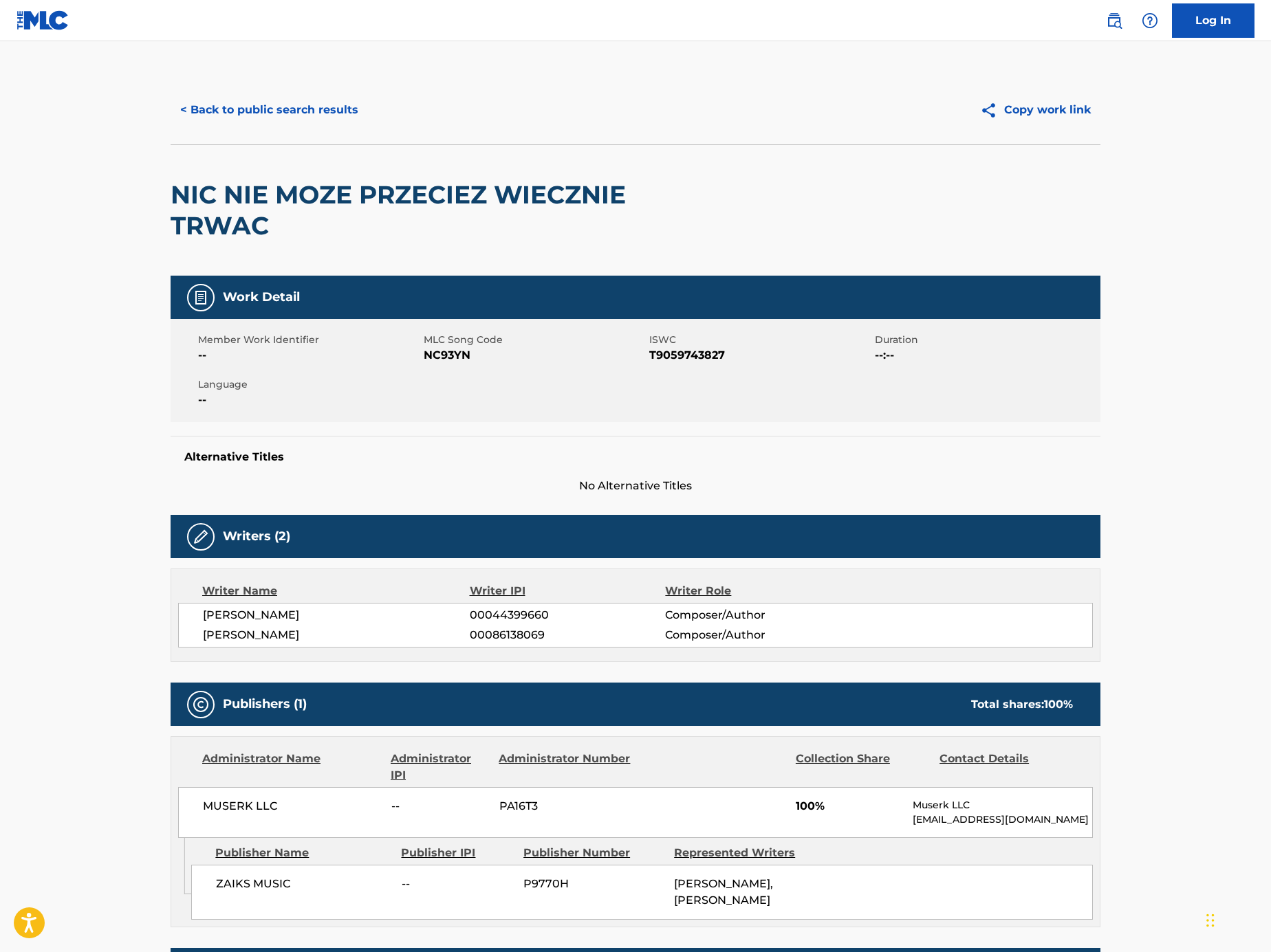
scroll to position [35, 0]
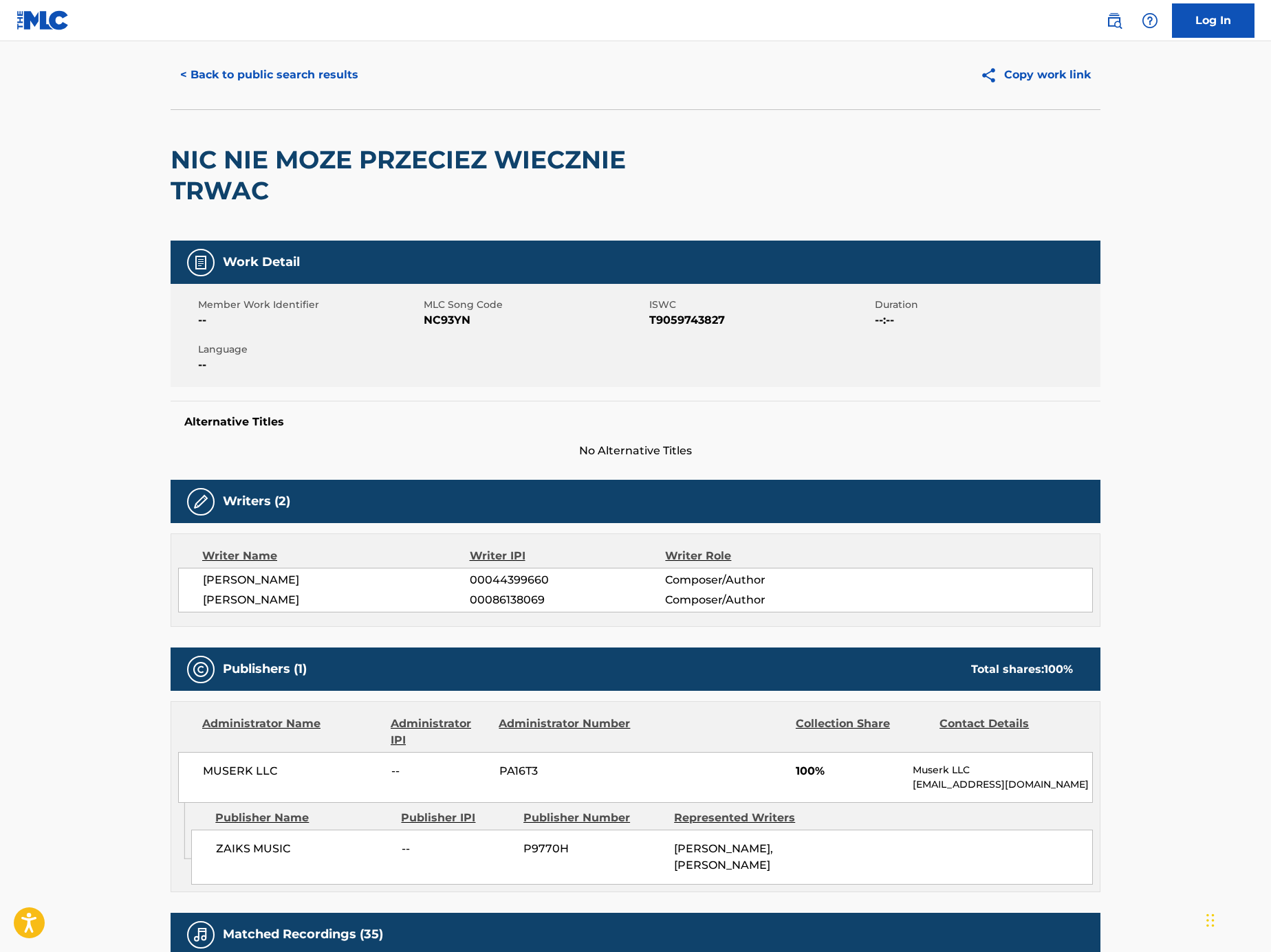
click at [224, 76] on button "< Back to public search results" at bounding box center [269, 75] width 197 height 34
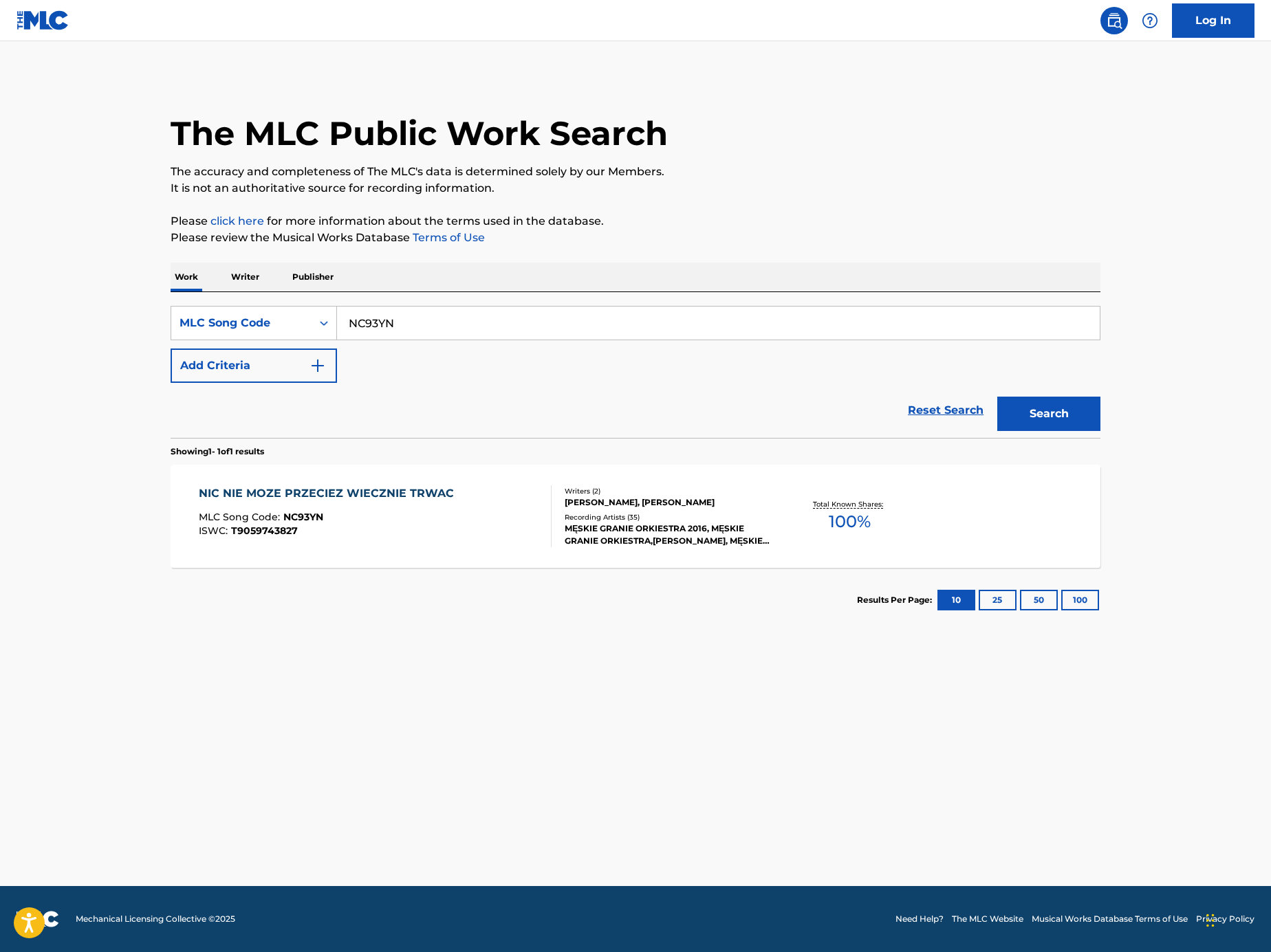
click at [431, 329] on input "NC93YN" at bounding box center [718, 323] width 763 height 33
paste input "Search Form"
click at [427, 331] on input "Search Form" at bounding box center [718, 323] width 763 height 33
paste input "Search Form"
click at [959, 336] on input "Search Form" at bounding box center [718, 323] width 763 height 33
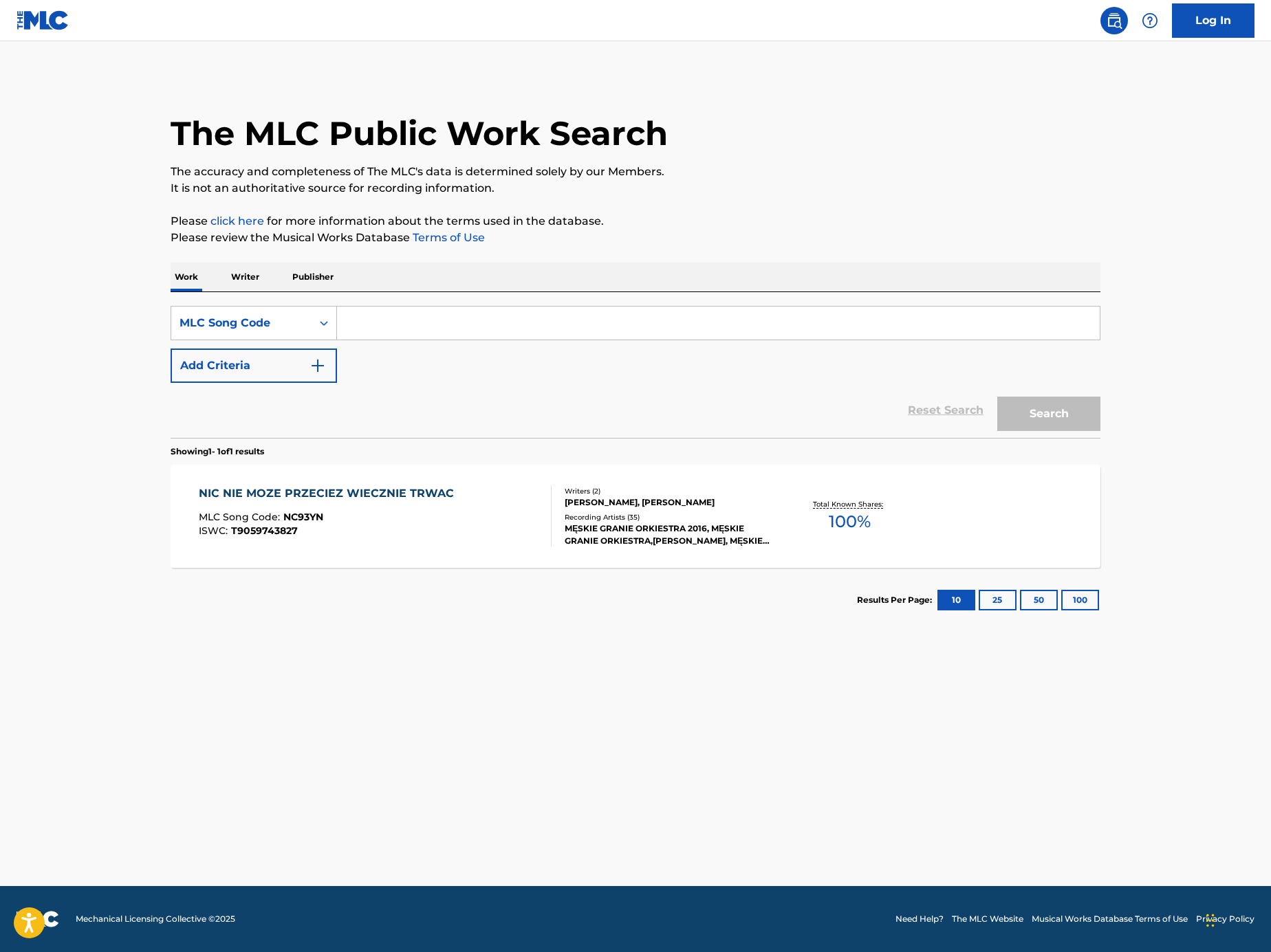
paste input "WB7RZD"
type input "WB7RZD"
click at [1049, 413] on button "Search" at bounding box center [1049, 414] width 103 height 34
click at [524, 547] on div "WSZYSCY RAZEM SPOTKAMY SIE MLC Song Code : WB7RZD ISWC : T9171899959" at bounding box center [376, 516] width 354 height 62
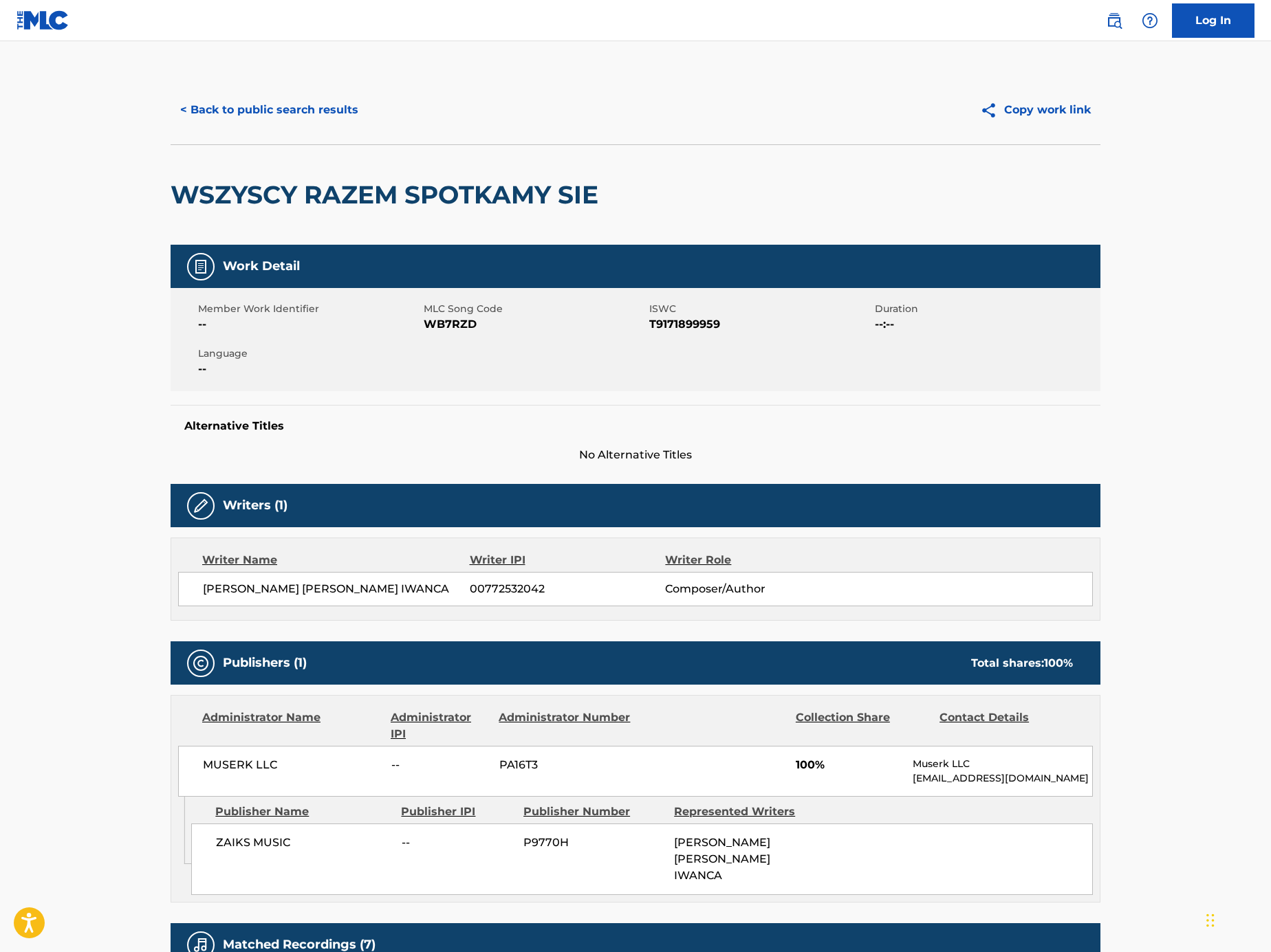
click at [321, 107] on button "< Back to public search results" at bounding box center [269, 110] width 197 height 34
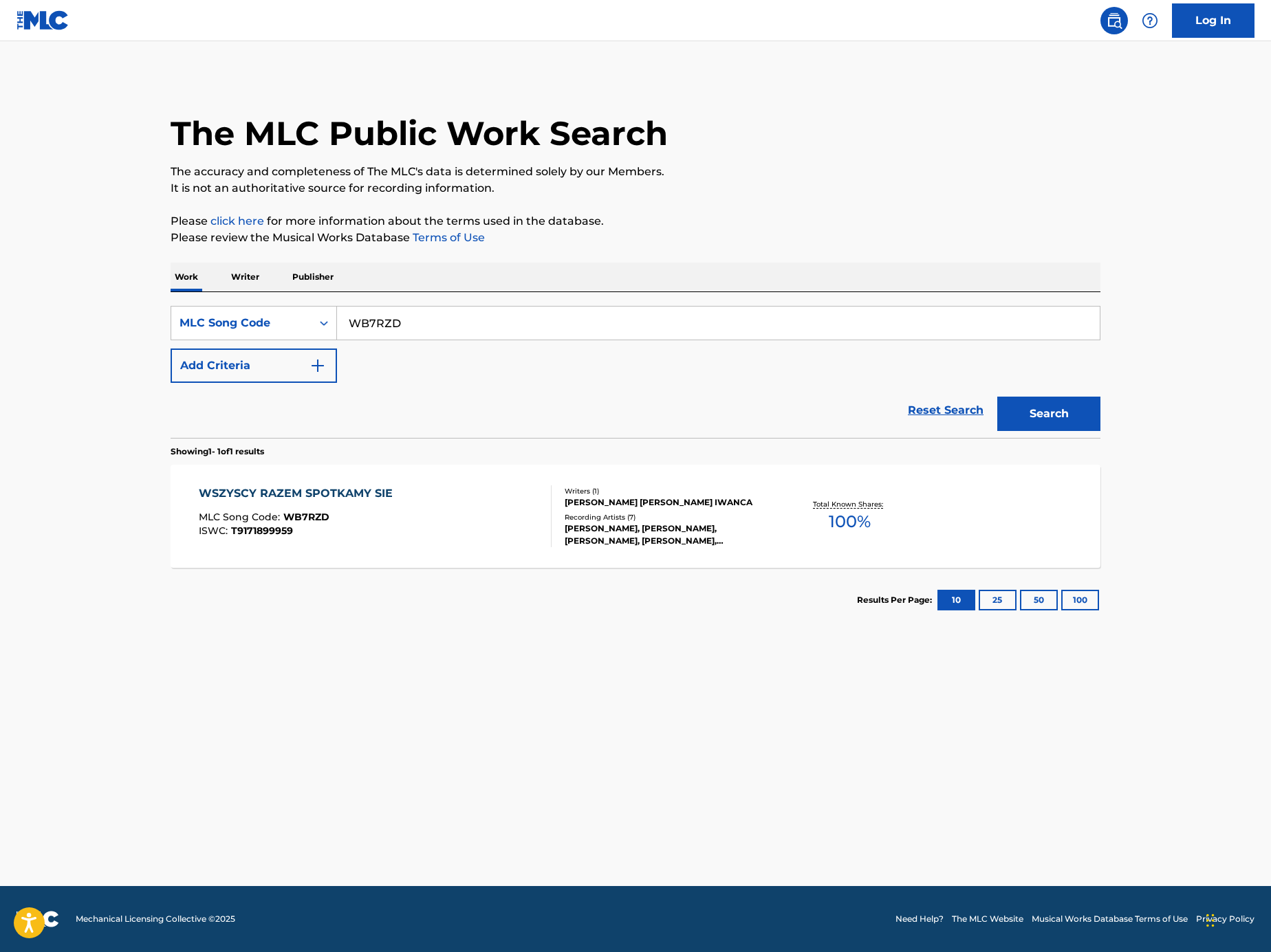
click at [463, 340] on div "SearchWithCriteriaacd7ed8a-349c-4283-a27e-64492575f055 MLC Song Code WB7RZD Add…" at bounding box center [636, 344] width 930 height 77
click at [444, 509] on div "WSZYSCY RAZEM SPOTKAMY SIE MLC Song Code : WB7RZD ISWC : T9171899959" at bounding box center [376, 516] width 354 height 62
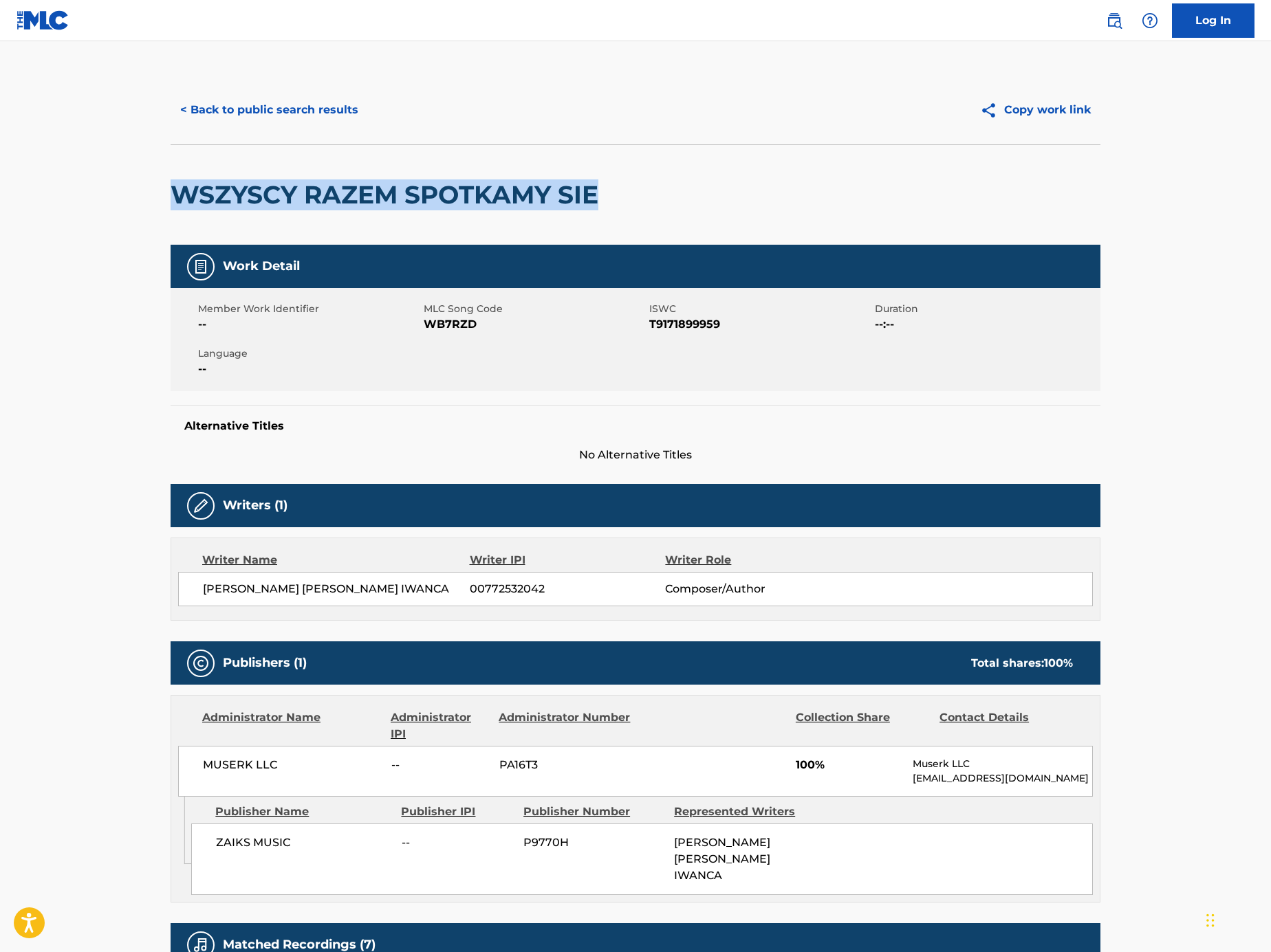
drag, startPoint x: 604, startPoint y: 196, endPoint x: 125, endPoint y: 185, distance: 479.1
click at [125, 185] on main "< Back to public search results Copy work link WSZYSCY RAZEM SPOTKAMY SIE Work …" at bounding box center [636, 662] width 1271 height 1241
copy h2 "WSZYSCY RAZEM SPOTKAMY SIE"
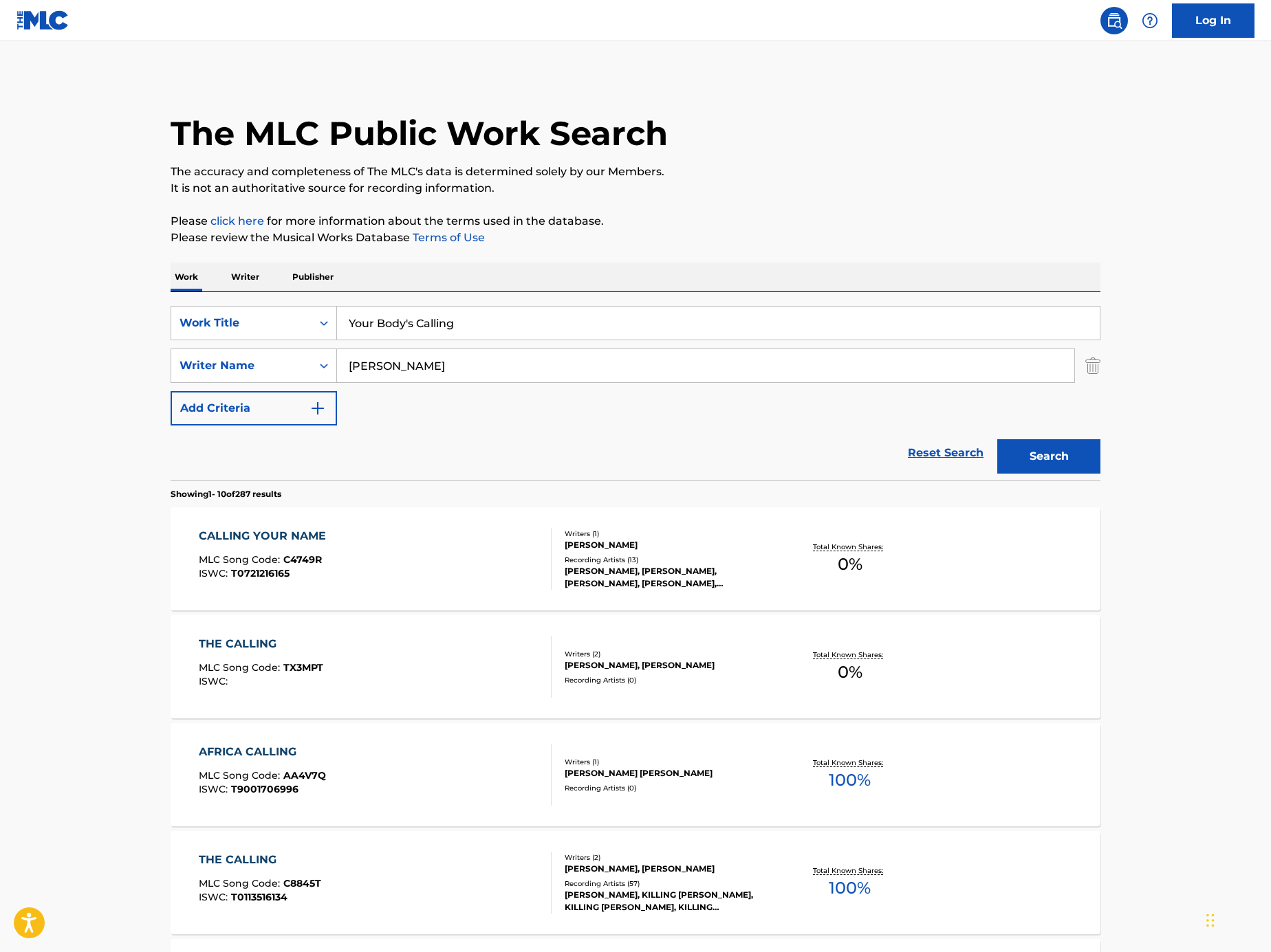
click at [434, 372] on input "[PERSON_NAME]" at bounding box center [706, 365] width 737 height 33
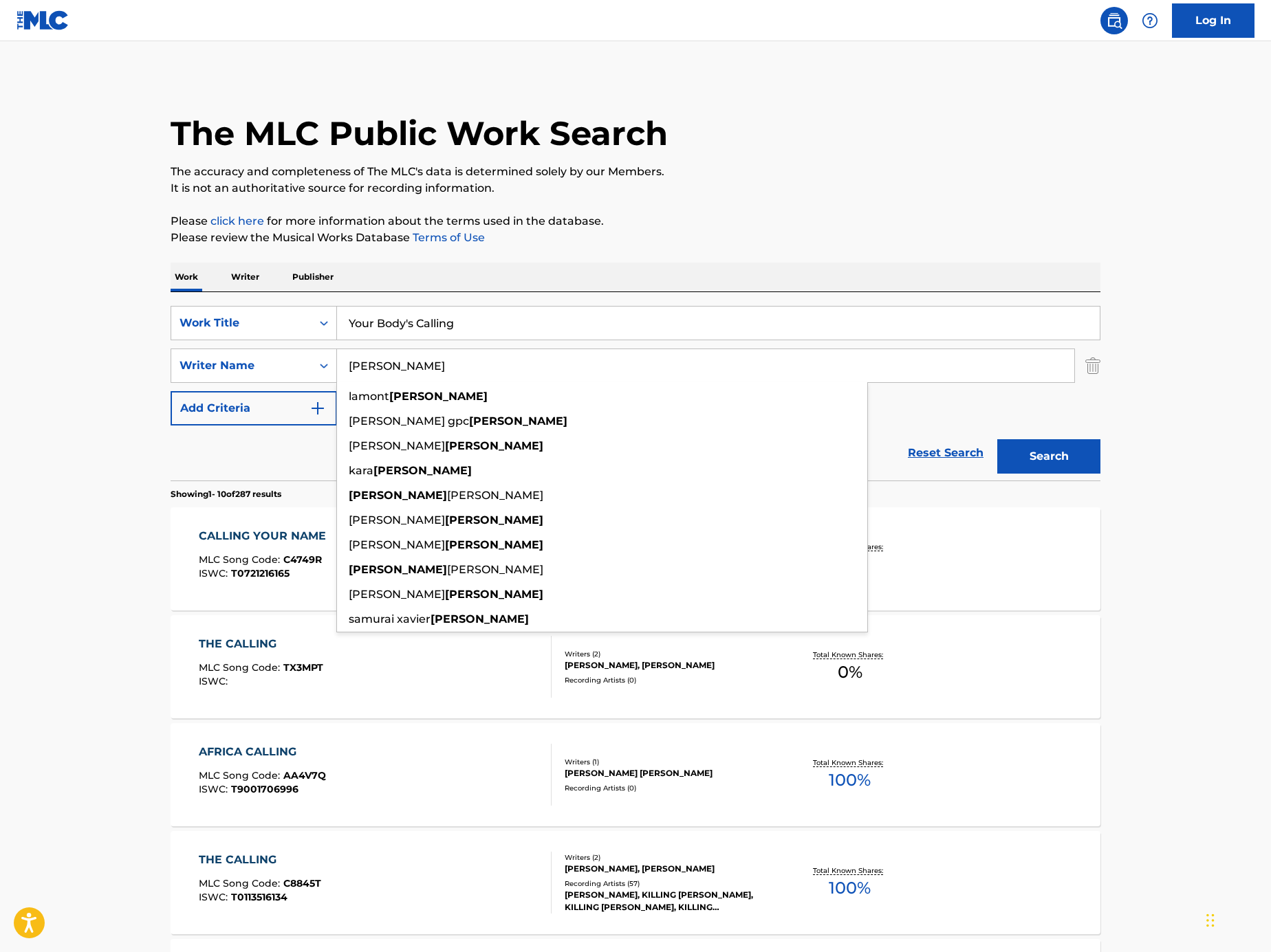
paste input "Adri Block"
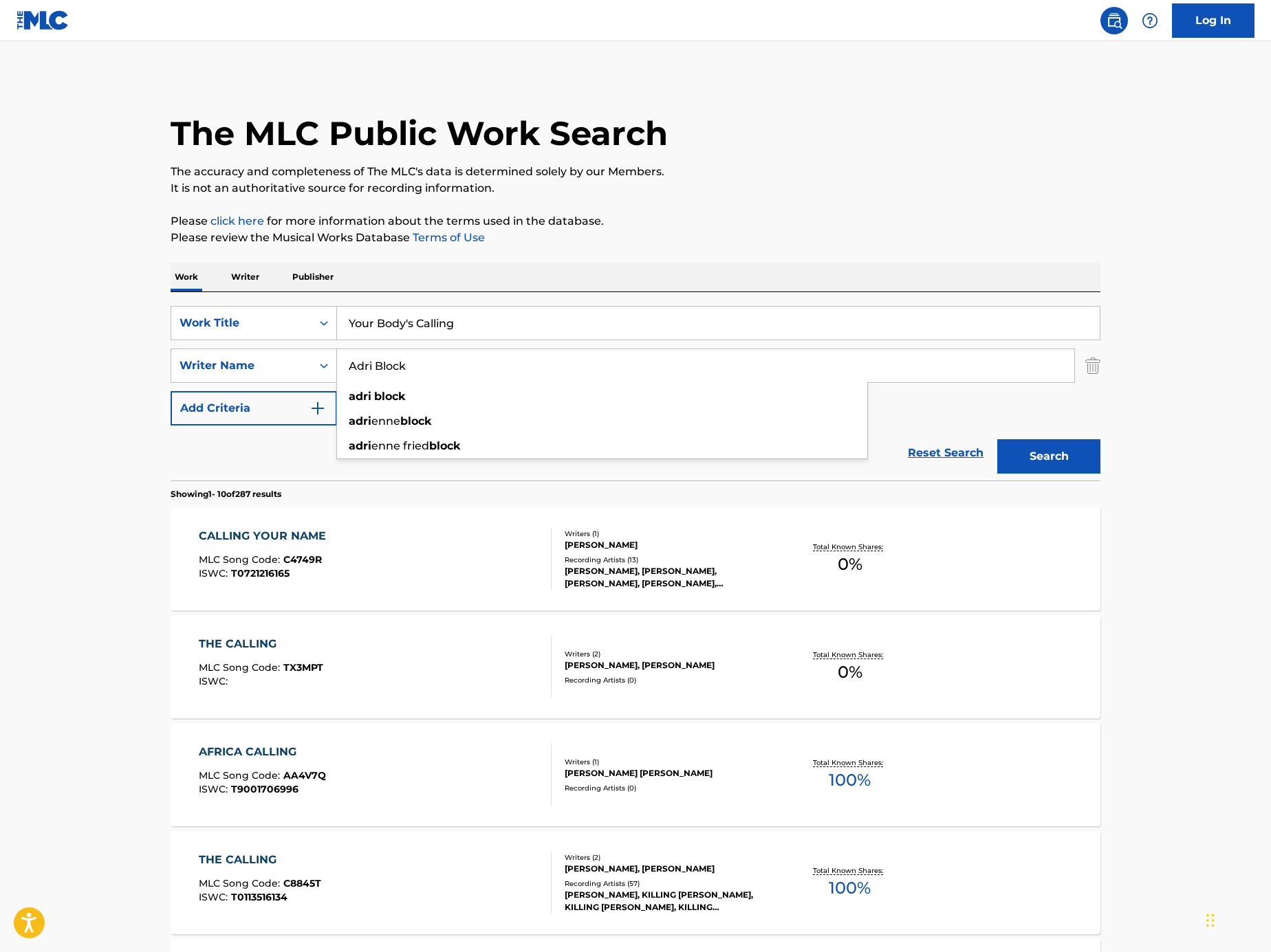
type input "Adri Block"
click at [538, 323] on input "Your Body's Calling" at bounding box center [718, 323] width 763 height 33
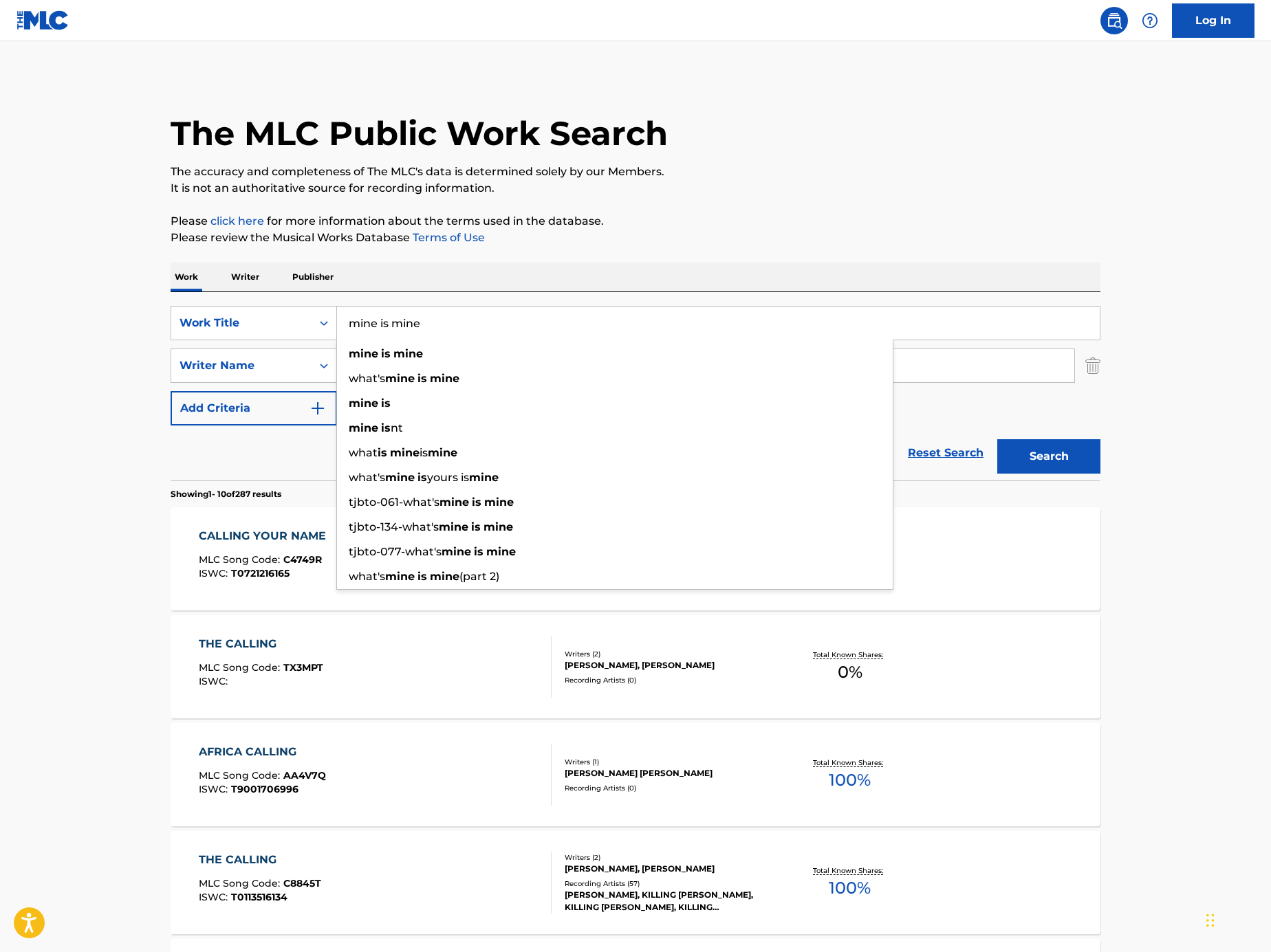
type input "mine is mine"
click at [997, 440] on button "Search" at bounding box center [1049, 457] width 103 height 34
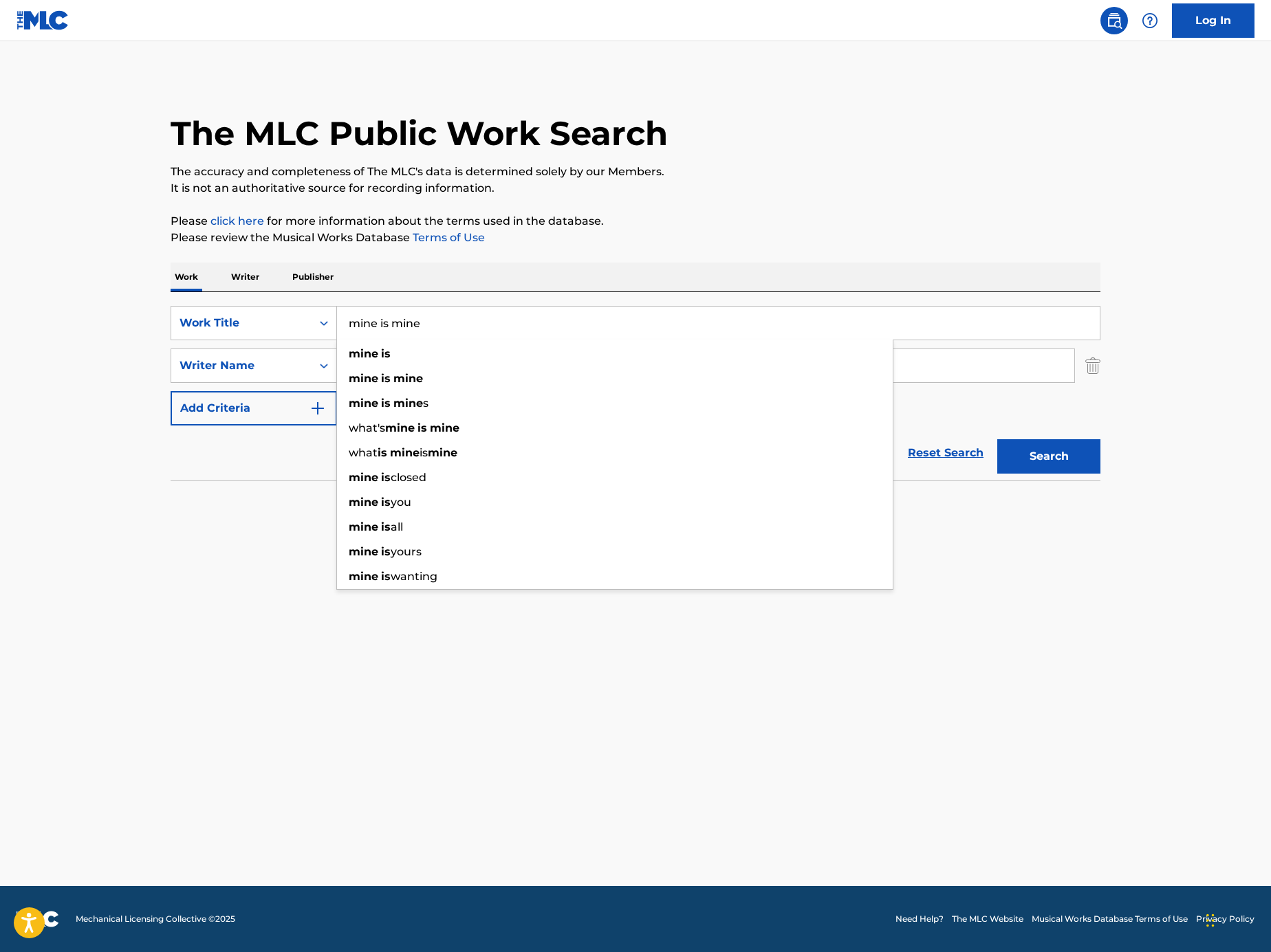
click at [451, 317] on input "mine is mine" at bounding box center [718, 323] width 763 height 33
paste input "Na Szczyci"
type input "Na Szczycie"
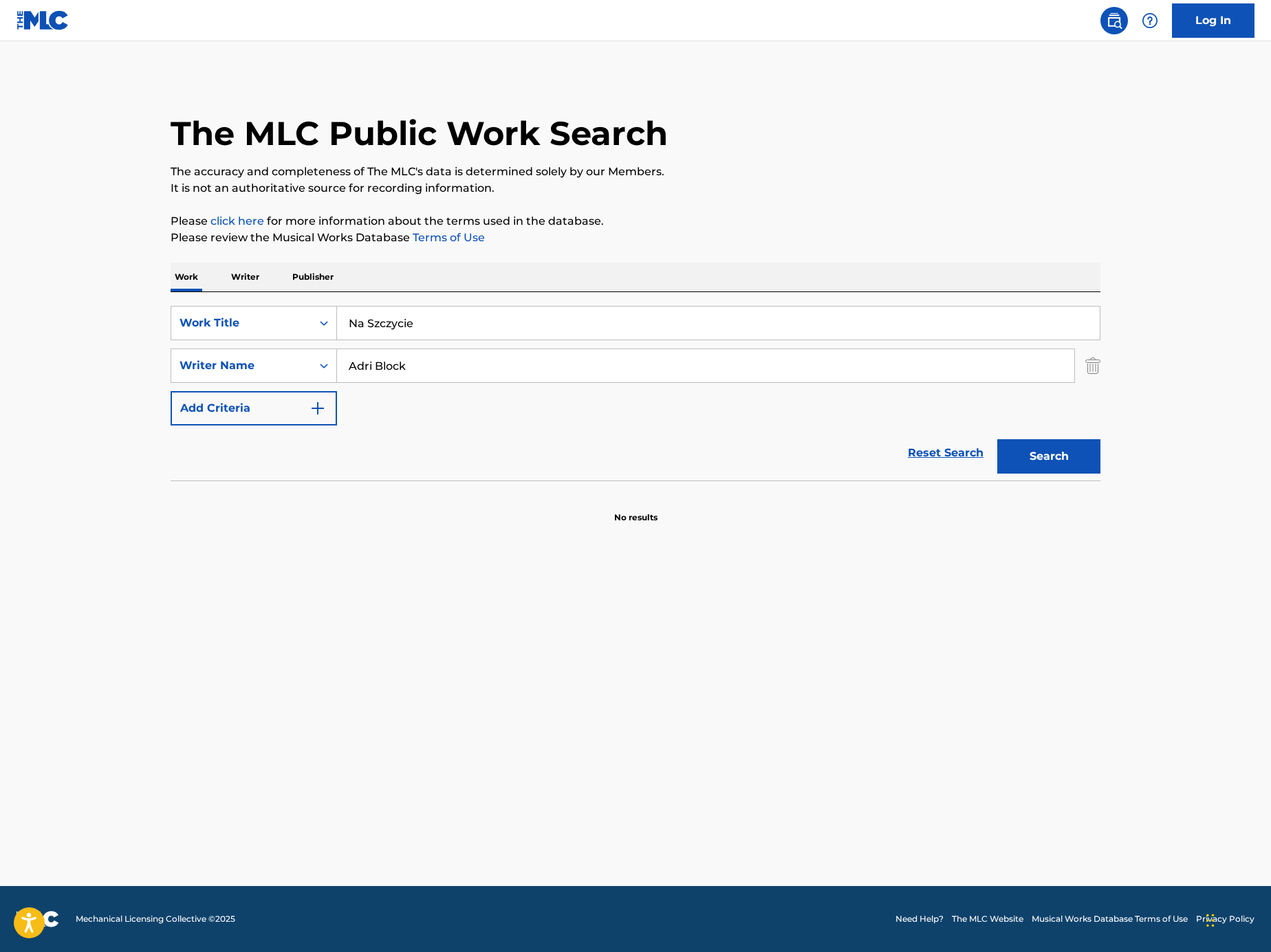
click at [628, 251] on div "The MLC Public Work Search The accuracy and completeness of The MLC's data is d…" at bounding box center [636, 300] width 963 height 448
click at [513, 355] on input "Adri Block" at bounding box center [706, 365] width 737 height 33
paste input "Tomasz Iwanca"
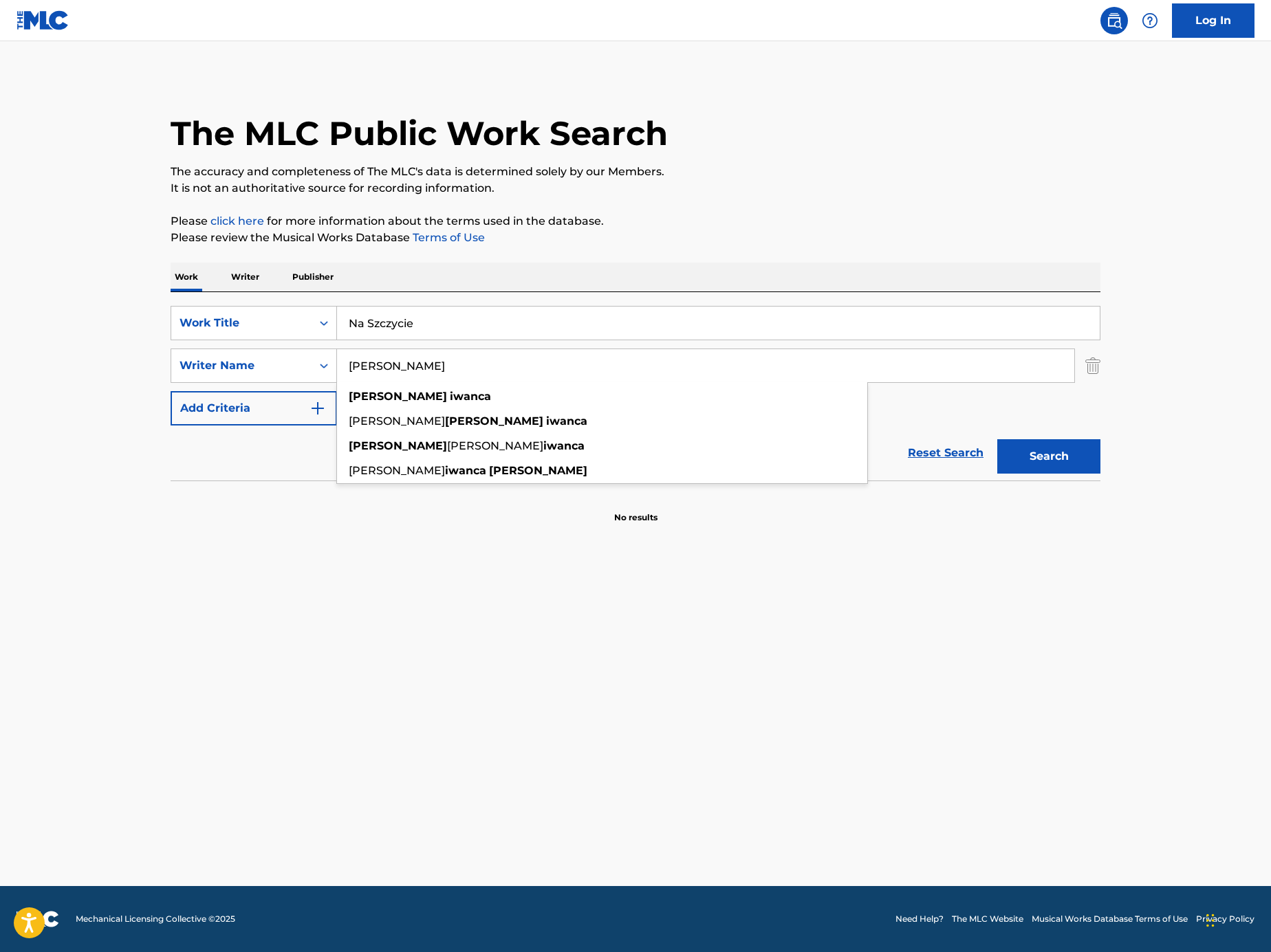
type input "Tomasz Iwanca"
click at [1087, 474] on div "Search" at bounding box center [1045, 453] width 110 height 55
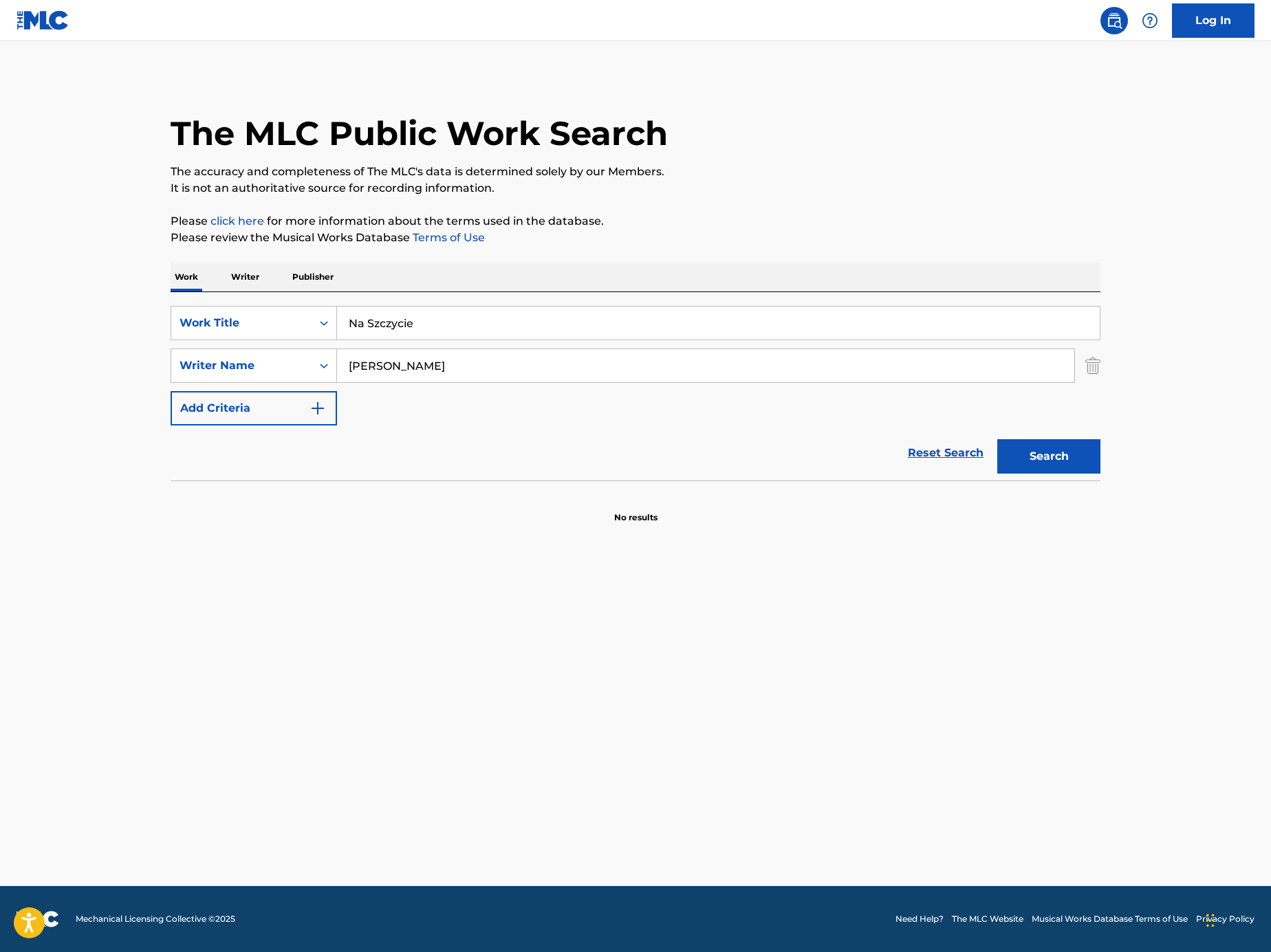
drag, startPoint x: 1075, startPoint y: 456, endPoint x: 1064, endPoint y: 456, distance: 11.0
click at [1075, 455] on button "Search" at bounding box center [1049, 457] width 103 height 34
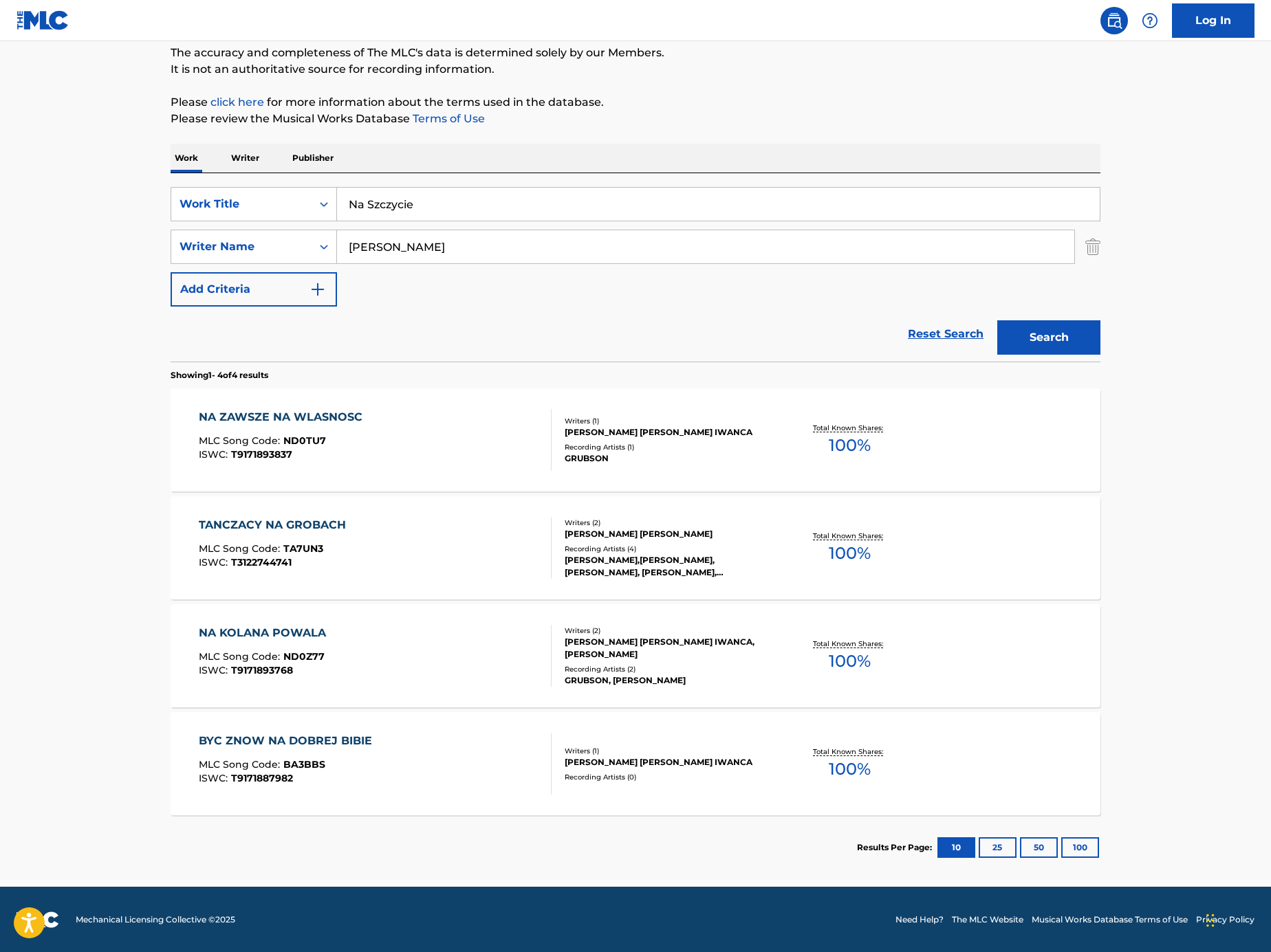
scroll to position [120, 0]
